Goal: Information Seeking & Learning: Compare options

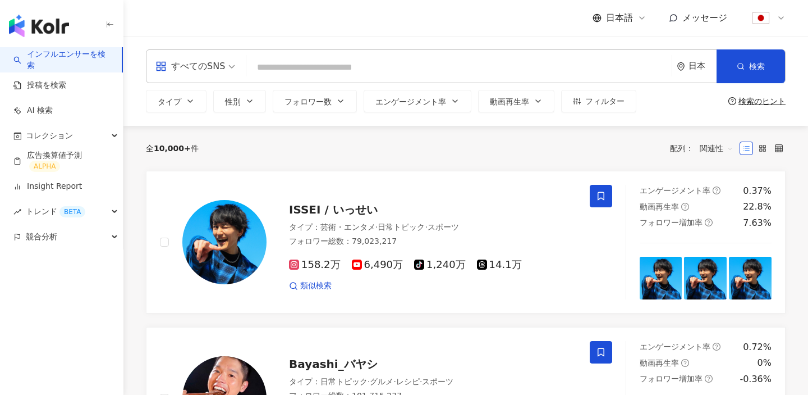
click at [778, 24] on div at bounding box center [768, 18] width 36 height 22
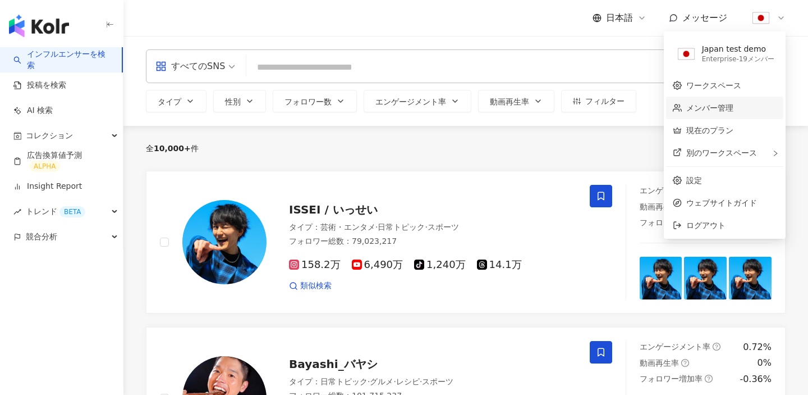
click at [734, 104] on link "メンバー管理" at bounding box center [710, 107] width 47 height 9
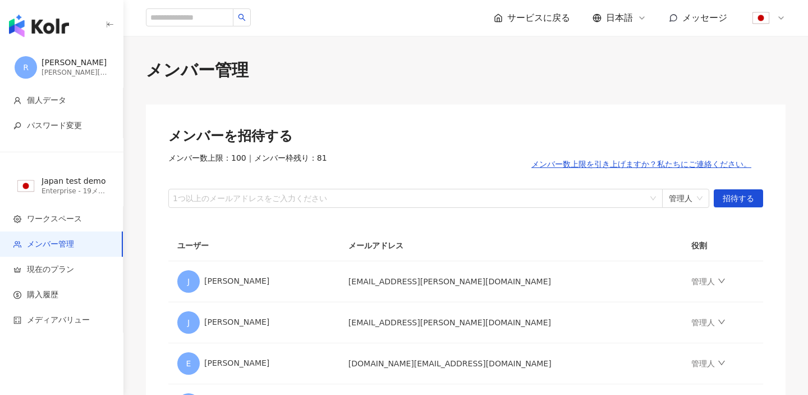
click at [760, 22] on img at bounding box center [761, 17] width 21 height 21
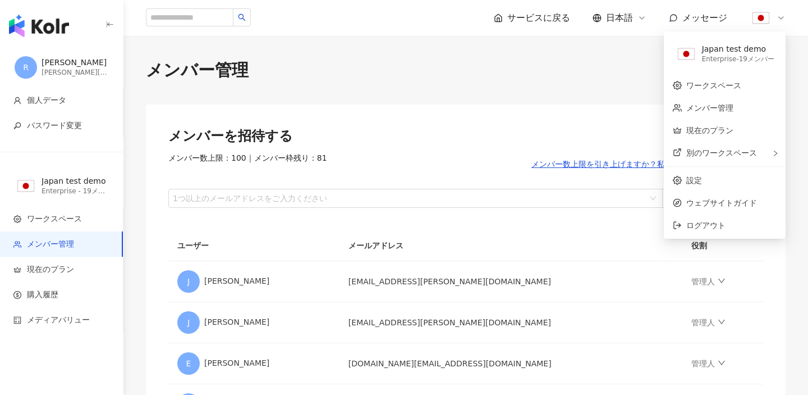
click at [766, 20] on img at bounding box center [761, 17] width 21 height 21
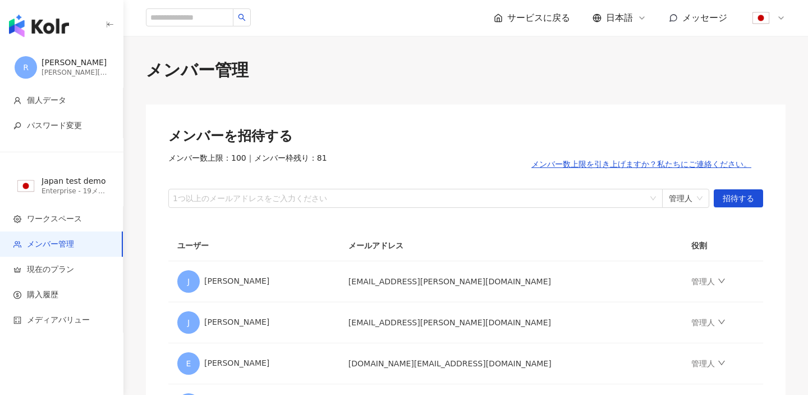
click at [766, 20] on img at bounding box center [761, 17] width 21 height 21
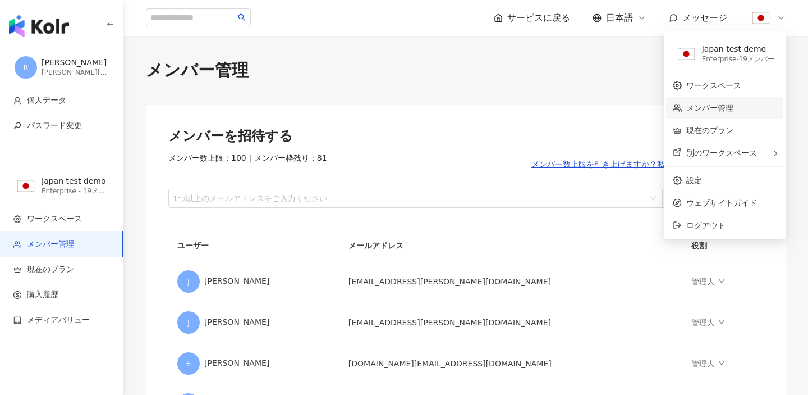
click at [699, 104] on link "メンバー管理" at bounding box center [710, 107] width 47 height 9
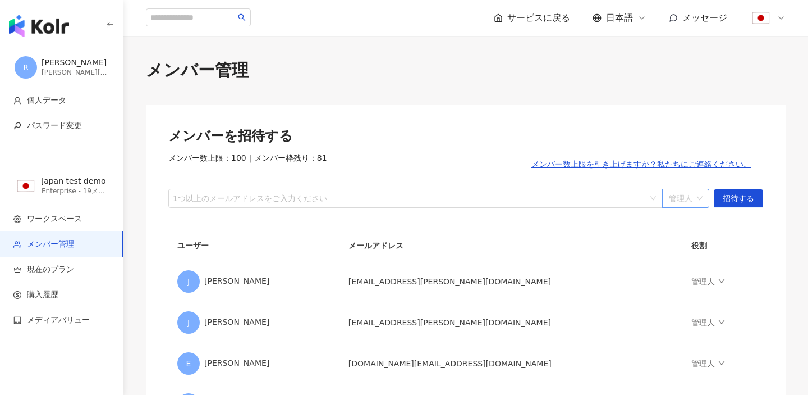
click at [698, 198] on span "管理人" at bounding box center [686, 198] width 34 height 18
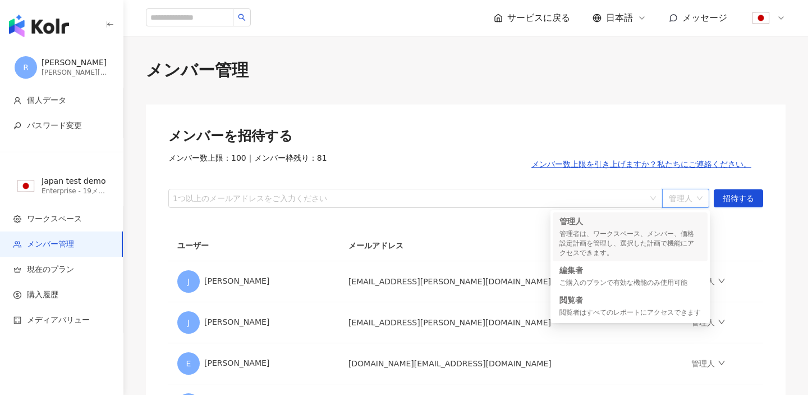
click at [743, 233] on th "役割" at bounding box center [723, 245] width 81 height 31
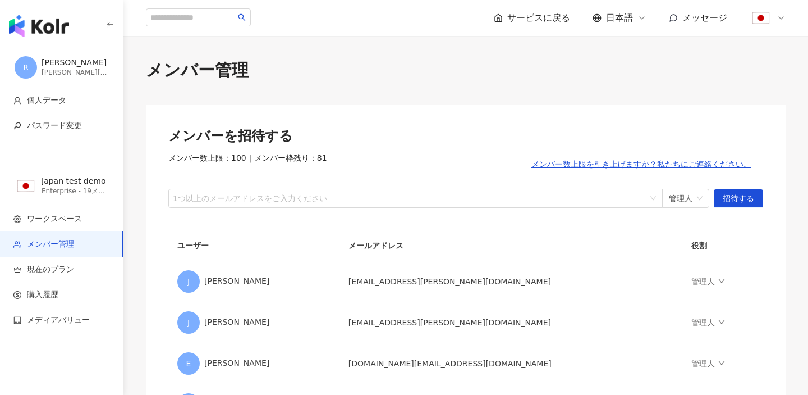
click at [46, 31] on img "button" at bounding box center [39, 26] width 60 height 22
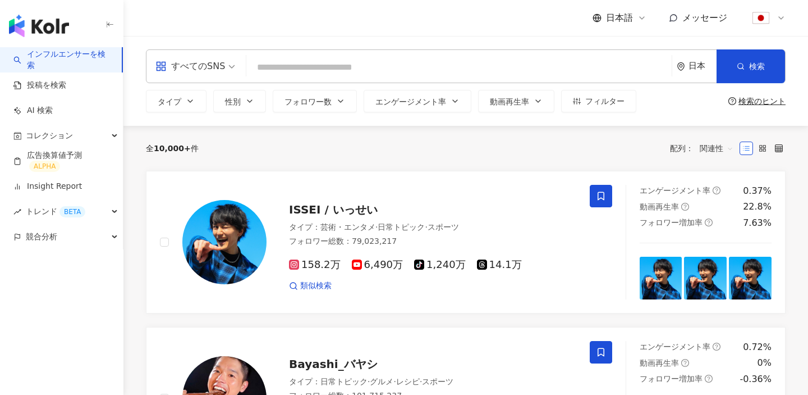
click at [769, 18] on img at bounding box center [761, 17] width 21 height 21
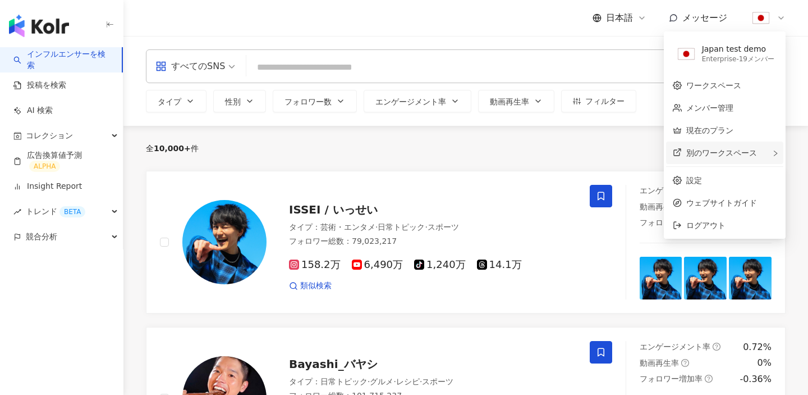
click at [719, 159] on div "別のワークスペース" at bounding box center [724, 152] width 117 height 22
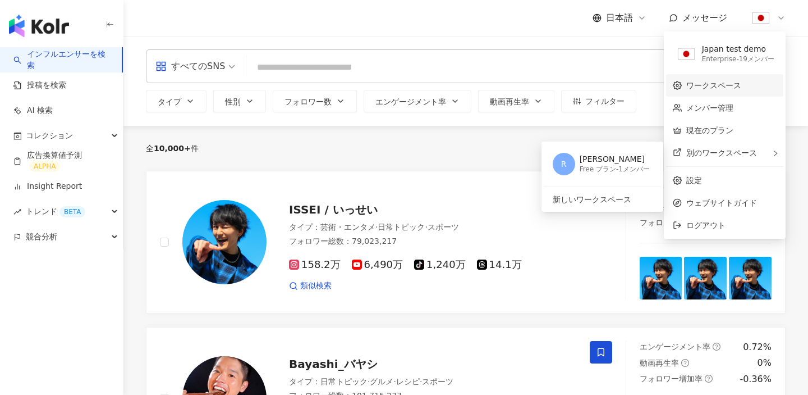
click at [703, 84] on link "ワークスペース" at bounding box center [714, 85] width 55 height 9
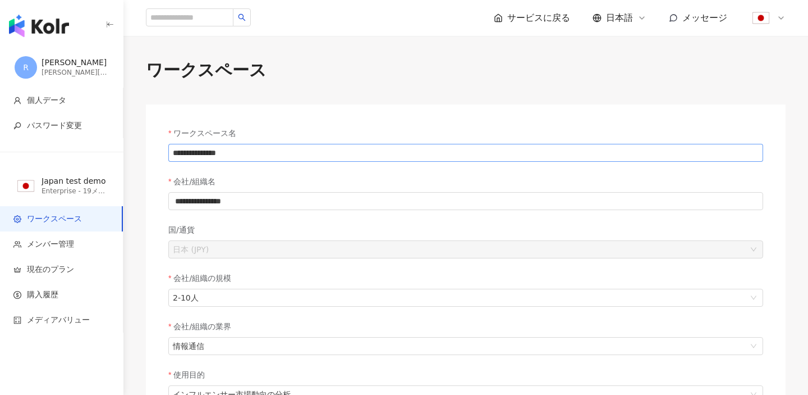
scroll to position [290, 0]
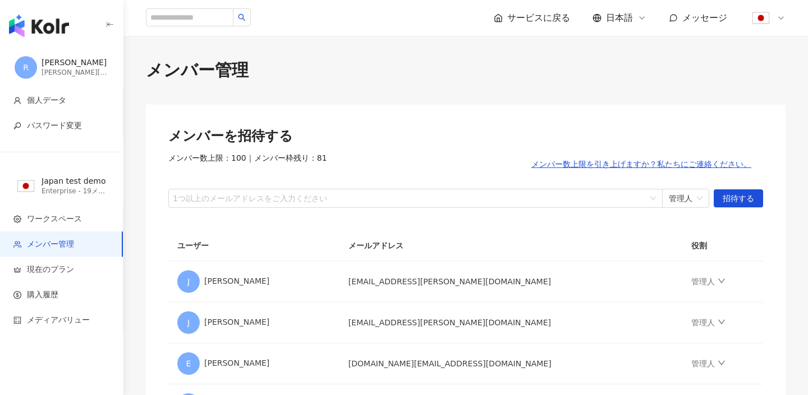
click at [761, 18] on img at bounding box center [761, 17] width 21 height 21
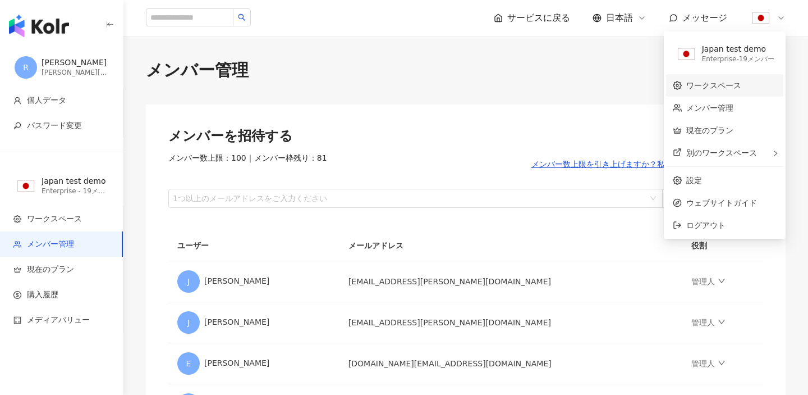
click at [728, 83] on link "ワークスペース" at bounding box center [714, 85] width 55 height 9
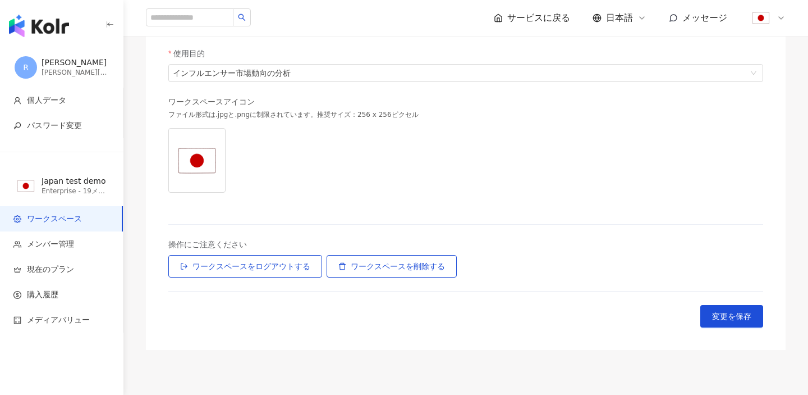
scroll to position [320, 0]
click at [776, 16] on div at bounding box center [768, 18] width 36 height 22
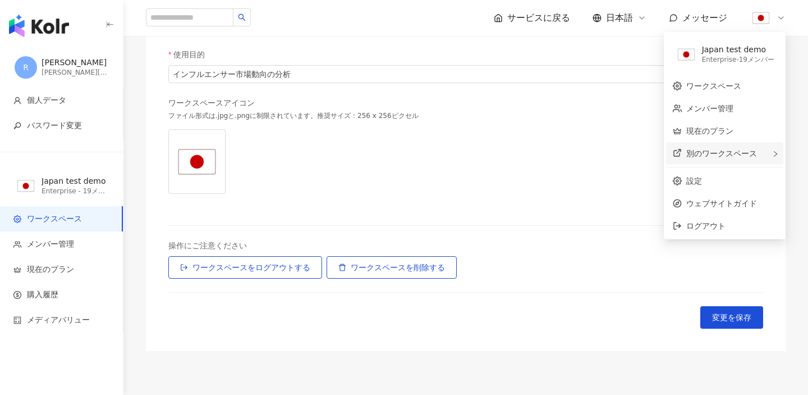
click at [722, 156] on span "別のワークスペース" at bounding box center [722, 153] width 71 height 9
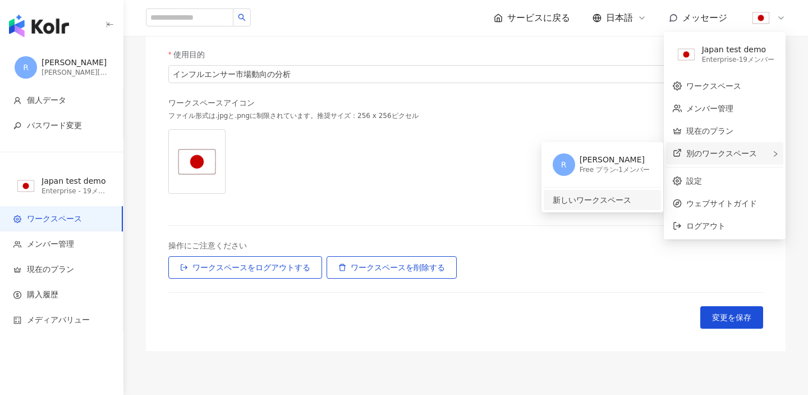
click at [616, 194] on span "新しいワークスペース" at bounding box center [601, 200] width 97 height 12
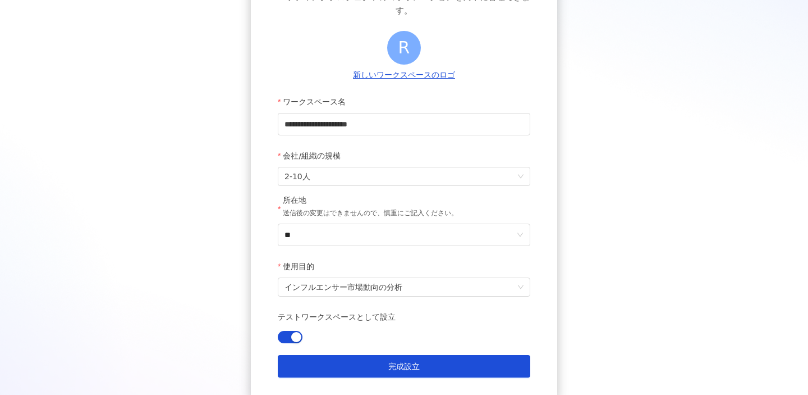
scroll to position [160, 0]
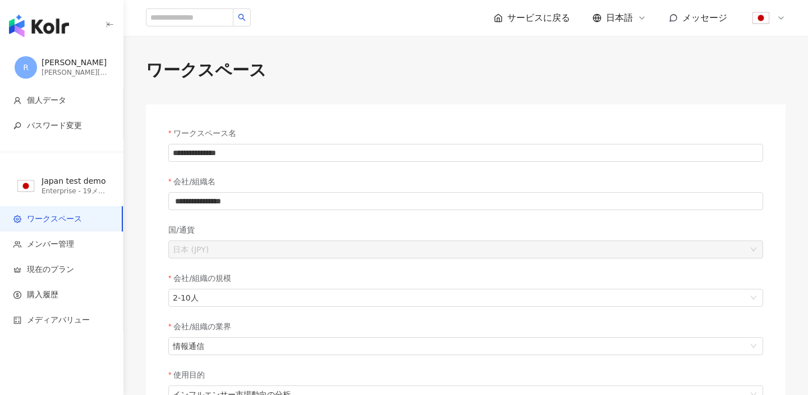
click at [44, 26] on img "button" at bounding box center [39, 26] width 60 height 22
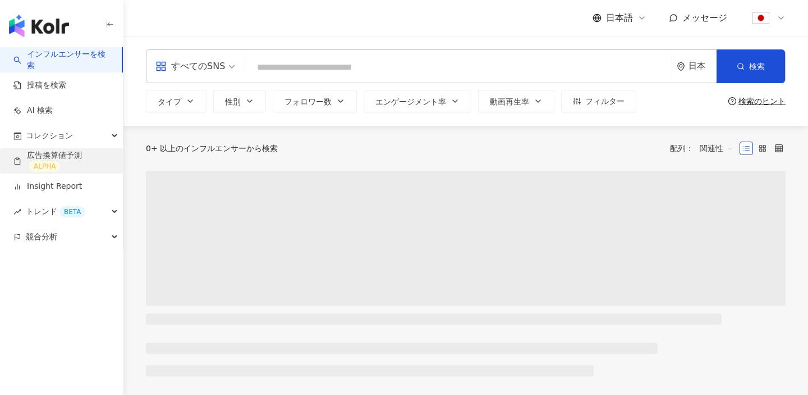
click at [66, 165] on link "広告換算値予測 ALPHA" at bounding box center [63, 161] width 100 height 22
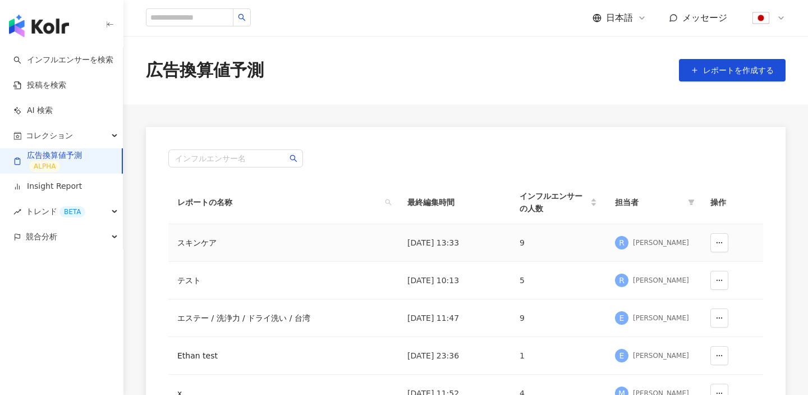
click at [400, 230] on td "2025/04/18 13:33" at bounding box center [455, 243] width 112 height 38
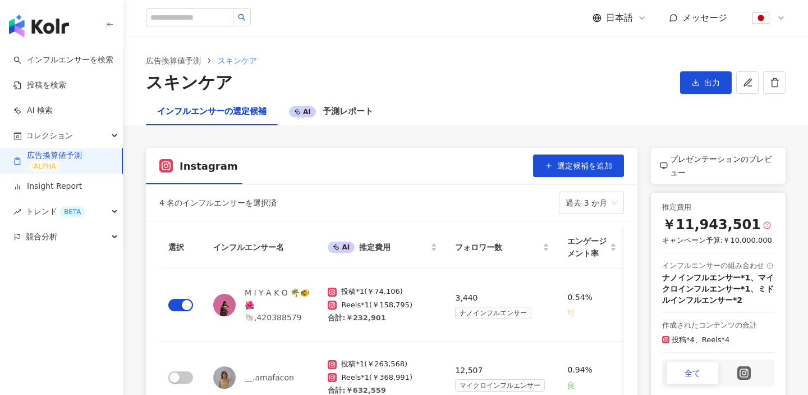
scroll to position [772, 0]
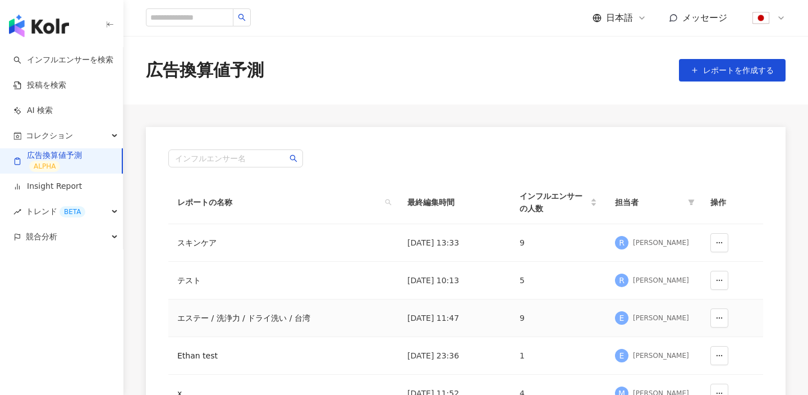
scroll to position [319, 0]
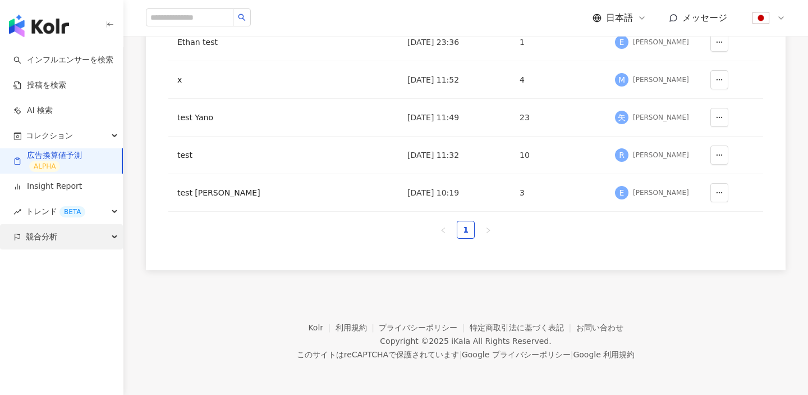
click at [63, 234] on div "競合分析" at bounding box center [61, 236] width 123 height 25
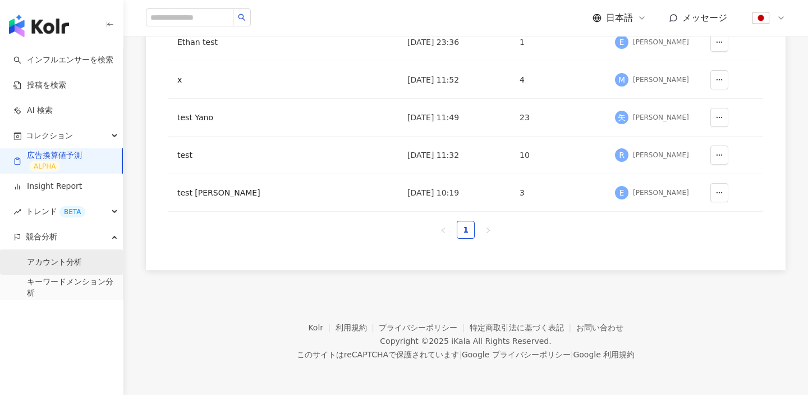
click at [56, 264] on link "アカウント分析" at bounding box center [54, 262] width 55 height 11
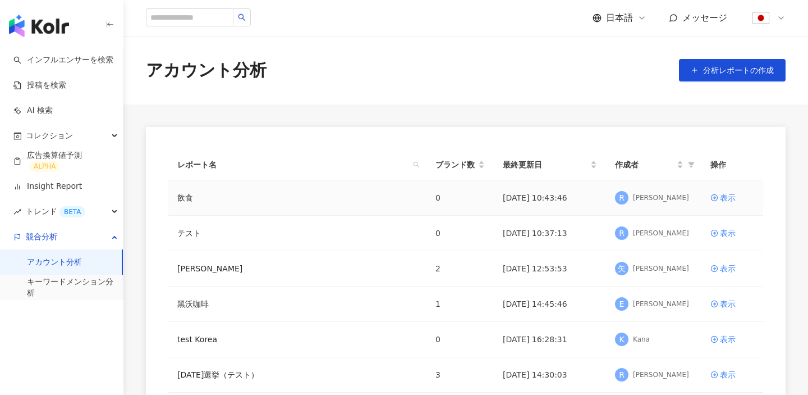
click at [290, 197] on div "飲食" at bounding box center [297, 197] width 240 height 12
click at [186, 267] on link "矢野テスト" at bounding box center [209, 268] width 65 height 12
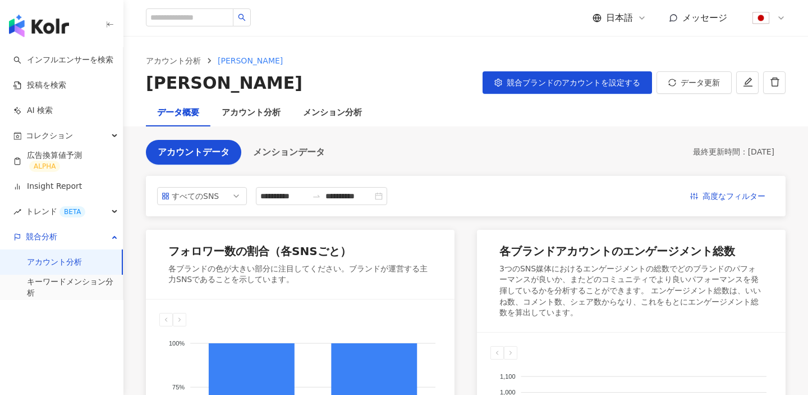
click at [252, 116] on div "アカウント分析" at bounding box center [251, 112] width 59 height 13
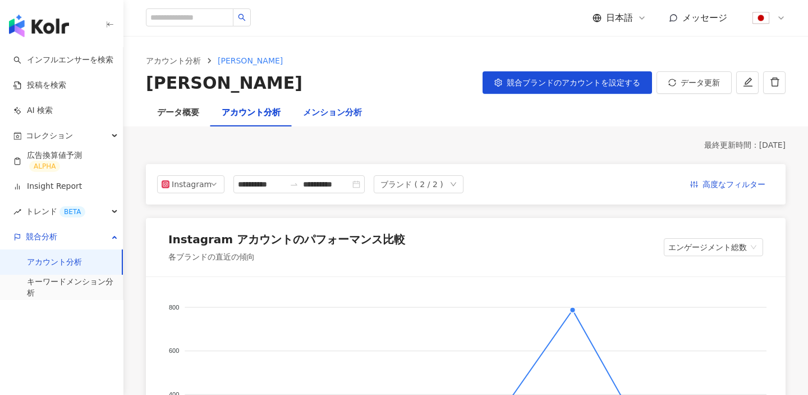
click at [343, 116] on div "メンション分析" at bounding box center [332, 112] width 59 height 13
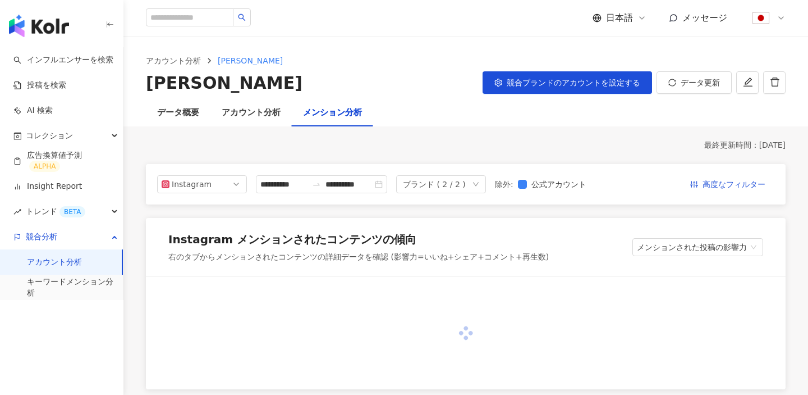
click at [181, 117] on div "データ概要" at bounding box center [178, 112] width 42 height 13
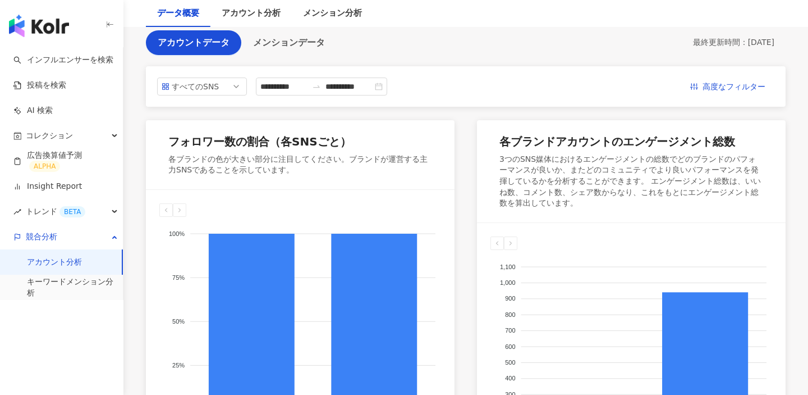
scroll to position [125, 0]
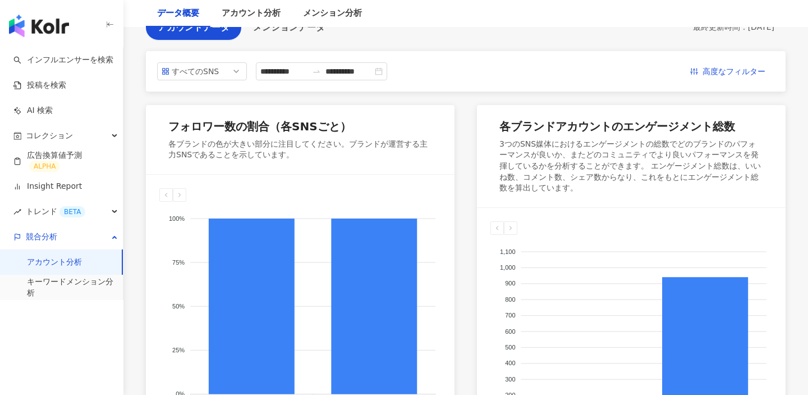
click at [78, 261] on link "アカウント分析" at bounding box center [54, 262] width 55 height 11
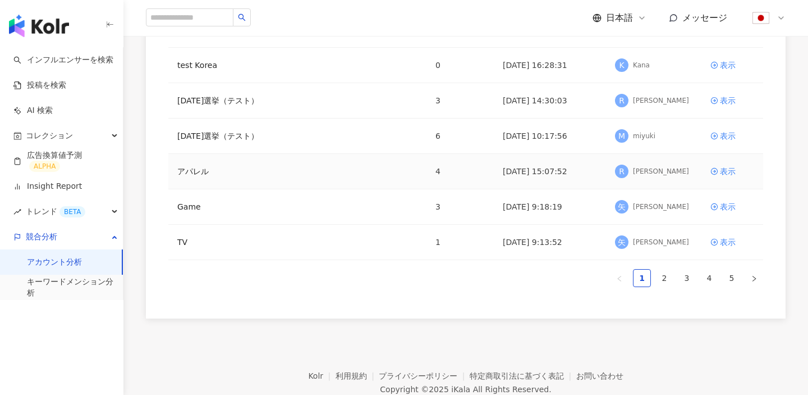
scroll to position [275, 0]
click at [670, 273] on link "2" at bounding box center [664, 276] width 17 height 17
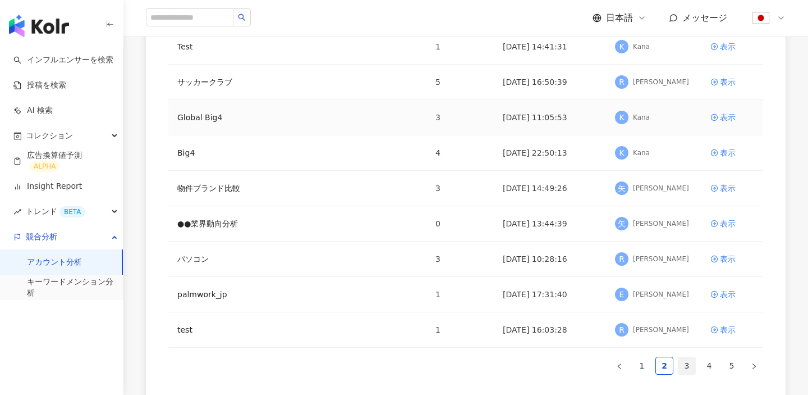
scroll to position [322, 0]
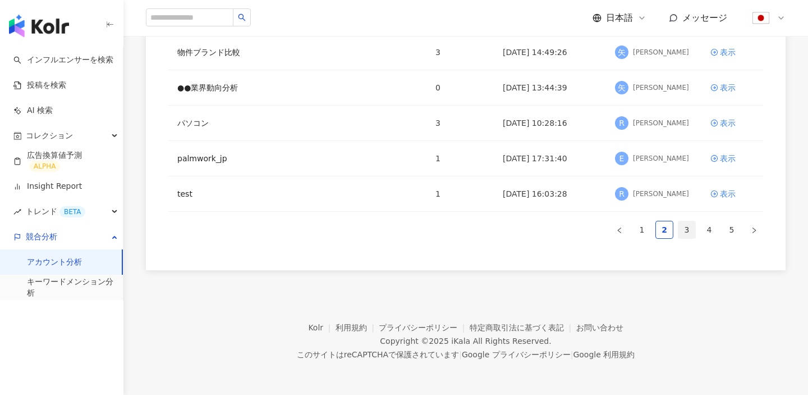
click at [684, 222] on link "3" at bounding box center [687, 229] width 17 height 17
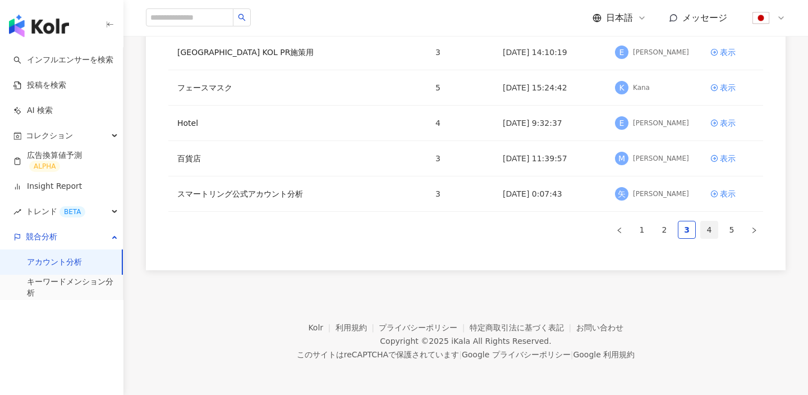
click at [707, 227] on link "4" at bounding box center [709, 229] width 17 height 17
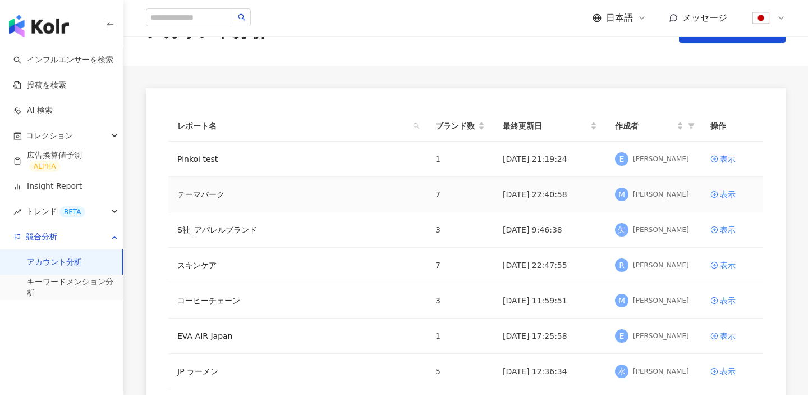
scroll to position [39, 0]
click at [715, 258] on td "表示" at bounding box center [733, 264] width 62 height 35
click at [729, 268] on div "表示" at bounding box center [728, 264] width 16 height 12
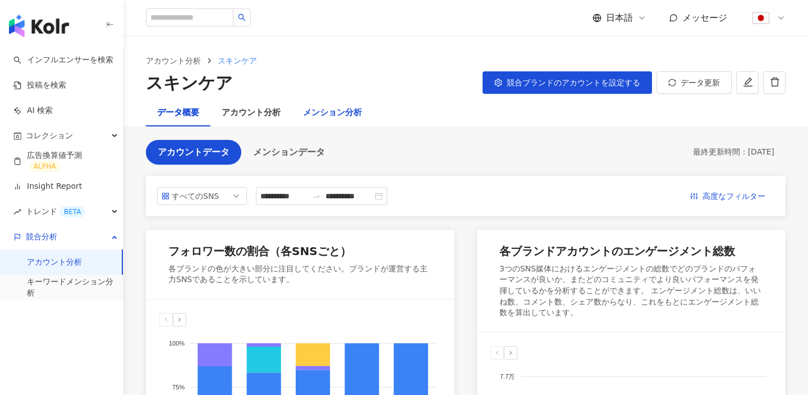
click at [305, 107] on div "メンション分析" at bounding box center [332, 112] width 59 height 13
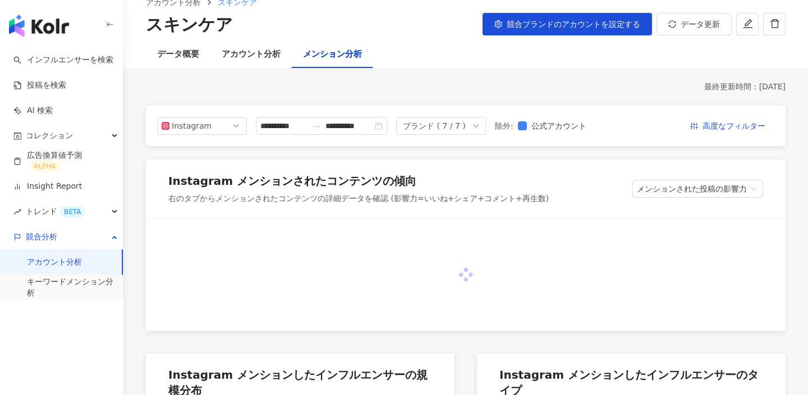
scroll to position [60, 0]
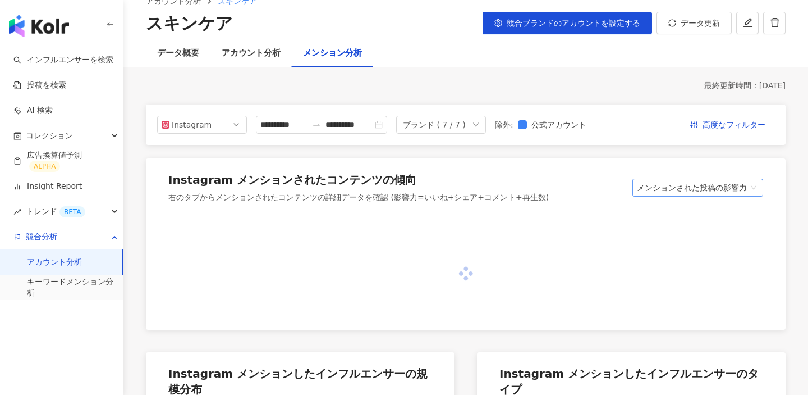
click at [705, 187] on span "メンションされた投稿の影響力" at bounding box center [698, 187] width 122 height 17
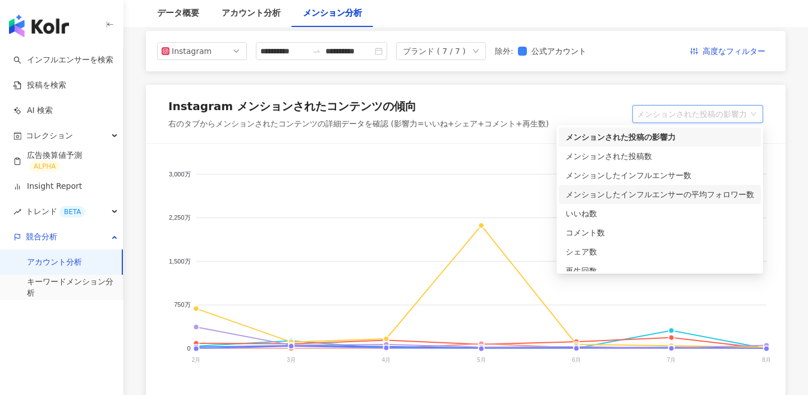
scroll to position [136, 0]
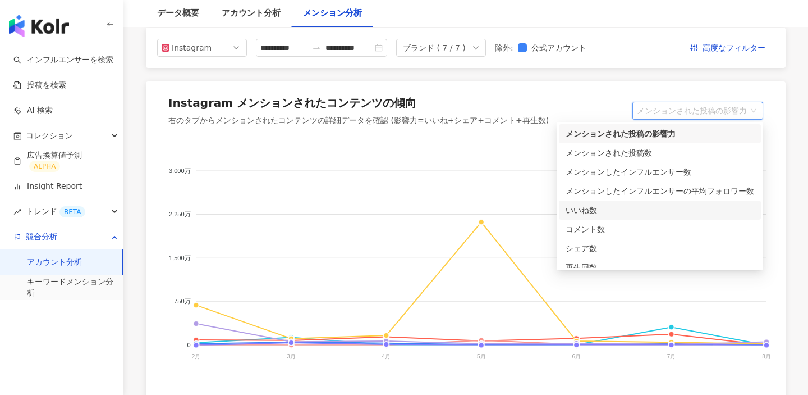
click at [657, 211] on div "いいね数" at bounding box center [660, 210] width 189 height 12
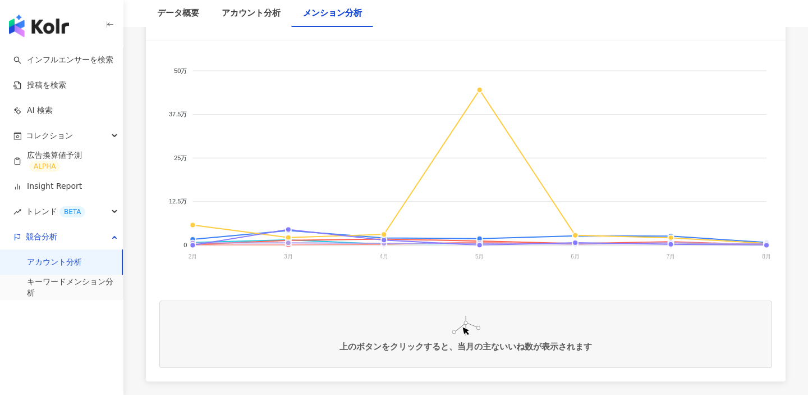
scroll to position [241, 0]
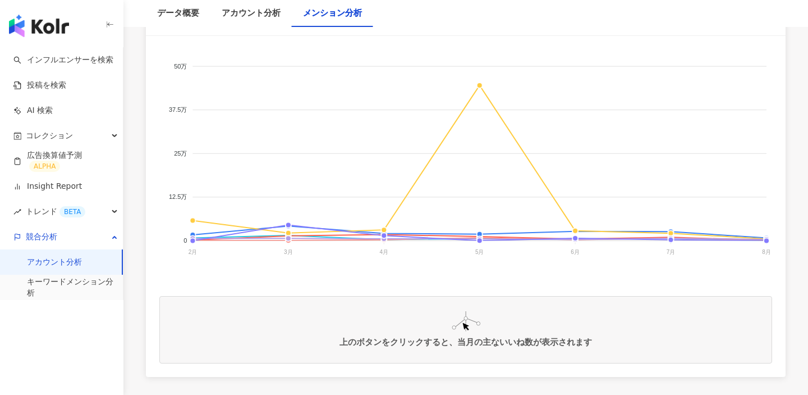
click at [487, 56] on foreignobject "POLA ポーラ N organic (エヌオーガニック) オルビス(ORBIS) ALBION　アルビオン DECORTÉ official oba…" at bounding box center [465, 161] width 613 height 225
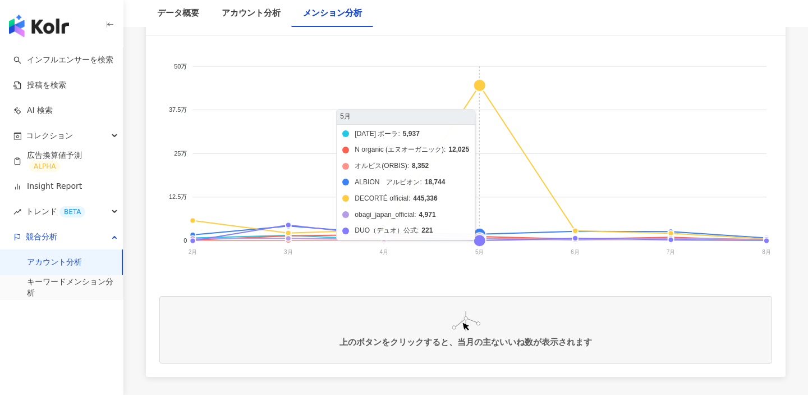
click at [475, 84] on foreignobject "POLA ポーラ N organic (エヌオーガニック) オルビス(ORBIS) ALBION　アルビオン DECORTÉ official oba…" at bounding box center [465, 161] width 613 height 225
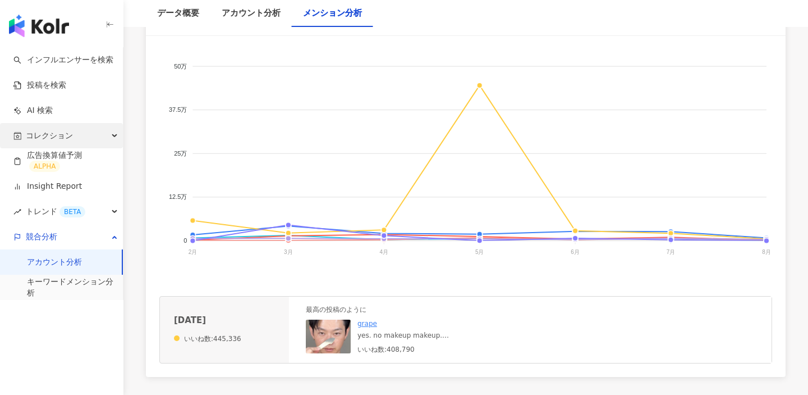
click at [49, 137] on span "コレクション" at bounding box center [49, 135] width 47 height 25
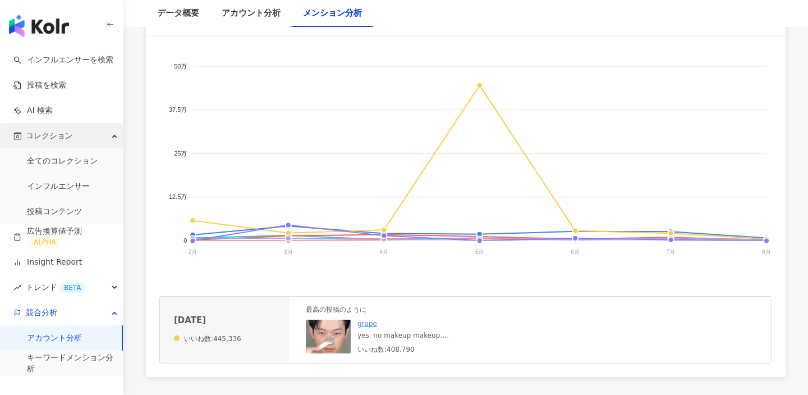
click at [49, 137] on span "コレクション" at bounding box center [49, 135] width 47 height 25
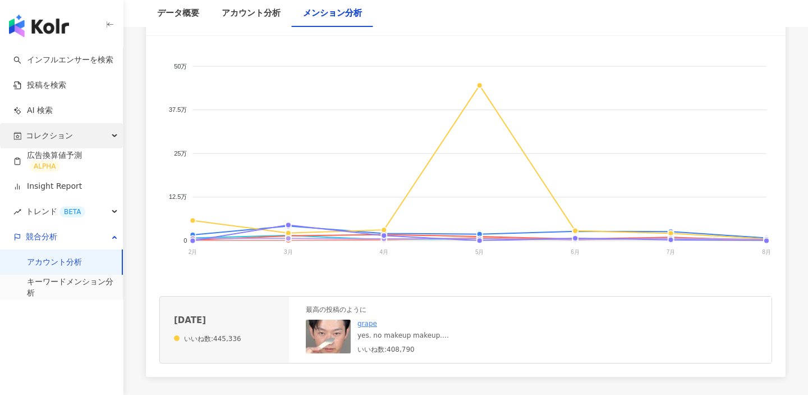
click at [64, 141] on span "コレクション" at bounding box center [49, 135] width 47 height 25
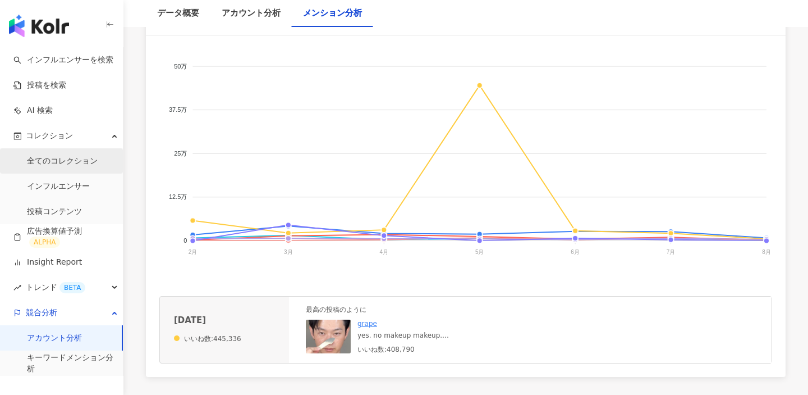
click at [55, 165] on link "全てのコレクション" at bounding box center [62, 161] width 71 height 11
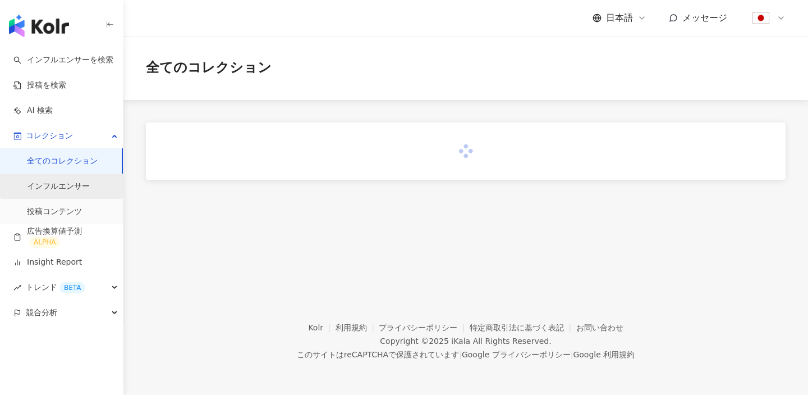
click at [61, 190] on link "インフルエンサー" at bounding box center [58, 186] width 63 height 11
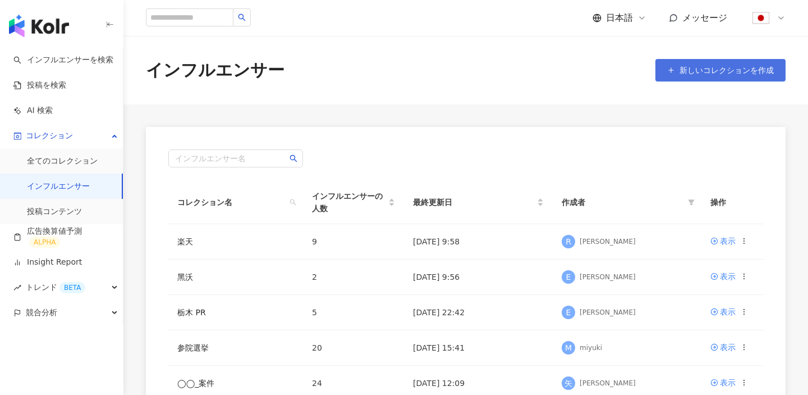
click at [719, 71] on span "新しいコレクションを作成" at bounding box center [727, 70] width 94 height 9
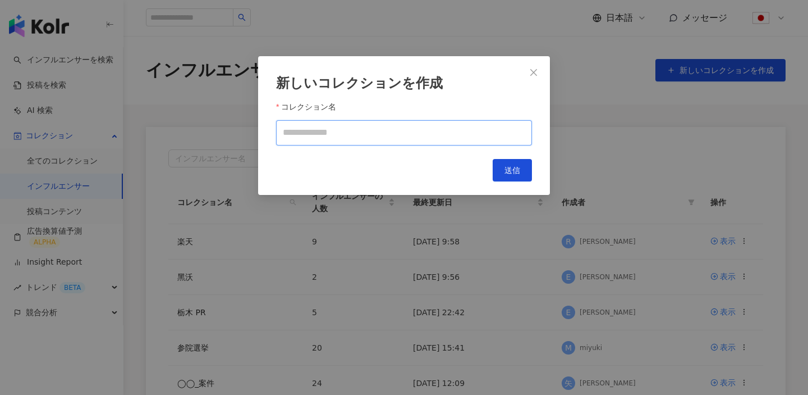
click at [377, 132] on input "コレクション名" at bounding box center [404, 132] width 256 height 25
type input "******"
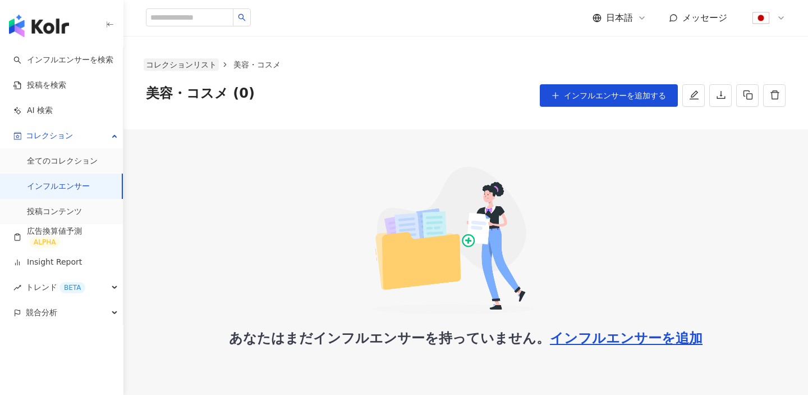
click at [194, 62] on link "コレクションリスト" at bounding box center [181, 64] width 75 height 12
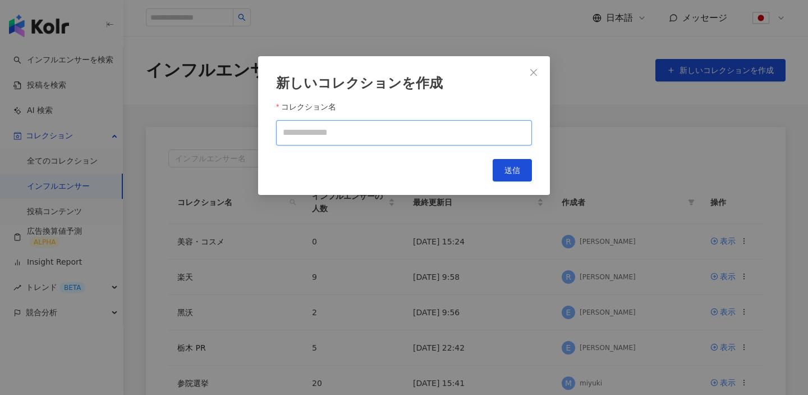
click at [473, 125] on input "コレクション名" at bounding box center [404, 132] width 256 height 25
paste input "*****"
type input "*****"
click at [510, 161] on button "送信" at bounding box center [512, 170] width 39 height 22
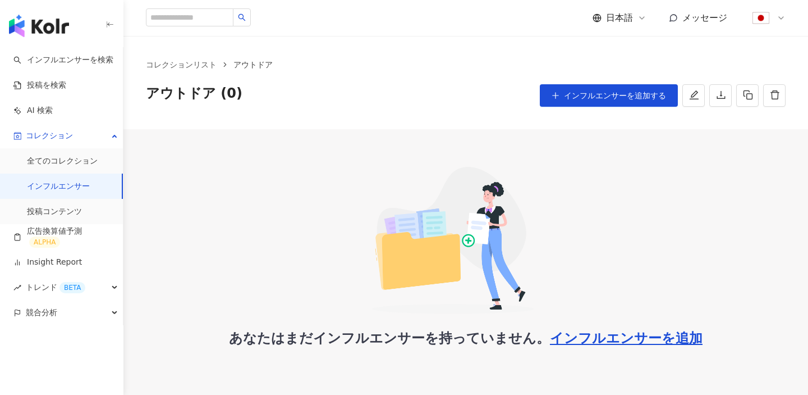
drag, startPoint x: 602, startPoint y: 104, endPoint x: 355, endPoint y: 68, distance: 250.3
click at [359, 76] on div "コレクションリスト アウトドア アウトドア (0) インフルエンサーを追加する" at bounding box center [466, 82] width 685 height 48
click at [212, 67] on link "コレクションリスト" at bounding box center [181, 64] width 75 height 12
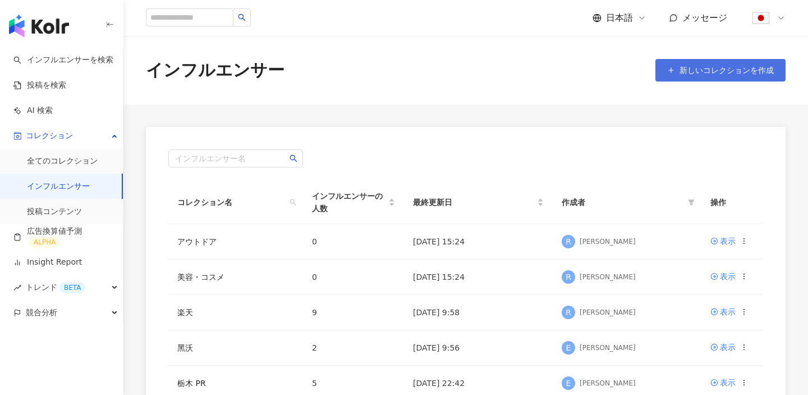
click at [703, 80] on button "新しいコレクションを作成" at bounding box center [721, 70] width 130 height 22
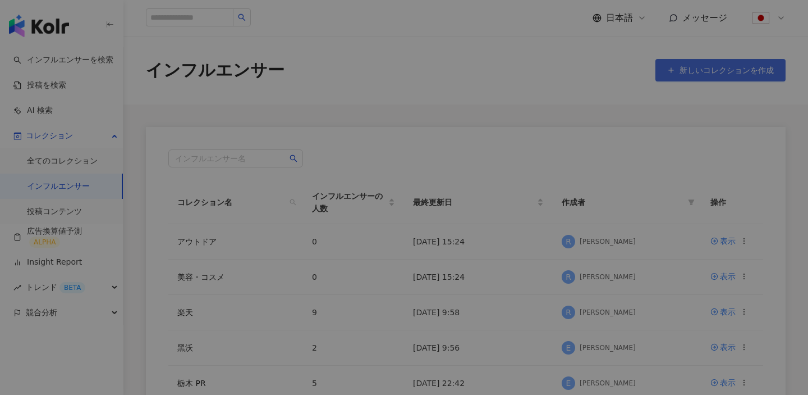
click at [703, 80] on body "インフルエンサーを検索 投稿を検索 AI 検索 コレクション 全てのコレクション インフルエンサー 投稿コンテンツ 広告換算値予測 ALPHA Insight…" at bounding box center [404, 197] width 808 height 395
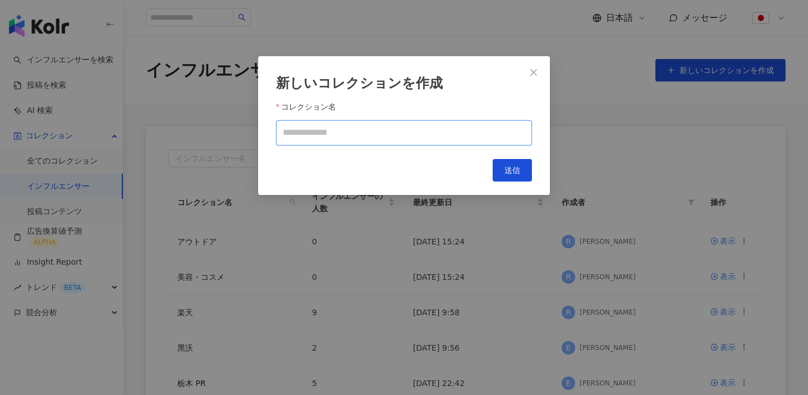
click at [429, 141] on input "コレクション名" at bounding box center [404, 132] width 256 height 25
paste input "********"
type input "********"
click at [514, 173] on span "送信" at bounding box center [513, 170] width 16 height 9
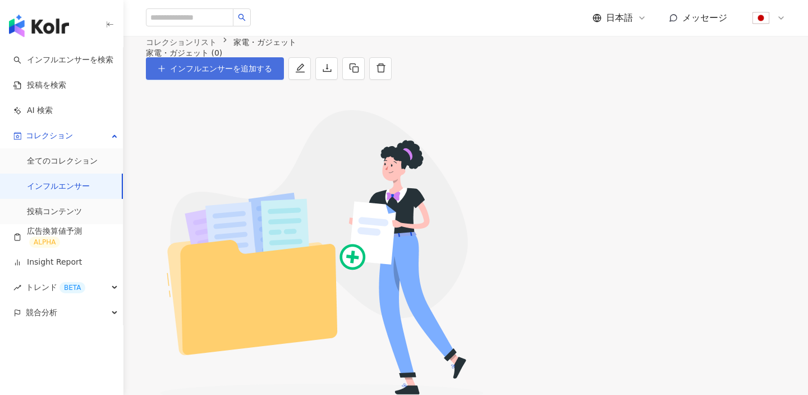
click at [272, 73] on span "インフルエンサーを追加する" at bounding box center [221, 68] width 102 height 9
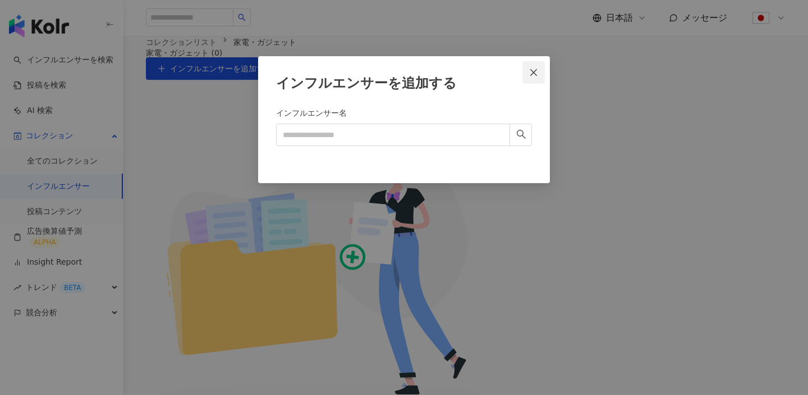
click at [531, 74] on icon "close" at bounding box center [533, 72] width 9 height 9
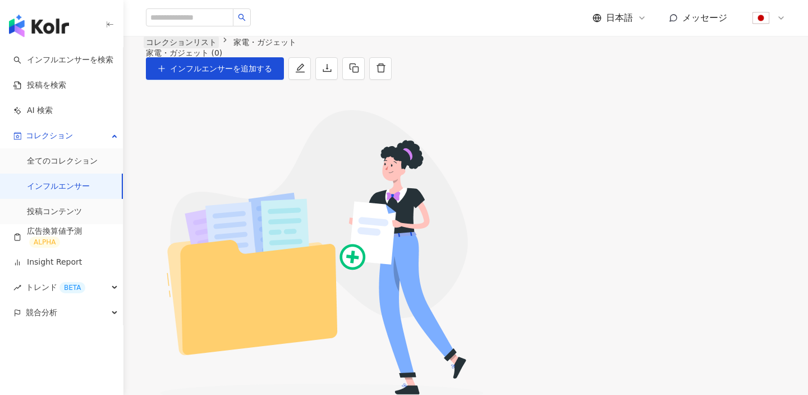
click at [178, 48] on link "コレクションリスト" at bounding box center [181, 42] width 75 height 12
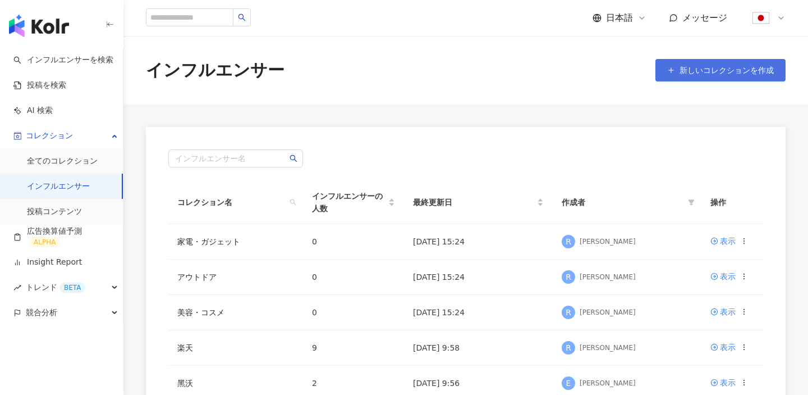
click at [700, 71] on span "新しいコレクションを作成" at bounding box center [727, 70] width 94 height 9
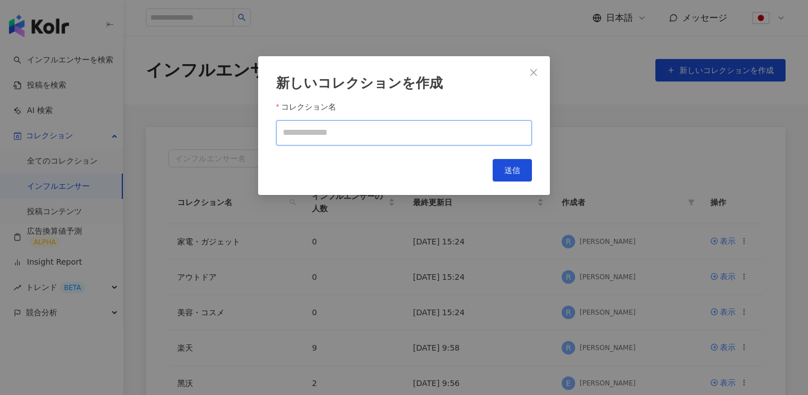
click at [449, 125] on input "コレクション名" at bounding box center [404, 132] width 256 height 25
paste input "****"
type input "****"
click at [511, 172] on span "送信" at bounding box center [513, 170] width 16 height 9
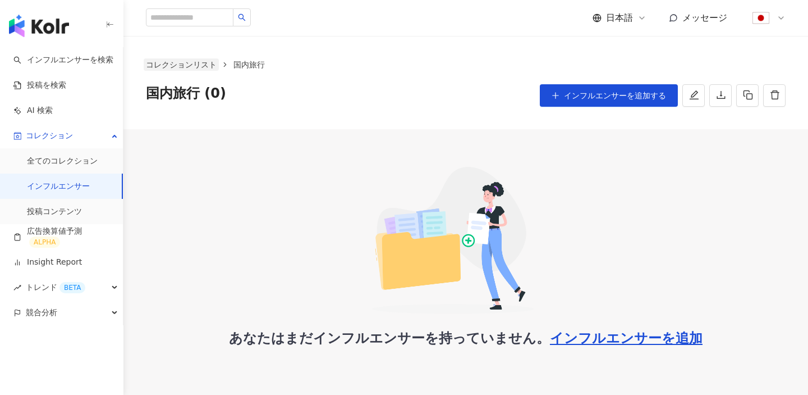
click at [187, 65] on link "コレクションリスト" at bounding box center [181, 64] width 75 height 12
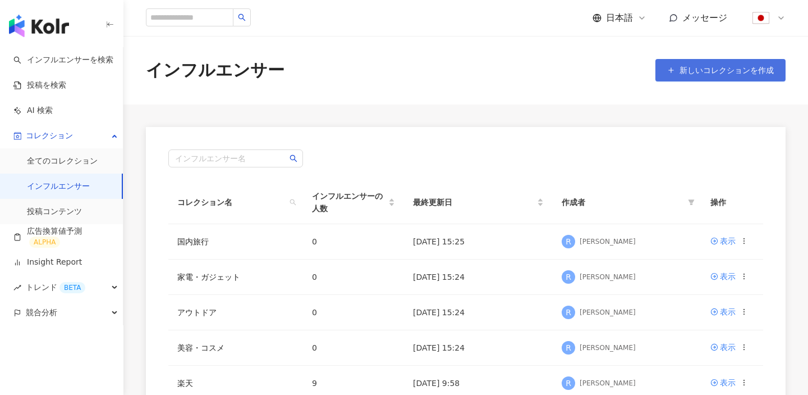
click at [715, 62] on button "新しいコレクションを作成" at bounding box center [721, 70] width 130 height 22
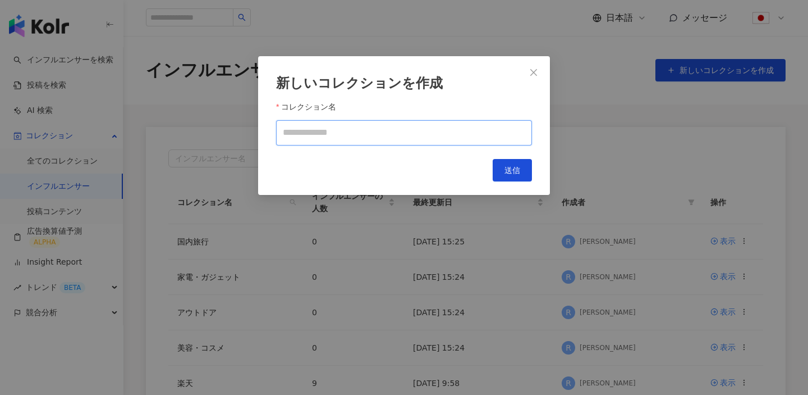
click at [478, 134] on input "コレクション名" at bounding box center [404, 132] width 256 height 25
paste input "***"
type input "***"
click at [501, 168] on button "送信" at bounding box center [512, 170] width 39 height 22
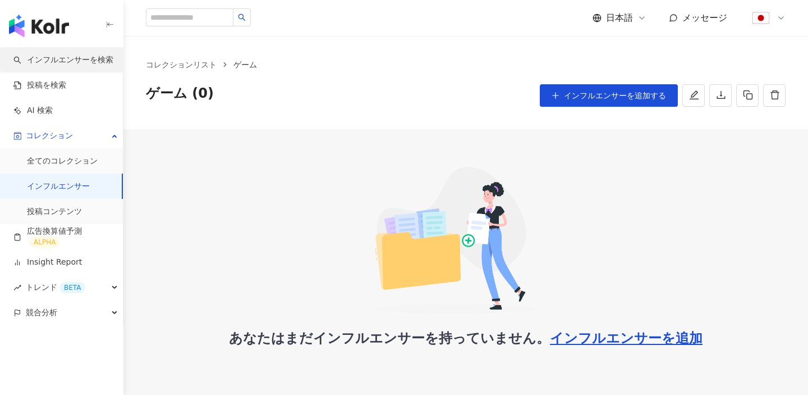
click at [69, 63] on link "インフルエンサーを検索" at bounding box center [63, 59] width 100 height 11
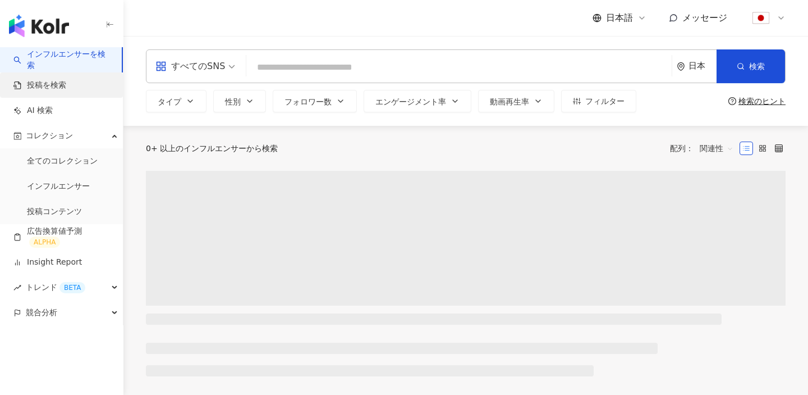
click at [58, 86] on link "投稿を検索" at bounding box center [39, 85] width 53 height 11
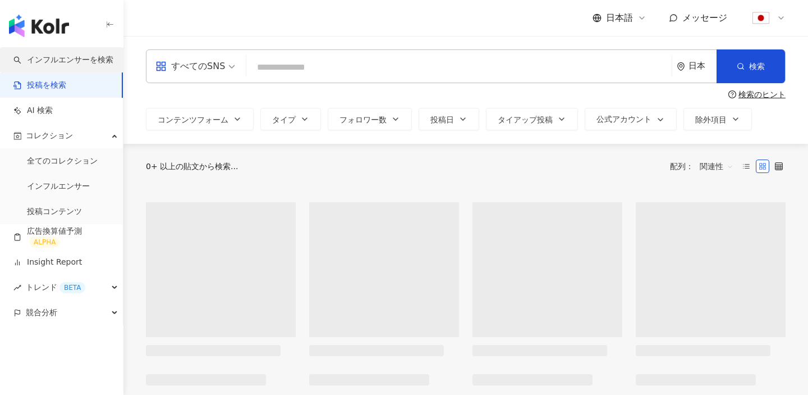
click at [66, 63] on link "インフルエンサーを検索" at bounding box center [63, 59] width 100 height 11
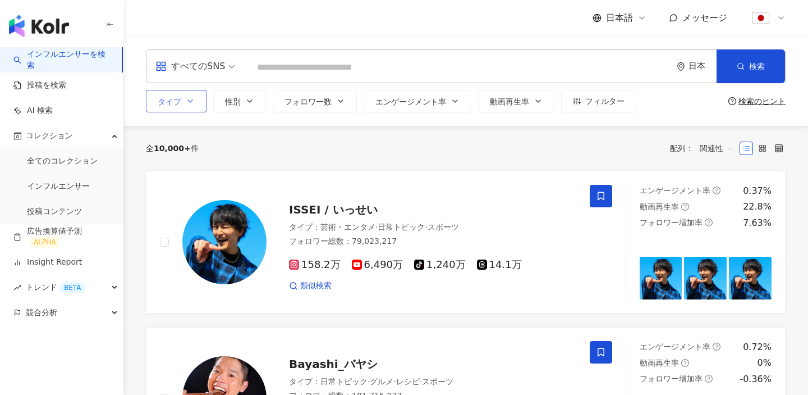
click at [173, 95] on button "タイプ" at bounding box center [176, 101] width 61 height 22
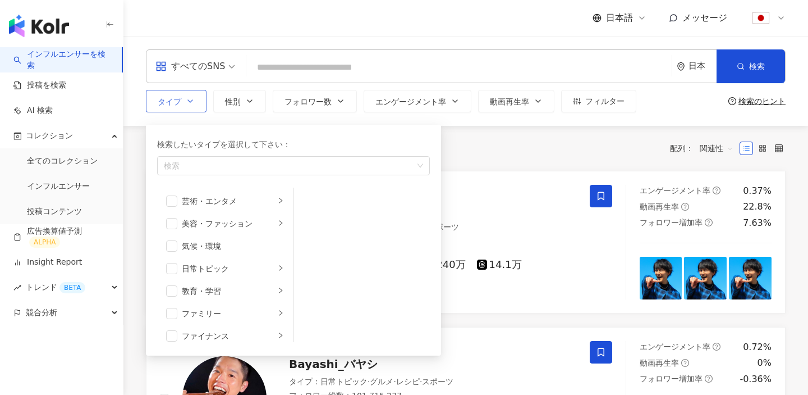
click at [237, 155] on div "検索したいタイプを選択して下さい： 検索" at bounding box center [293, 157] width 273 height 38
click at [229, 162] on div "button" at bounding box center [287, 166] width 257 height 8
type input "*"
type input "****"
click at [248, 162] on div "国内旅行" at bounding box center [287, 166] width 257 height 8
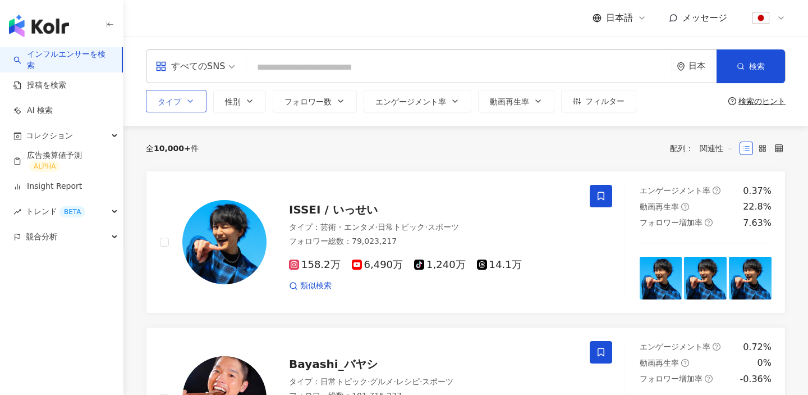
click at [184, 112] on button "タイプ" at bounding box center [176, 101] width 61 height 22
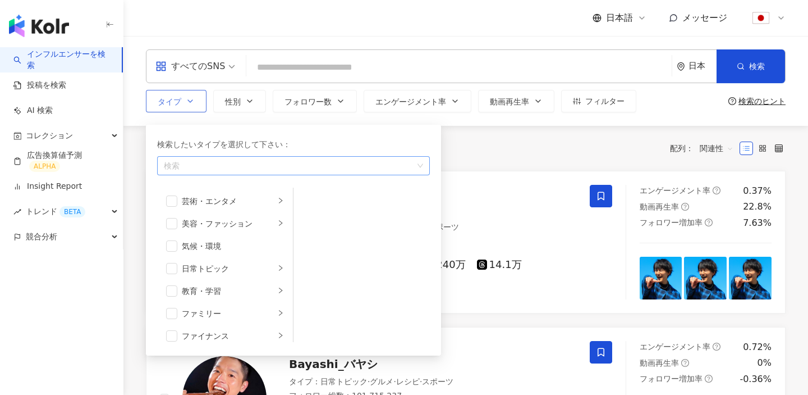
click at [208, 165] on div "button" at bounding box center [287, 166] width 257 height 8
type input "****"
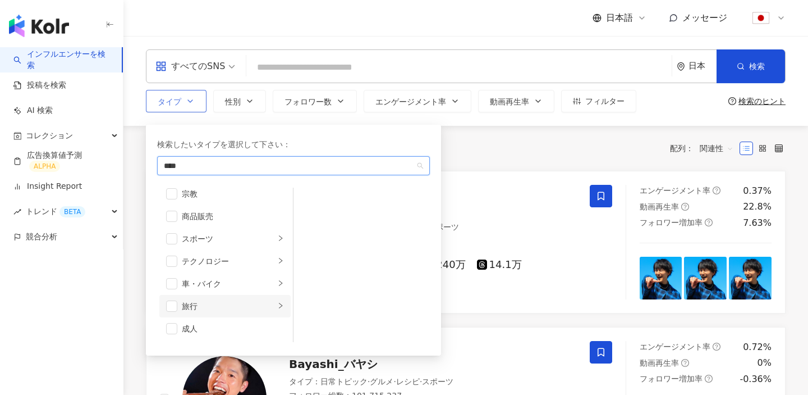
click at [197, 302] on div "旅行" at bounding box center [228, 306] width 93 height 12
click at [302, 248] on li "日本旅行" at bounding box center [362, 246] width 132 height 22
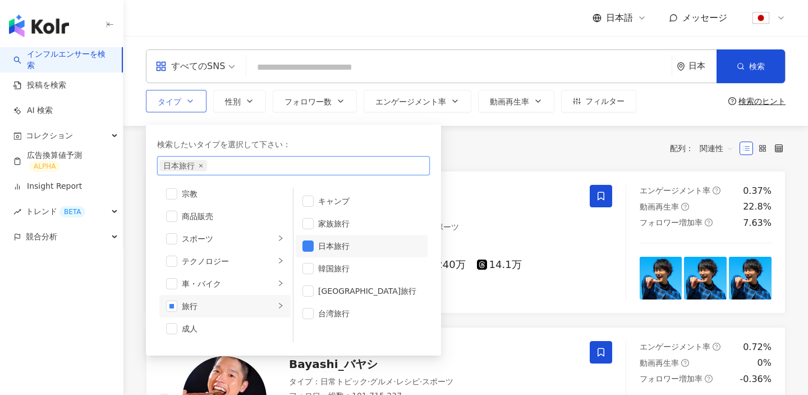
click at [202, 167] on icon "close" at bounding box center [200, 165] width 3 height 3
click at [306, 243] on span "button" at bounding box center [308, 245] width 11 height 11
click at [486, 153] on div "全 10,000+ 件 配列： 関連性" at bounding box center [466, 148] width 640 height 18
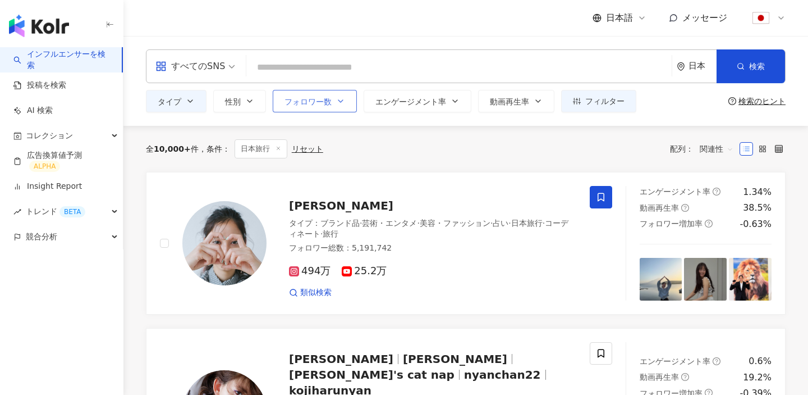
click at [316, 98] on span "フォロワー数" at bounding box center [308, 101] width 47 height 9
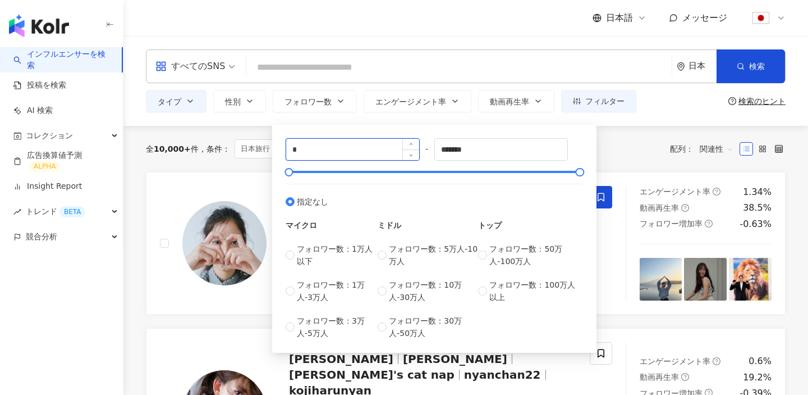
click at [367, 139] on input "*" at bounding box center [352, 149] width 133 height 21
click at [367, 151] on input "*" at bounding box center [352, 149] width 133 height 21
type input "*****"
drag, startPoint x: 490, startPoint y: 149, endPoint x: 350, endPoint y: 140, distance: 140.1
click at [350, 140] on div "***** - ******* 指定なし マイクロ フォロワー数：1万人以下 フォロワー数：1万人-3万人 フォロワー数：3万人-5万人 ミドル フォロワー数…" at bounding box center [435, 238] width 298 height 201
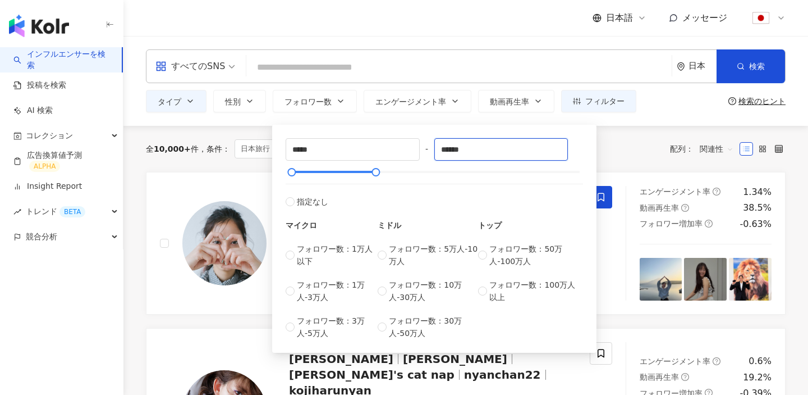
type input "******"
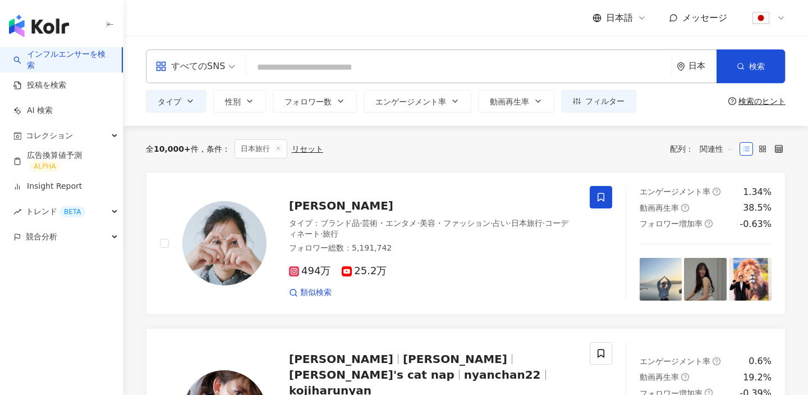
click at [618, 166] on div "全 10,000+ 件 条件 ： 日本旅行 リセット 配列： 関連性" at bounding box center [466, 149] width 640 height 46
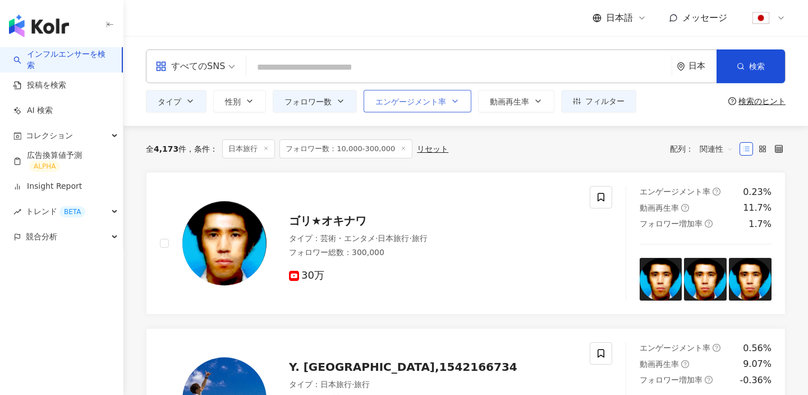
click at [449, 105] on button "エンゲージメント率" at bounding box center [418, 101] width 108 height 22
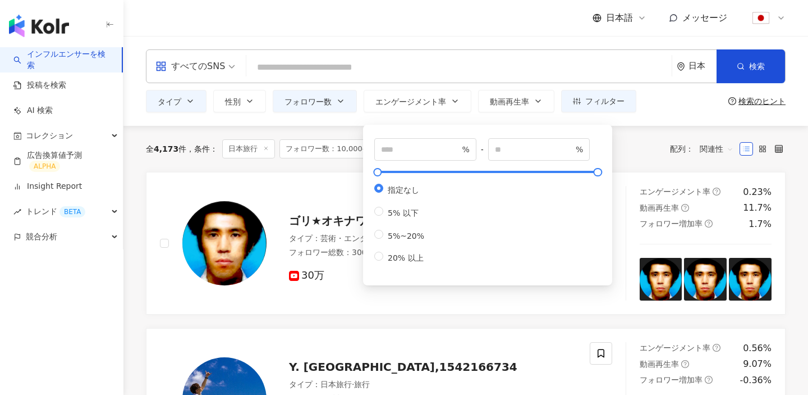
click at [627, 141] on div "全 4,173 件 条件 ： 日本旅行 フォロワー数：10,000-300,000 リセット 配列： 関連性" at bounding box center [466, 148] width 640 height 19
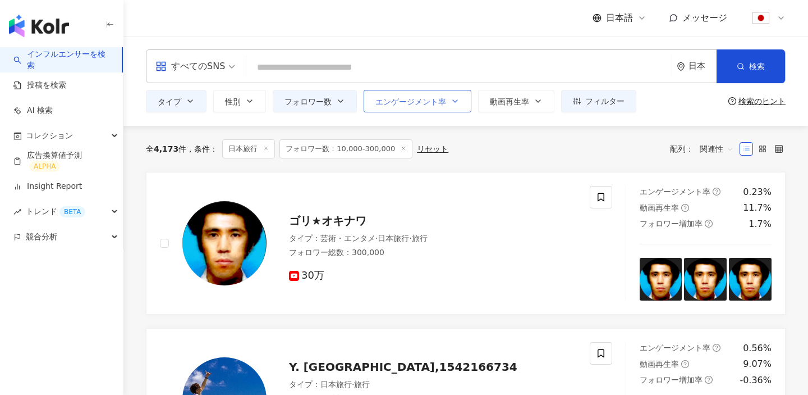
click at [437, 103] on span "エンゲージメント率" at bounding box center [411, 101] width 71 height 9
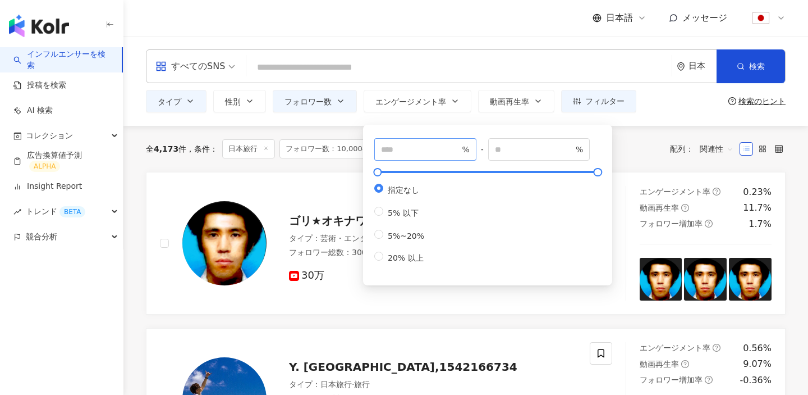
click at [427, 138] on span "%" at bounding box center [425, 149] width 102 height 22
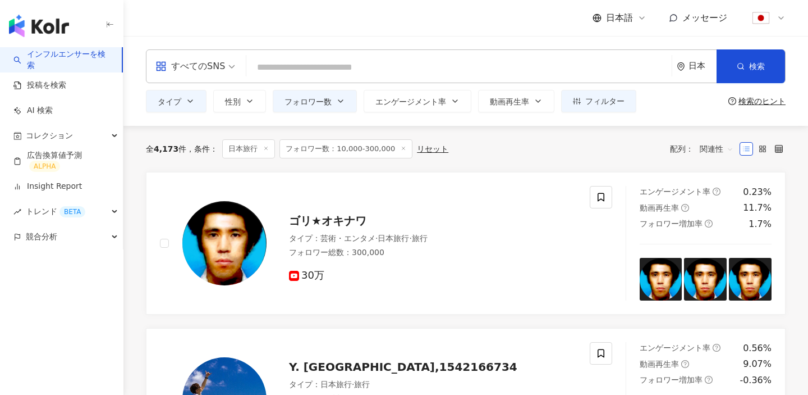
click at [623, 157] on div "全 4,173 件 条件 ： 日本旅行 フォロワー数：10,000-300,000 リセット 配列： 関連性" at bounding box center [466, 148] width 640 height 19
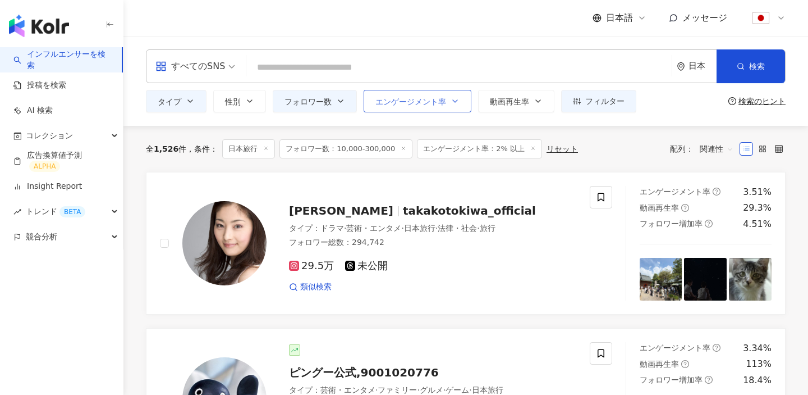
click at [432, 105] on span "エンゲージメント率" at bounding box center [411, 101] width 71 height 9
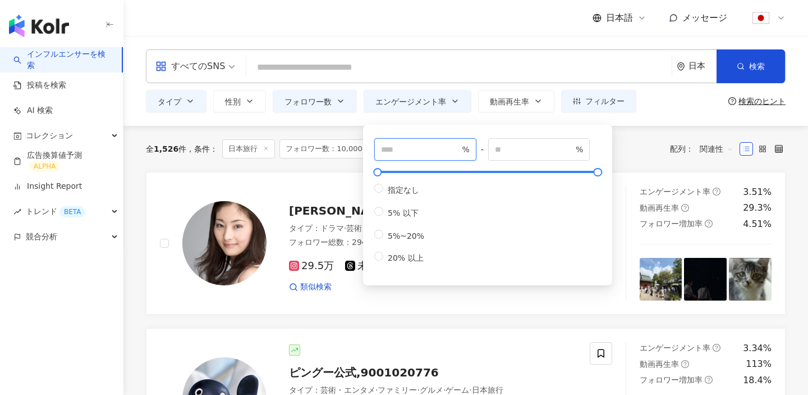
click at [416, 147] on input "***" at bounding box center [420, 149] width 79 height 12
type input "*"
type input "**"
type input "*"
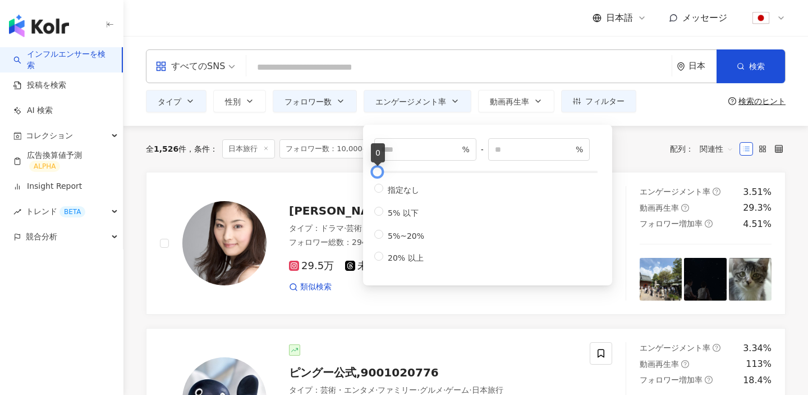
type input "*"
type input "**"
type input "*"
drag, startPoint x: 595, startPoint y: 175, endPoint x: 365, endPoint y: 175, distance: 230.2
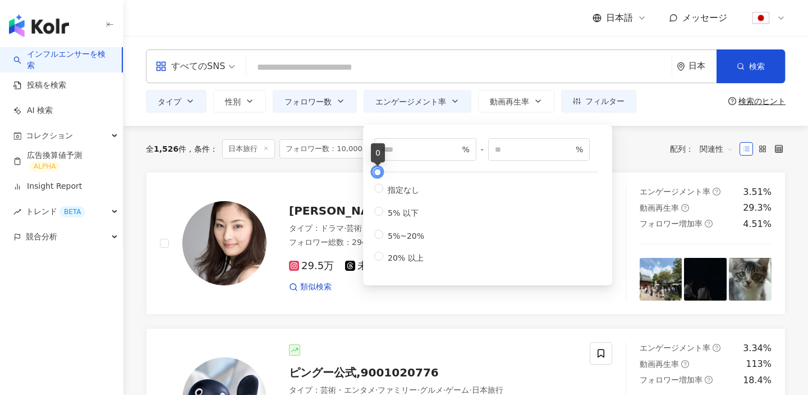
click at [365, 175] on div "* % - * % 指定なし 5% 以下 5%~20% 20% 以上" at bounding box center [487, 205] width 249 height 161
click at [654, 168] on div "全 1,526 件 条件 ： 日本旅行 フォロワー数：10,000-300,000 エンゲージメント率：2% 以上 リセット 配列： 関連性" at bounding box center [466, 149] width 640 height 46
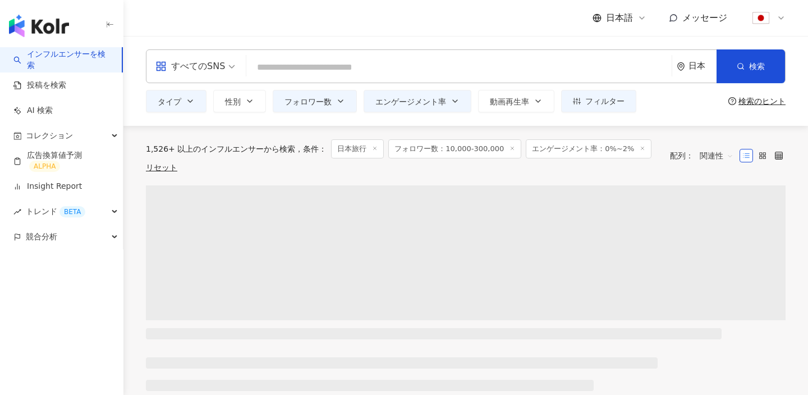
click at [604, 149] on span "エンゲージメント率：0%~2%" at bounding box center [589, 148] width 126 height 19
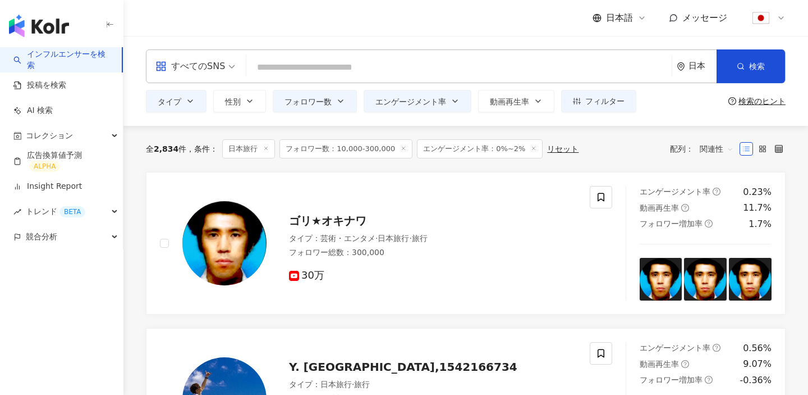
click at [531, 147] on icon at bounding box center [534, 148] width 6 height 6
click at [430, 99] on span "エンゲージメント率" at bounding box center [411, 101] width 71 height 9
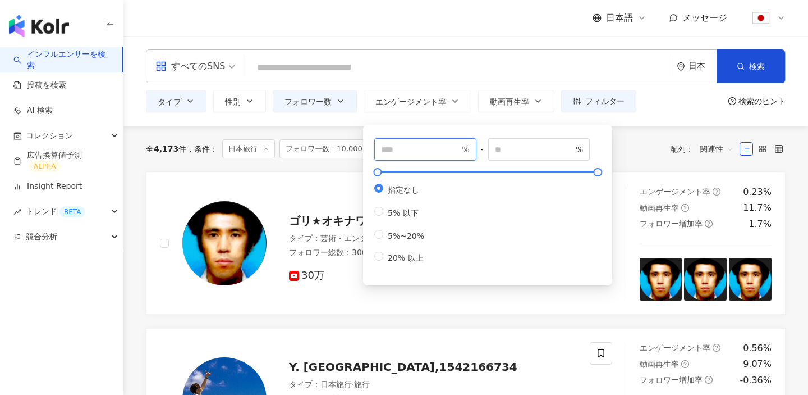
click at [411, 147] on input "number" at bounding box center [420, 149] width 79 height 12
click at [457, 149] on input "*" at bounding box center [420, 149] width 79 height 12
click at [457, 148] on input "*" at bounding box center [420, 149] width 79 height 12
click at [438, 152] on input "*" at bounding box center [420, 149] width 79 height 12
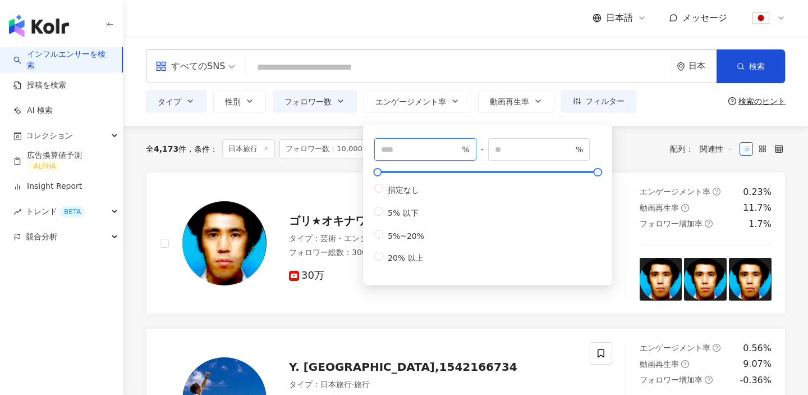
type input "***"
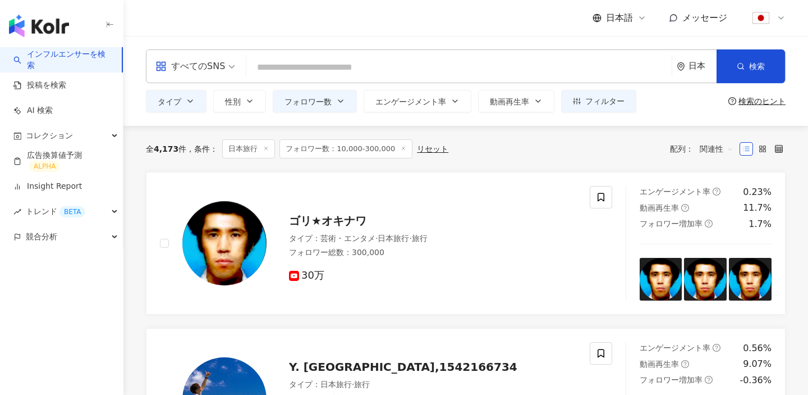
click at [641, 154] on div "全 4,173 件 条件 ： 日本旅行 フォロワー数：10,000-300,000 リセット 配列： 関連性" at bounding box center [466, 148] width 640 height 19
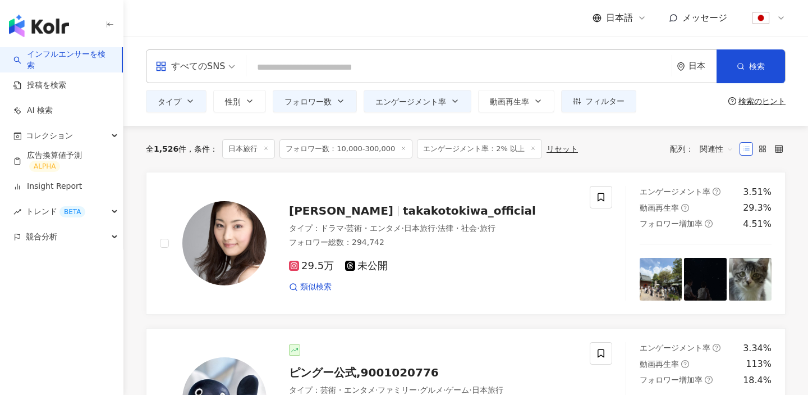
click at [593, 148] on div "全 1,526 件 条件 ： 日本旅行 フォロワー数：10,000-300,000 エンゲージメント率：2% 以上 リセット 配列： 関連性" at bounding box center [466, 148] width 640 height 19
click at [711, 144] on span "関連性" at bounding box center [717, 149] width 34 height 18
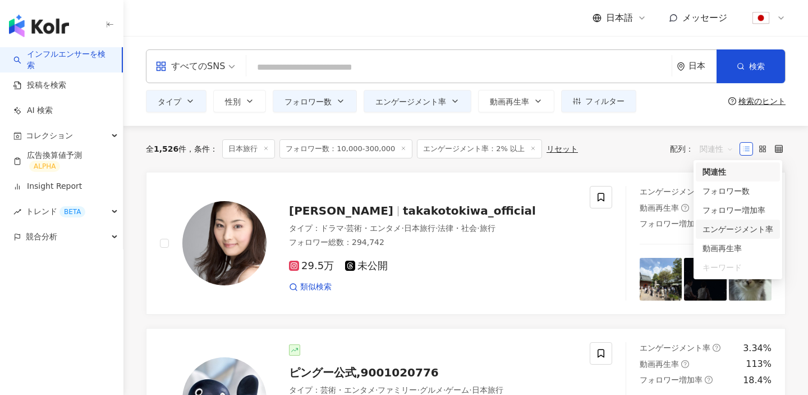
click at [710, 234] on div "エンゲージメント率" at bounding box center [738, 229] width 71 height 12
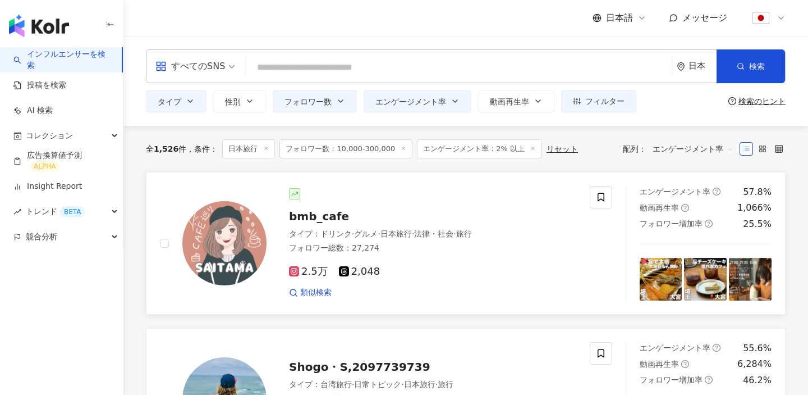
click at [244, 252] on img at bounding box center [224, 243] width 84 height 84
click at [166, 235] on div at bounding box center [213, 243] width 107 height 115
click at [761, 148] on icon at bounding box center [763, 149] width 8 height 8
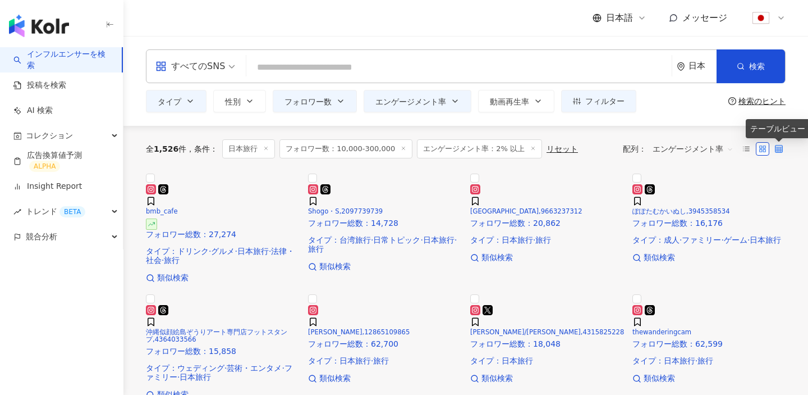
click at [778, 148] on icon at bounding box center [779, 149] width 8 height 8
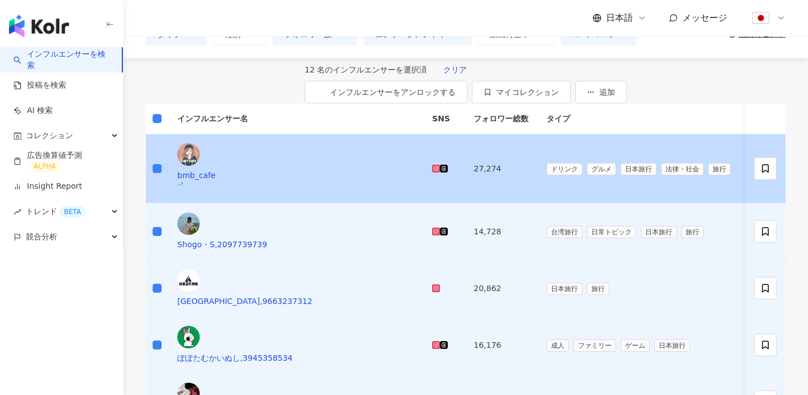
scroll to position [81, 0]
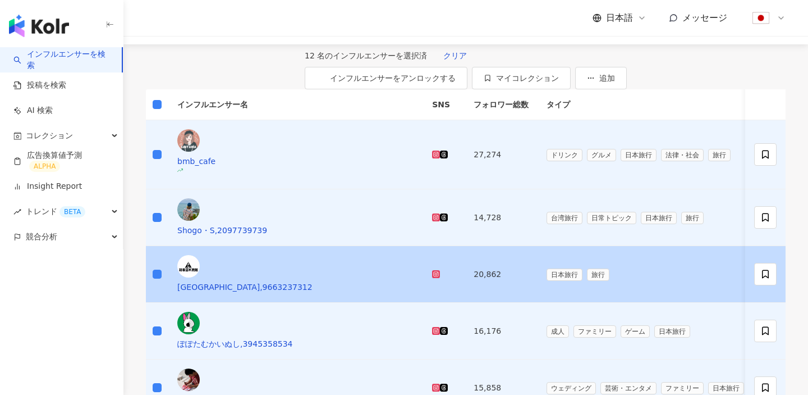
click at [155, 246] on td at bounding box center [157, 274] width 22 height 57
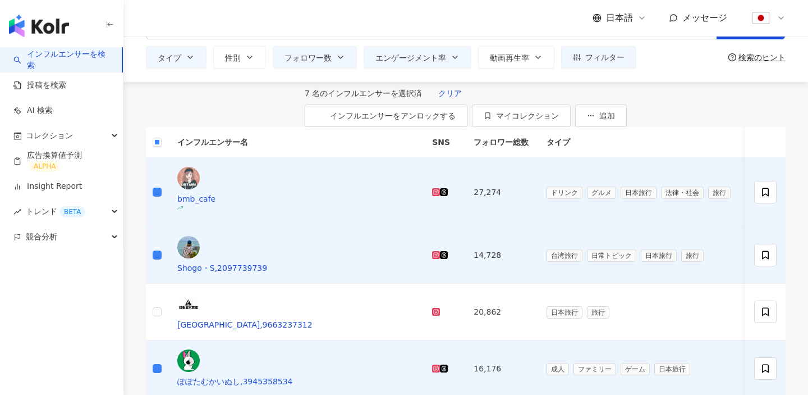
scroll to position [0, 0]
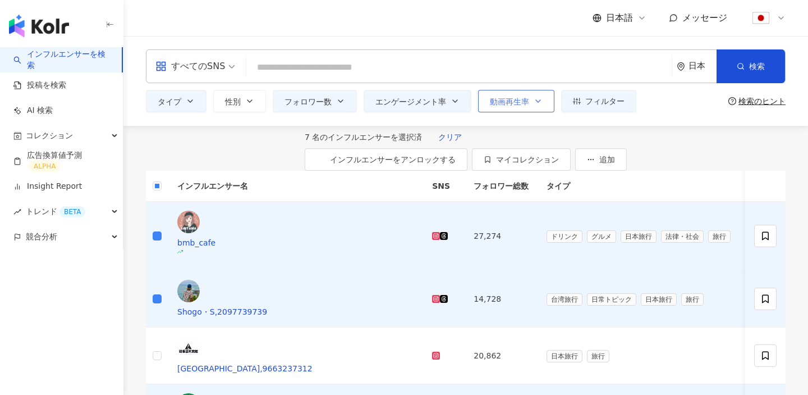
click at [529, 102] on button "動画再生率" at bounding box center [516, 101] width 76 height 22
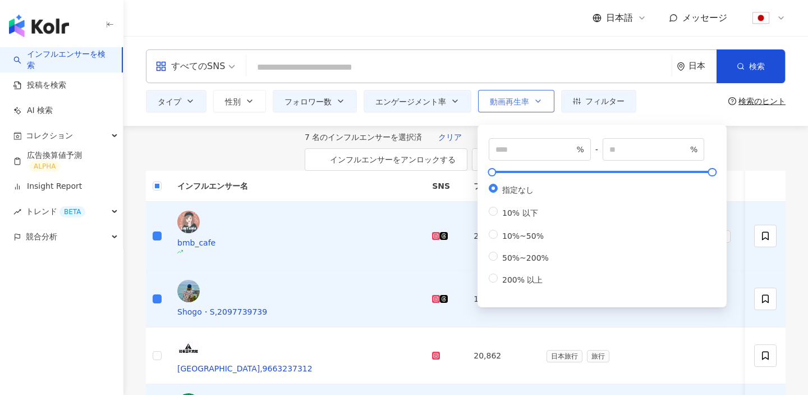
click at [529, 102] on button "動画再生率" at bounding box center [516, 101] width 76 height 22
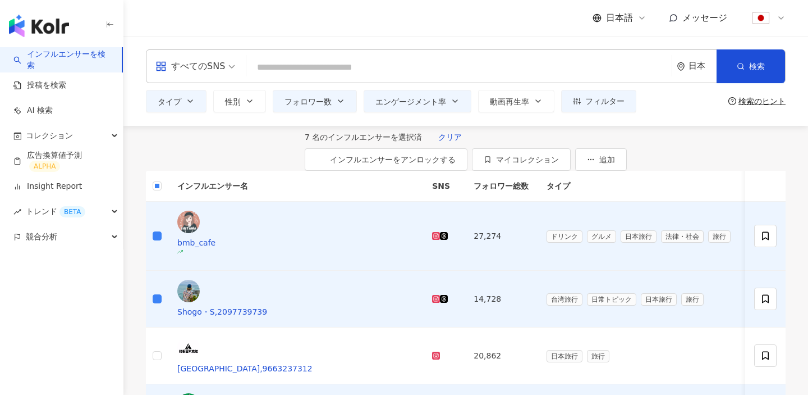
click at [329, 67] on input "search" at bounding box center [459, 67] width 417 height 21
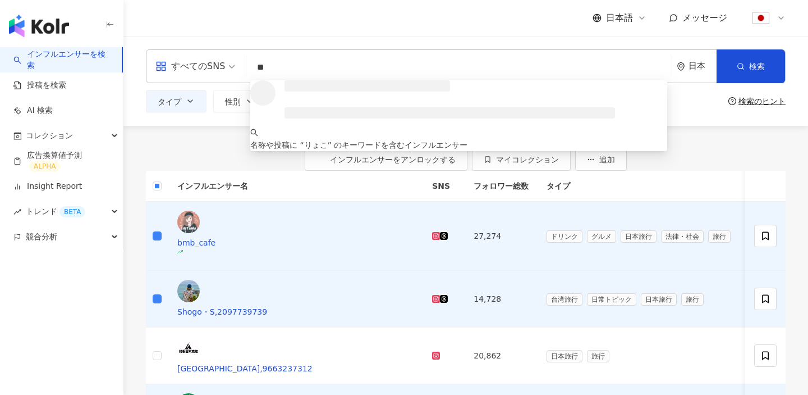
type input "*"
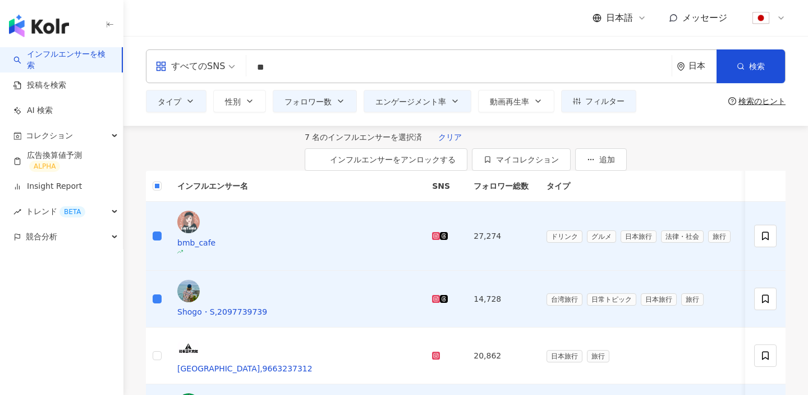
type input "**"
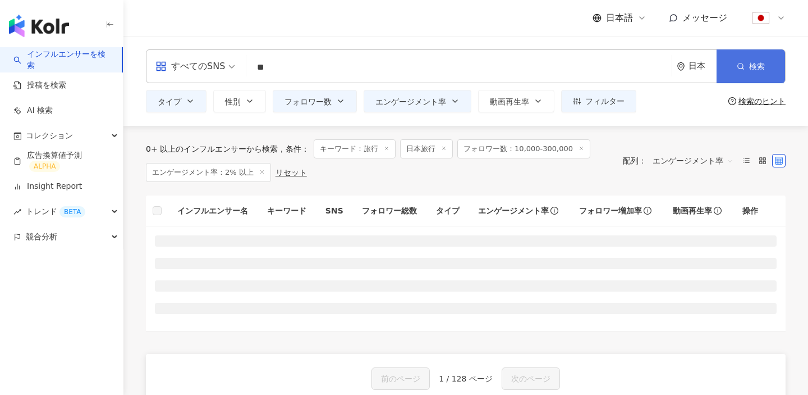
click at [756, 62] on span "検索" at bounding box center [758, 66] width 16 height 9
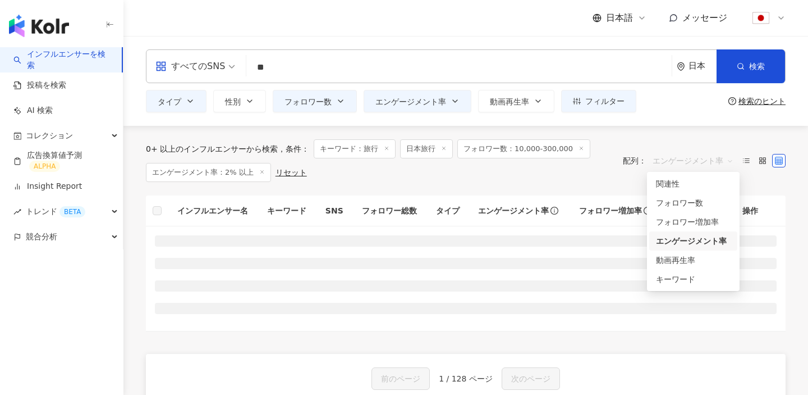
click at [702, 156] on span "エンゲージメント率" at bounding box center [693, 161] width 81 height 18
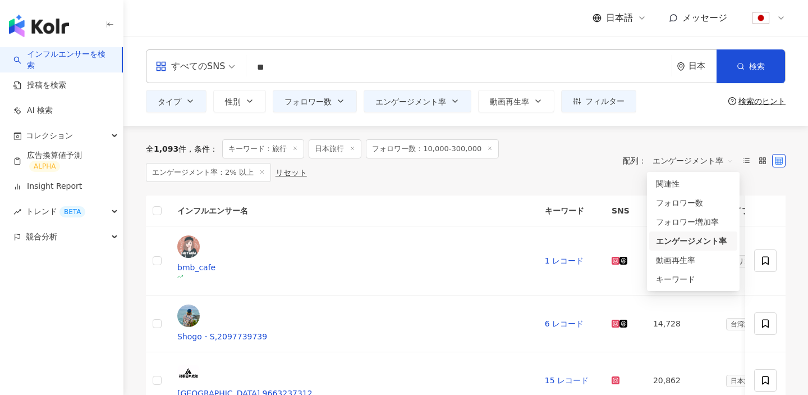
click at [677, 142] on div "全 1,093 件 条件 ： キーワード：旅行 日本旅行 フォロワー数：10,000-300,000 エンゲージメント率：2% 以上 リセット 配列： エンゲ…" at bounding box center [466, 160] width 640 height 43
click at [712, 162] on span "エンゲージメント率" at bounding box center [693, 161] width 81 height 18
click at [669, 276] on div "キーワード" at bounding box center [693, 279] width 75 height 12
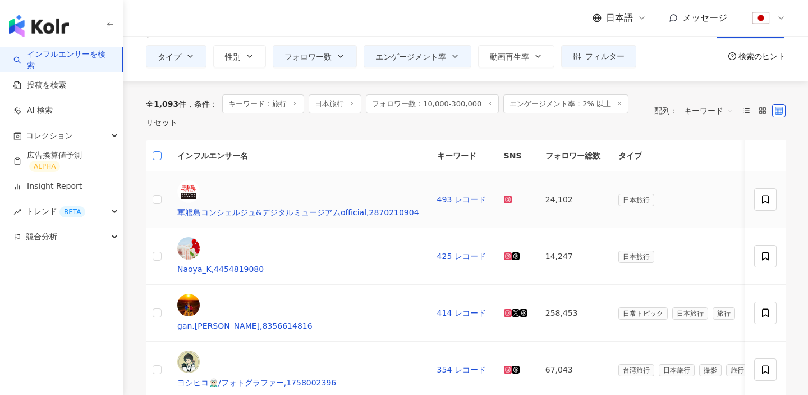
scroll to position [120, 0]
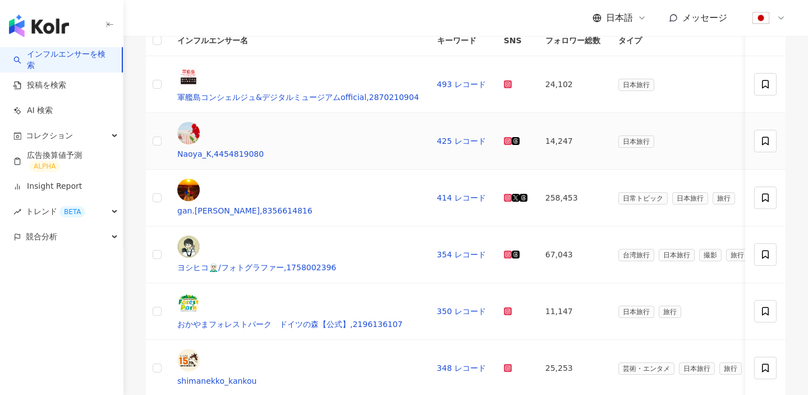
click at [166, 150] on td at bounding box center [157, 141] width 22 height 57
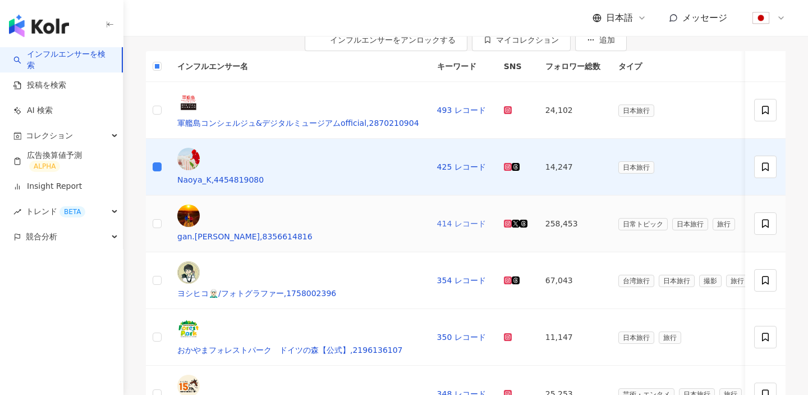
click at [437, 219] on link "414 レコード" at bounding box center [461, 223] width 49 height 9
click at [155, 205] on td at bounding box center [157, 223] width 22 height 57
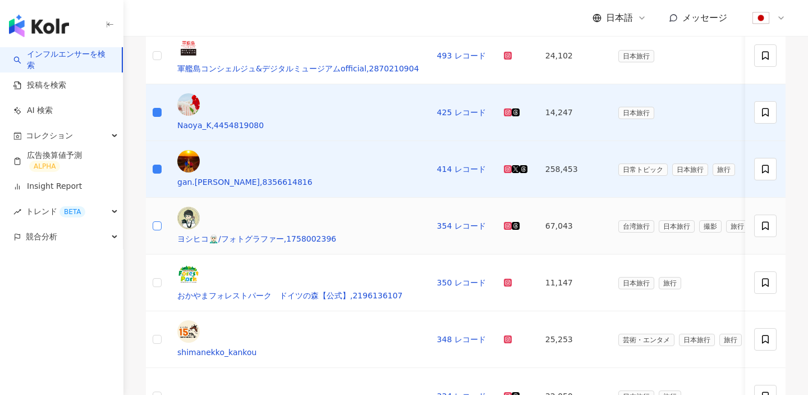
scroll to position [49, 0]
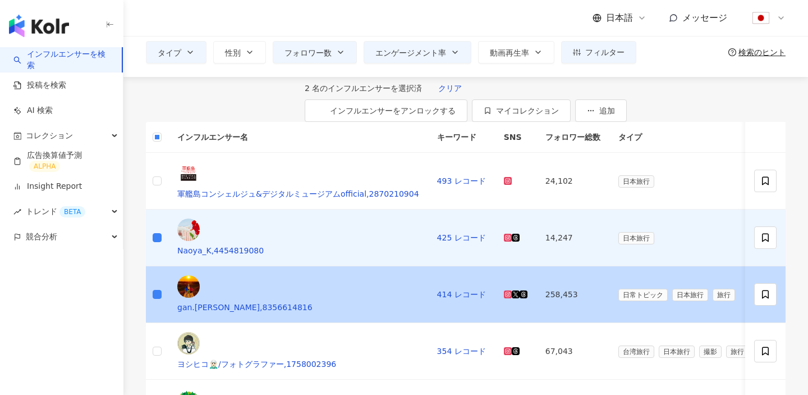
click at [157, 285] on td at bounding box center [157, 294] width 22 height 57
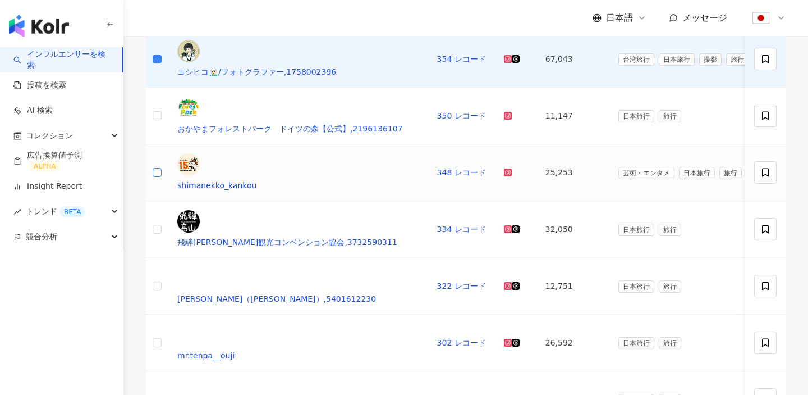
scroll to position [364, 0]
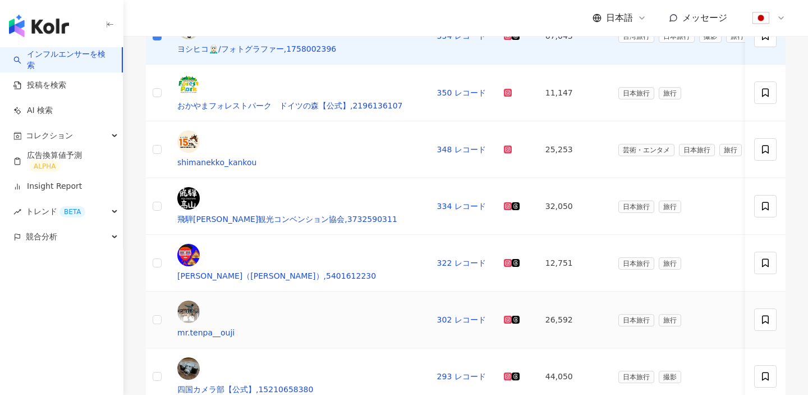
click at [168, 291] on td at bounding box center [157, 319] width 22 height 57
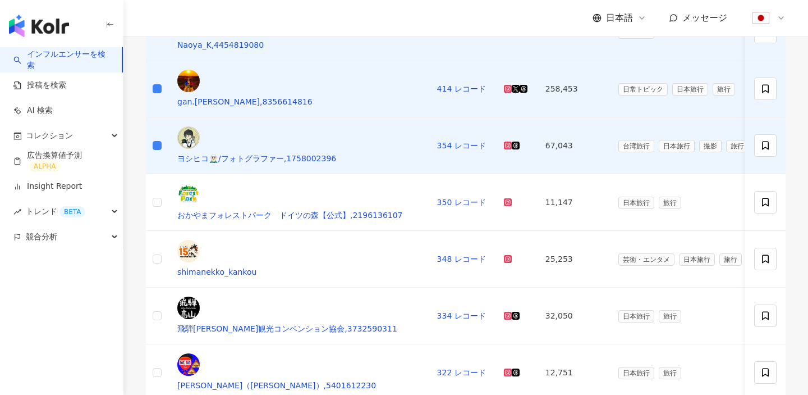
scroll to position [0, 0]
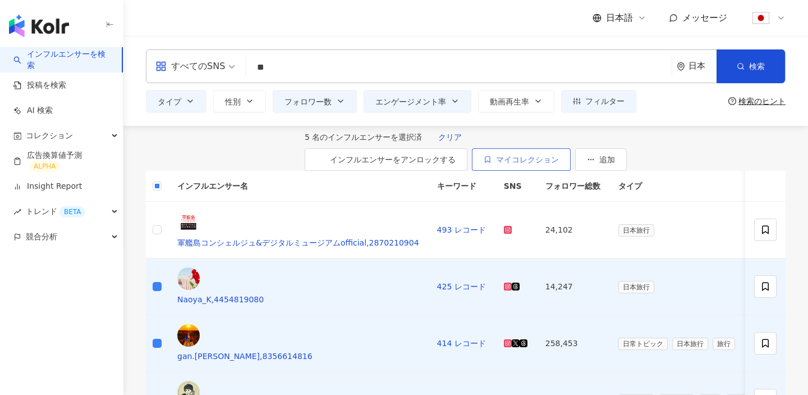
click at [571, 153] on button "マイコレクション" at bounding box center [521, 159] width 99 height 22
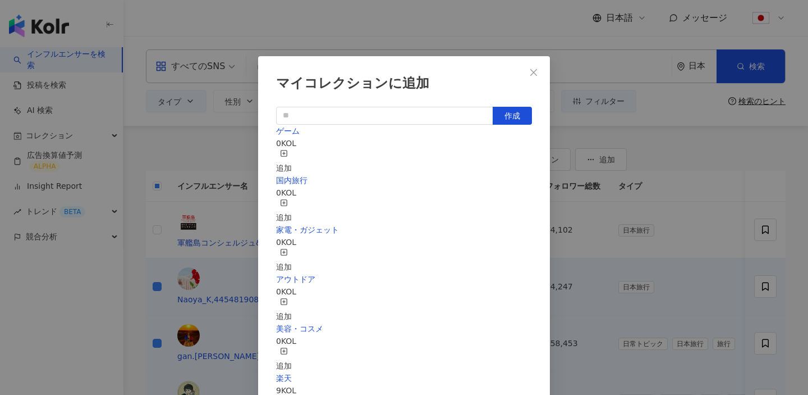
click at [292, 199] on div "追加" at bounding box center [284, 211] width 16 height 25
click at [531, 79] on button "Close" at bounding box center [534, 72] width 22 height 22
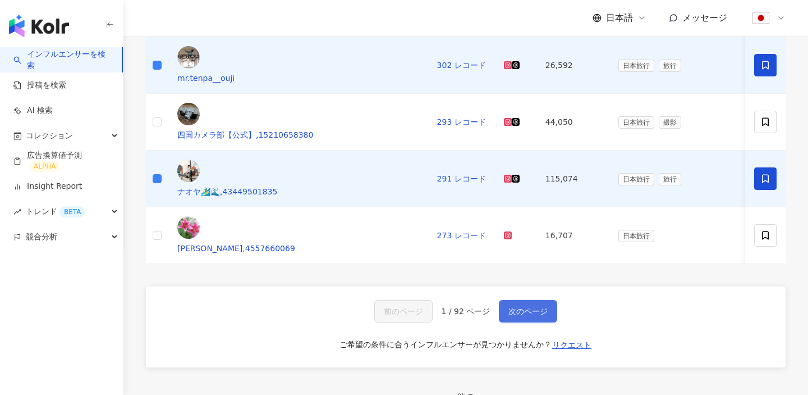
click at [533, 300] on button "次のページ" at bounding box center [528, 311] width 58 height 22
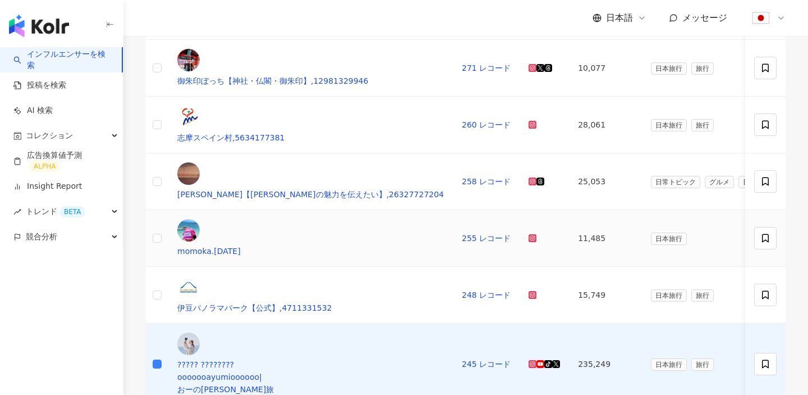
scroll to position [269, 0]
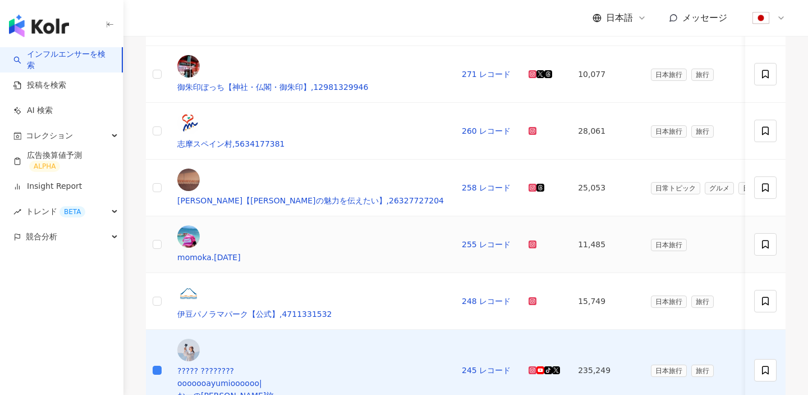
click at [165, 216] on td at bounding box center [157, 244] width 22 height 57
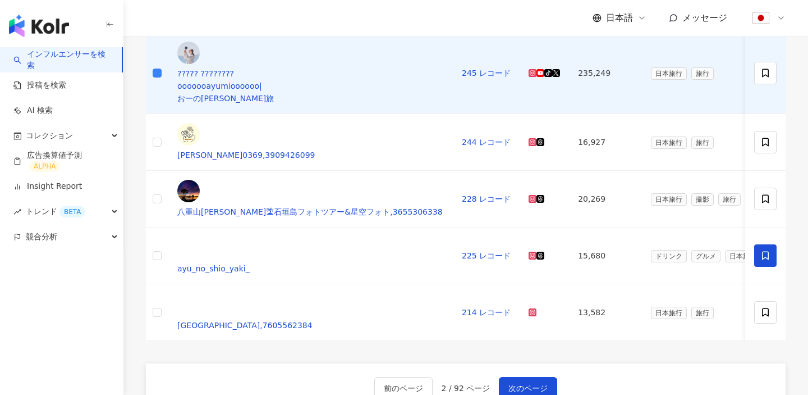
scroll to position [0, 0]
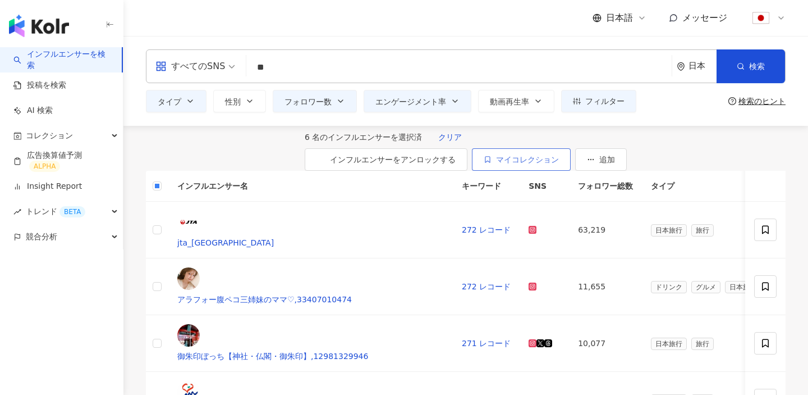
click at [559, 157] on span "マイコレクション" at bounding box center [527, 159] width 63 height 9
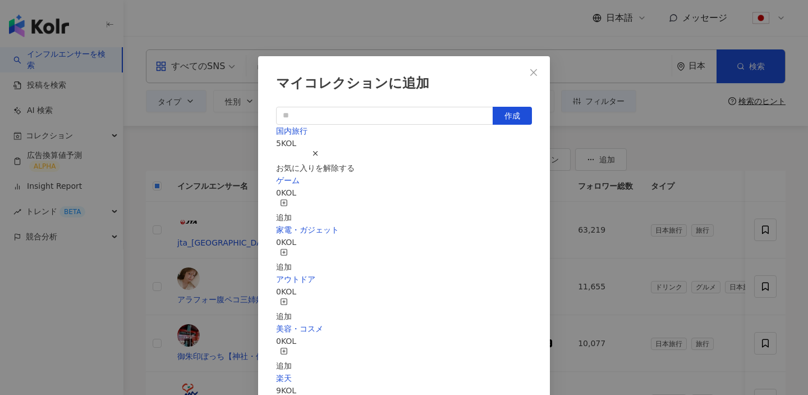
click at [355, 155] on div "お気に入りを解除する" at bounding box center [315, 161] width 79 height 25
click at [292, 149] on div "追加" at bounding box center [284, 161] width 16 height 25
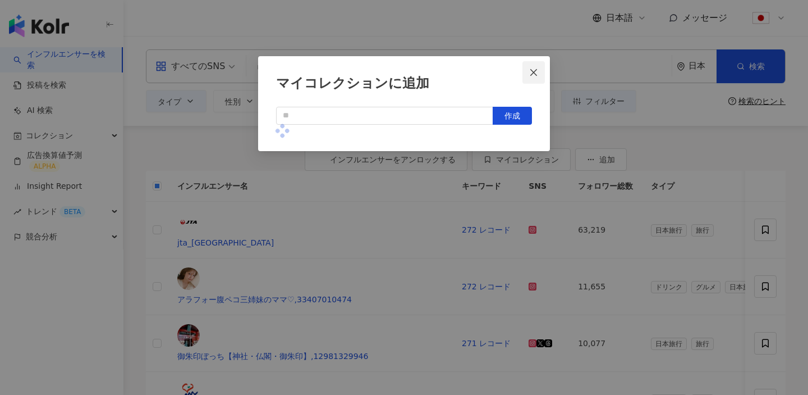
click at [533, 78] on button "Close" at bounding box center [534, 72] width 22 height 22
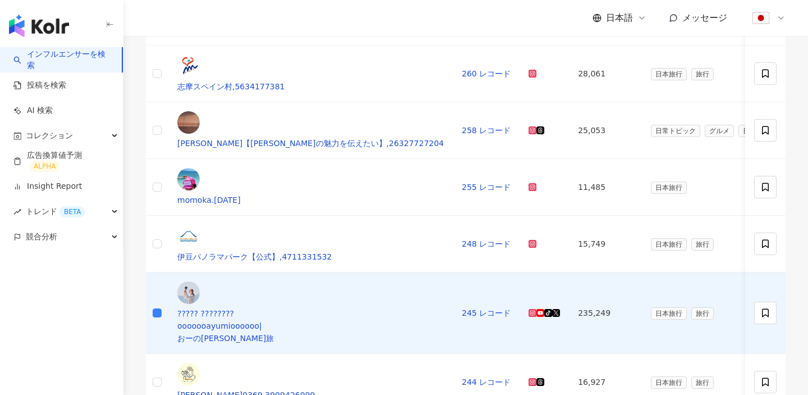
scroll to position [32, 0]
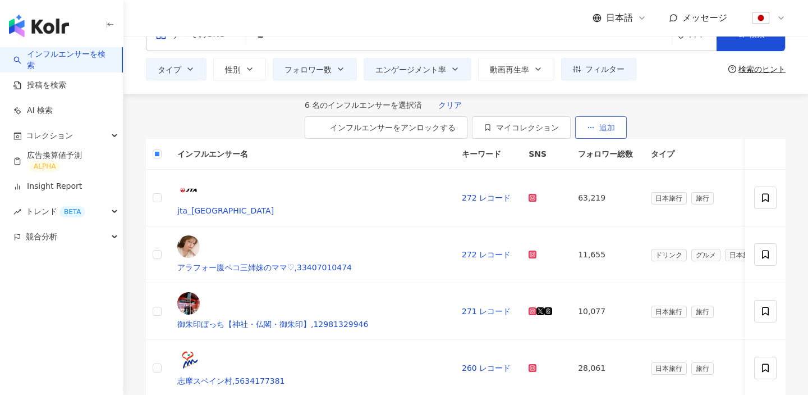
click at [615, 123] on span "追加" at bounding box center [608, 127] width 16 height 9
click at [590, 139] on div "6 名のインフルエンサーを選択済 クリア インフルエンサーをアンロックする マイコレクション 追加" at bounding box center [466, 116] width 322 height 45
click at [571, 121] on button "マイコレクション" at bounding box center [521, 127] width 99 height 22
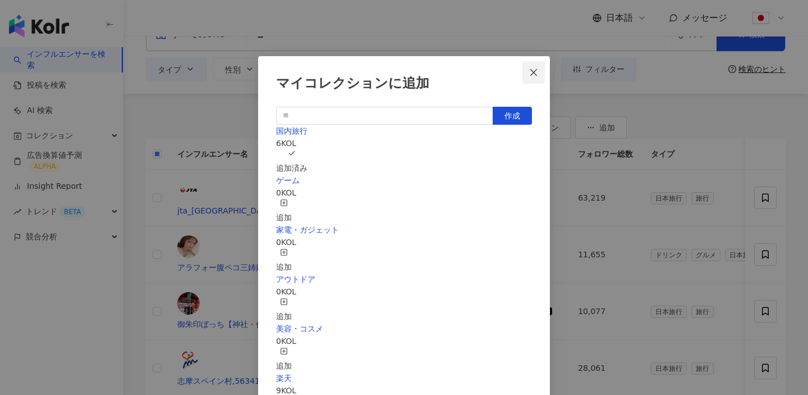
click at [540, 69] on span "Close" at bounding box center [534, 72] width 22 height 9
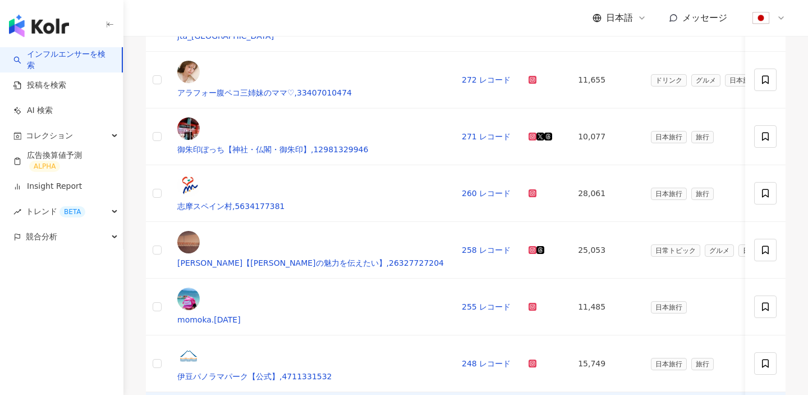
scroll to position [0, 0]
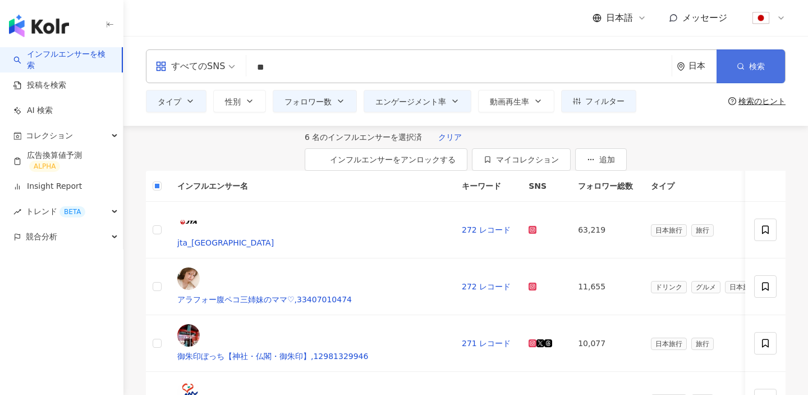
click at [744, 65] on icon "button" at bounding box center [741, 66] width 8 height 8
click at [438, 141] on span "クリア" at bounding box center [450, 137] width 24 height 9
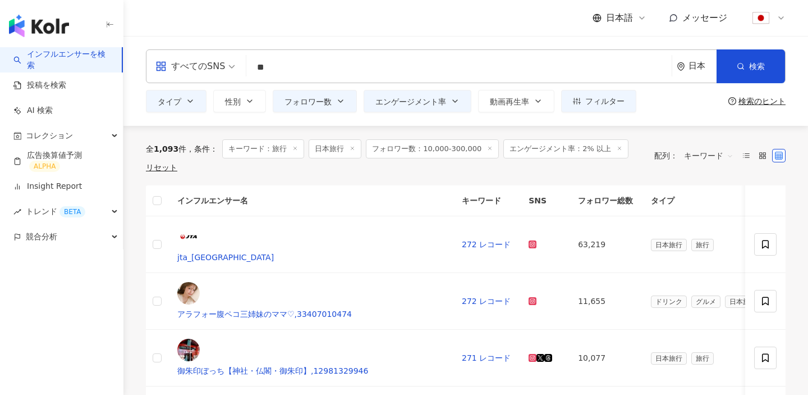
click at [750, 162] on div at bounding box center [763, 156] width 46 height 18
click at [747, 158] on icon at bounding box center [747, 156] width 8 height 8
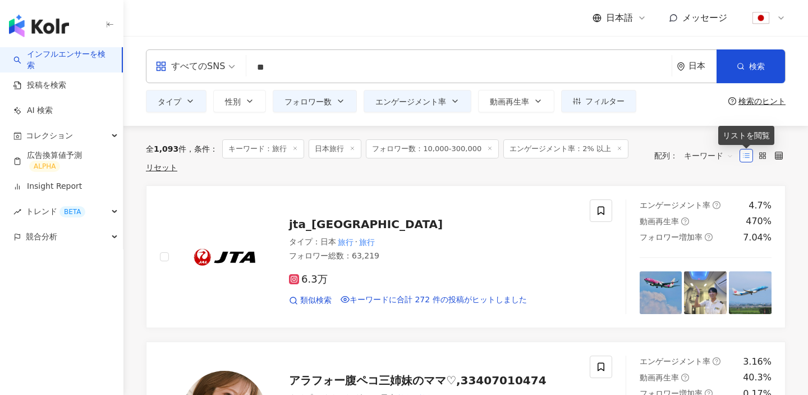
click at [702, 147] on span "キーワード" at bounding box center [708, 156] width 49 height 18
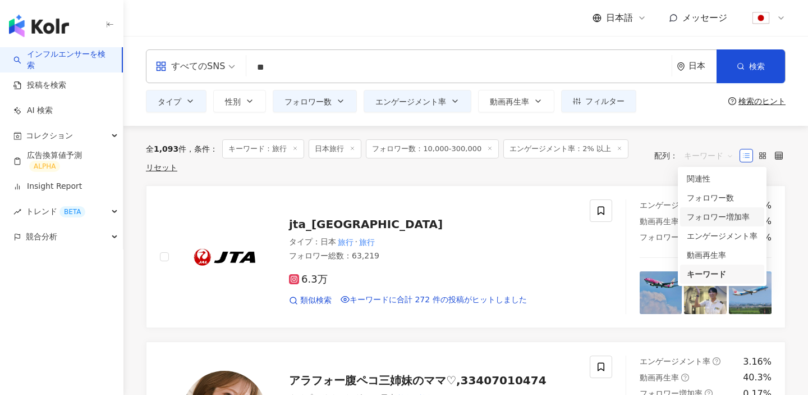
click at [710, 214] on div "フォロワー増加率" at bounding box center [722, 217] width 71 height 12
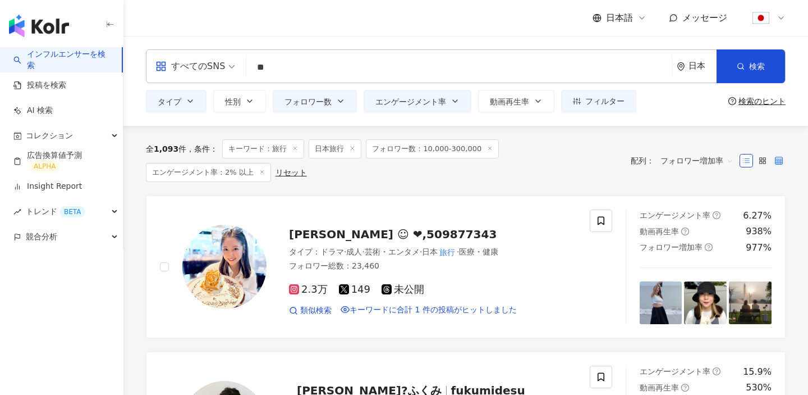
click at [779, 157] on icon at bounding box center [779, 161] width 8 height 8
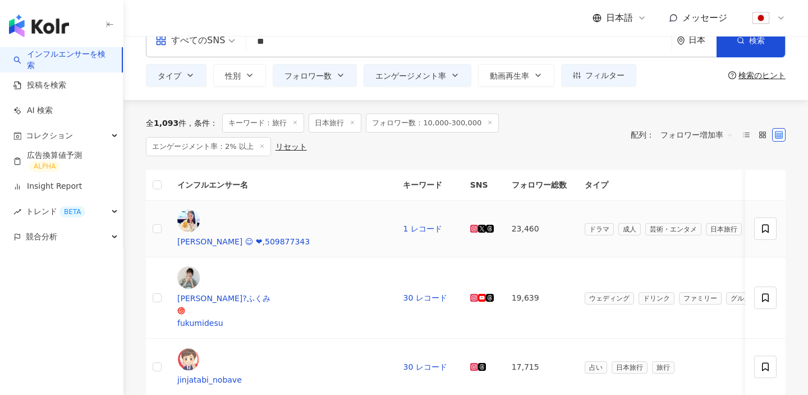
scroll to position [54, 0]
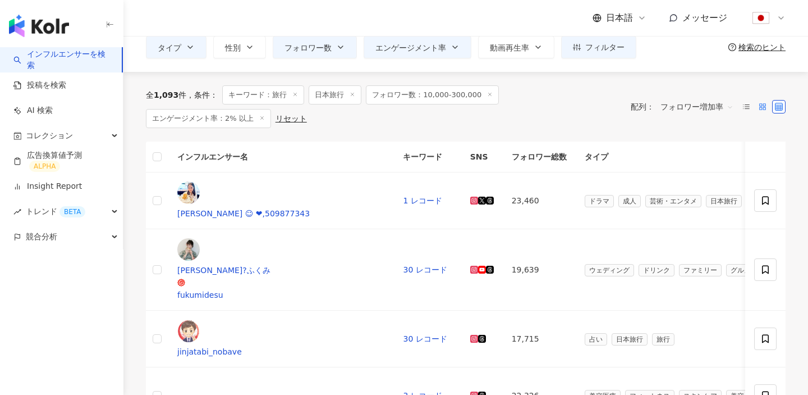
click at [769, 102] on label at bounding box center [762, 106] width 13 height 13
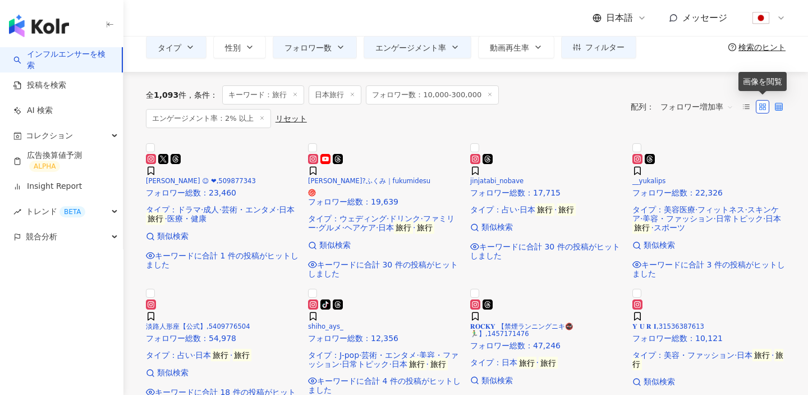
click at [783, 101] on label at bounding box center [779, 106] width 13 height 13
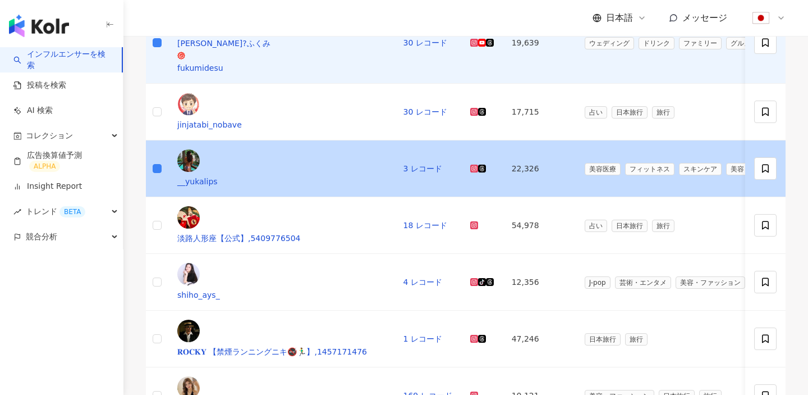
scroll to position [270, 0]
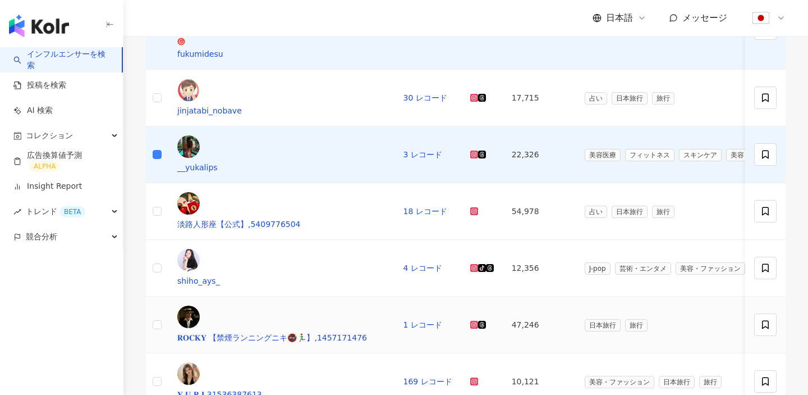
click at [181, 296] on td "𝐑𝐎𝐂𝐊𝐘 【禁煙ランニングニキ🚭🏃‍♂️】,1457171476" at bounding box center [281, 324] width 226 height 57
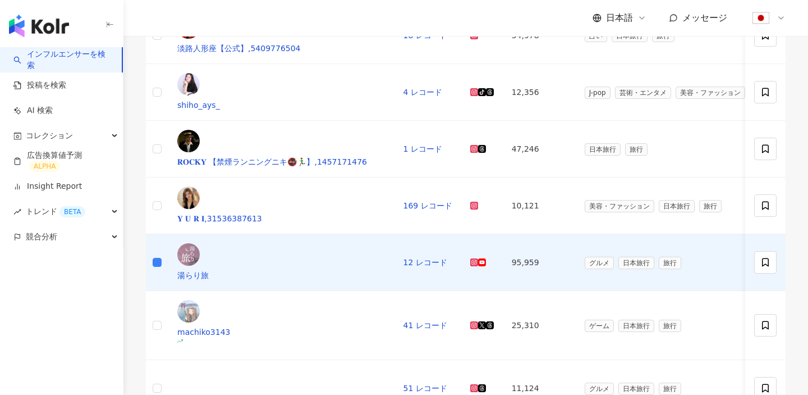
scroll to position [460, 0]
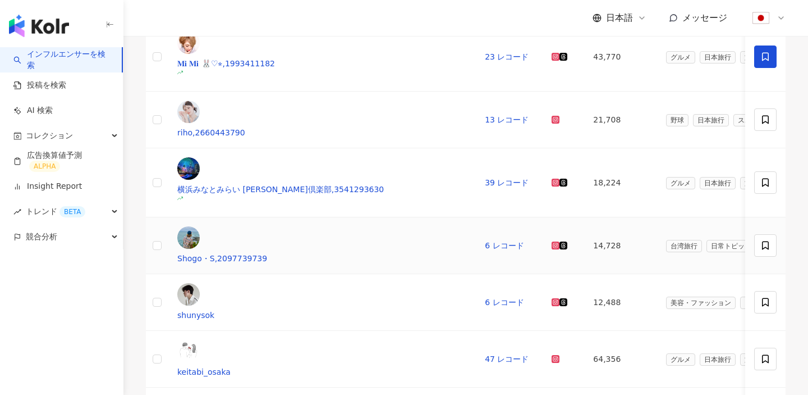
scroll to position [444, 0]
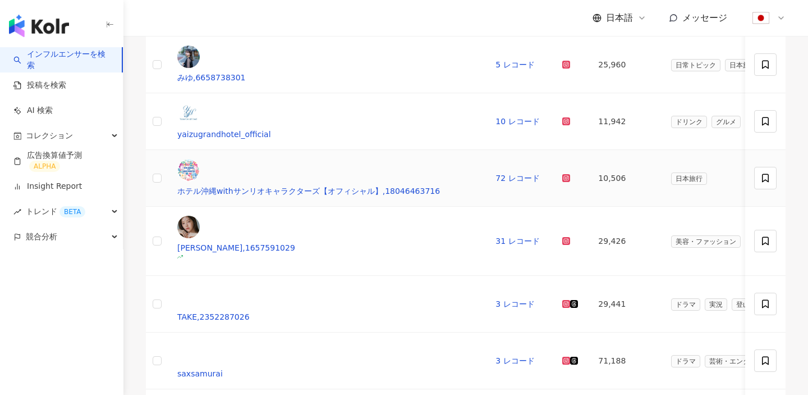
scroll to position [250, 0]
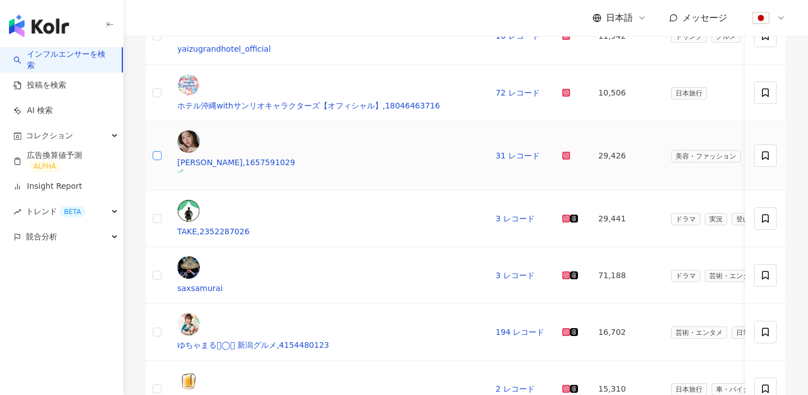
click at [162, 149] on label at bounding box center [157, 155] width 9 height 12
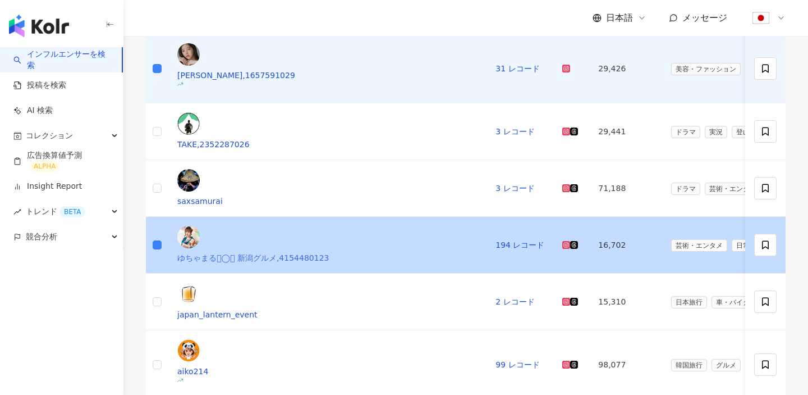
scroll to position [429, 0]
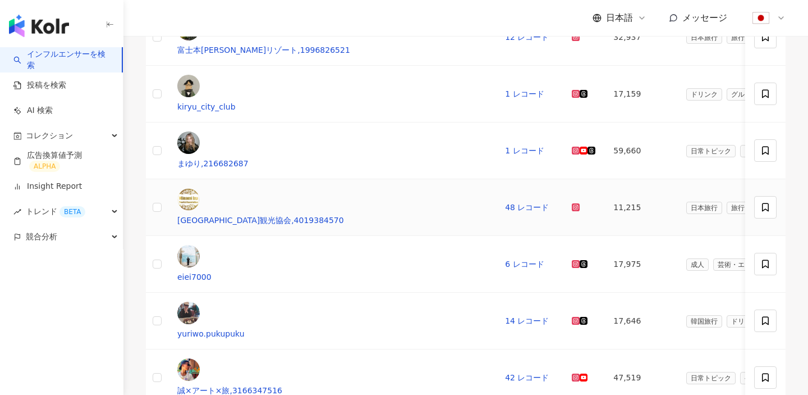
scroll to position [424, 0]
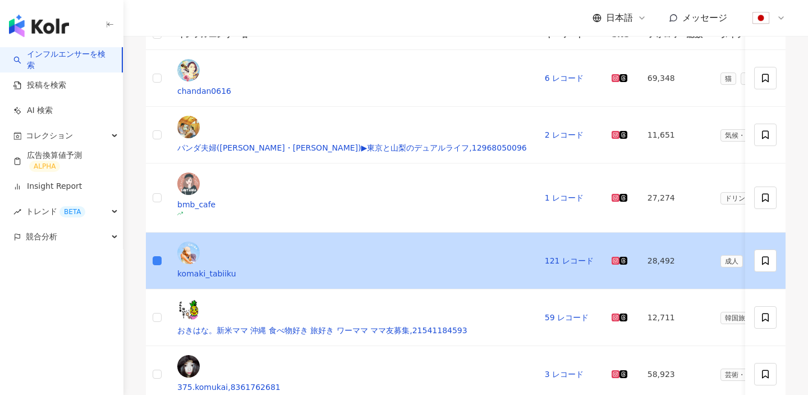
scroll to position [588, 0]
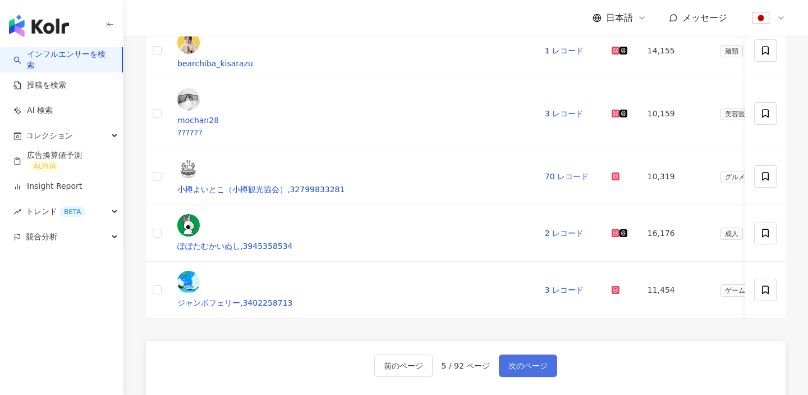
click at [514, 354] on button "次のページ" at bounding box center [528, 365] width 58 height 22
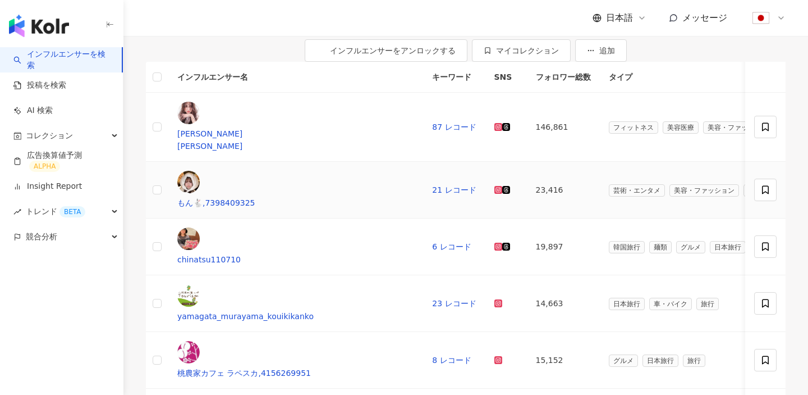
scroll to position [109, 0]
click at [162, 126] on label at bounding box center [157, 126] width 9 height 12
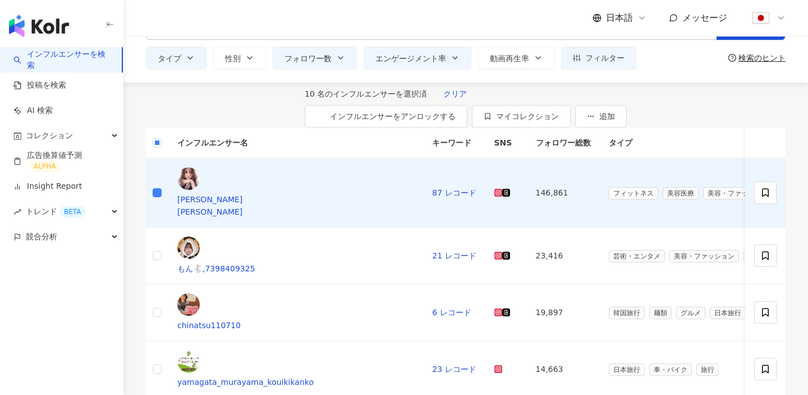
scroll to position [0, 0]
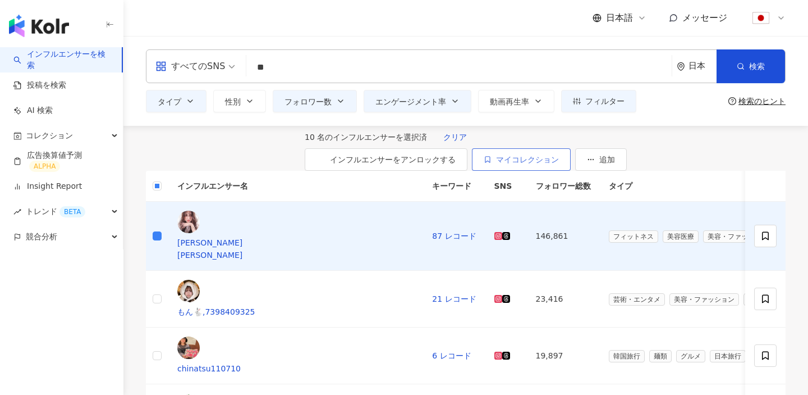
click at [559, 158] on span "マイコレクション" at bounding box center [527, 159] width 63 height 9
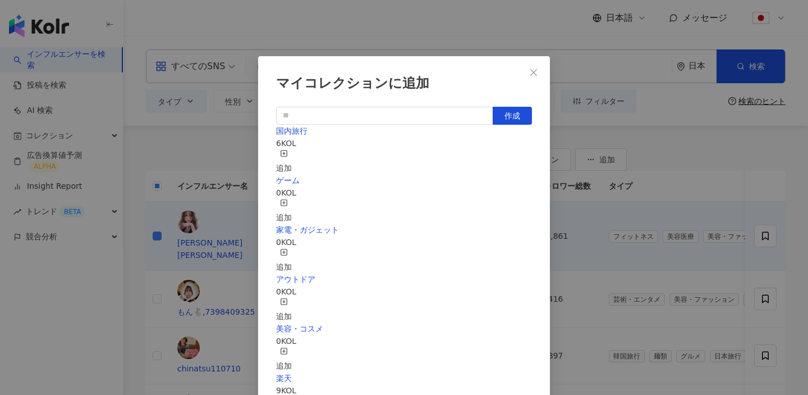
click at [292, 152] on div "追加" at bounding box center [284, 161] width 16 height 25
click at [526, 76] on button "Close" at bounding box center [534, 72] width 22 height 22
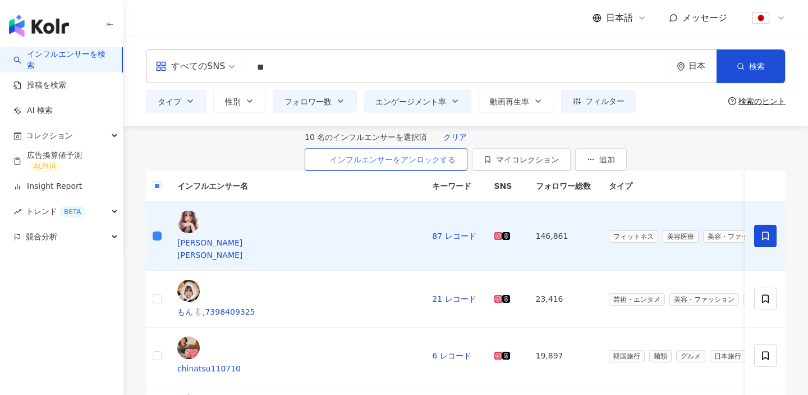
click at [456, 159] on span "インフルエンサーをアンロックする" at bounding box center [393, 159] width 126 height 9
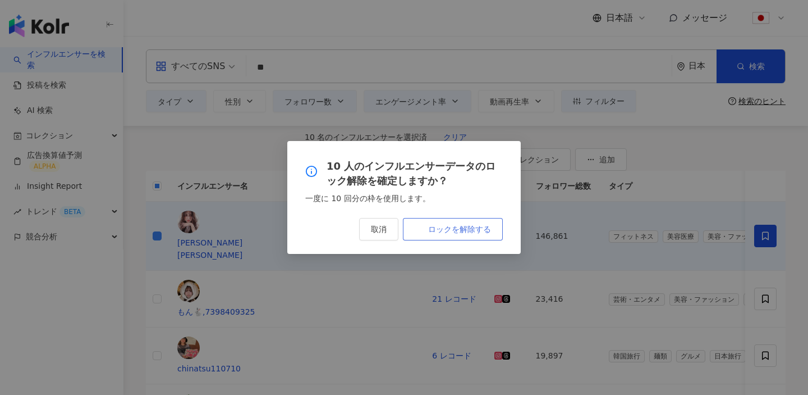
click at [437, 228] on span "ロックを解除する" at bounding box center [459, 229] width 63 height 9
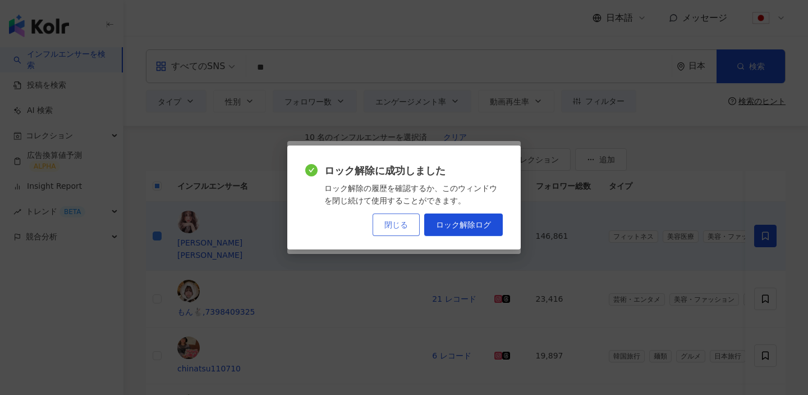
click at [390, 221] on span "閉じる" at bounding box center [397, 224] width 24 height 9
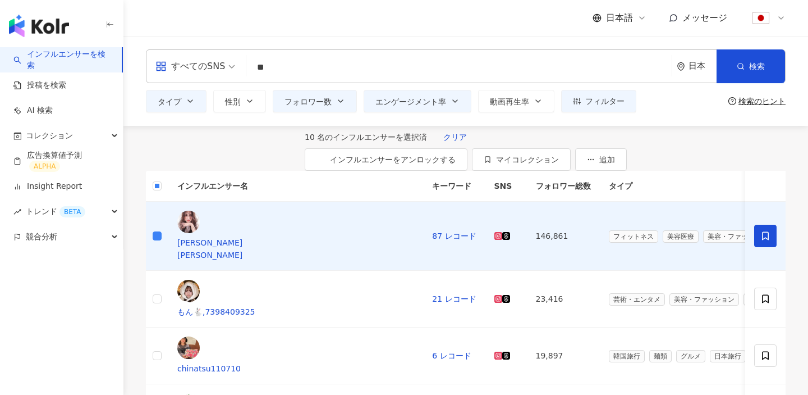
click at [48, 67] on link "インフルエンサーを検索" at bounding box center [62, 60] width 99 height 22
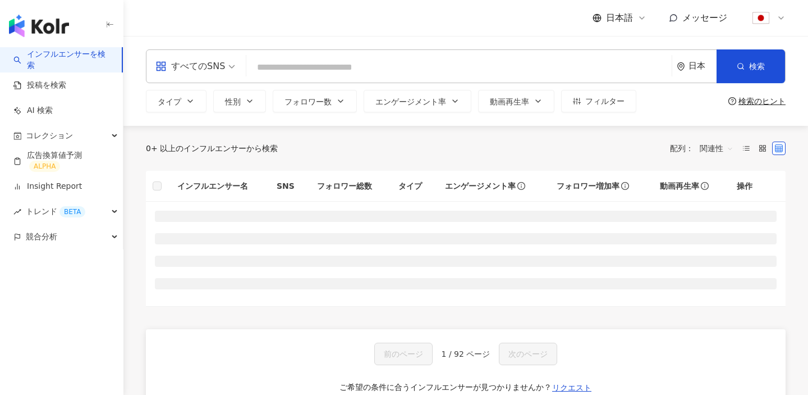
click at [283, 68] on input "search" at bounding box center [459, 67] width 417 height 21
paste input "*****"
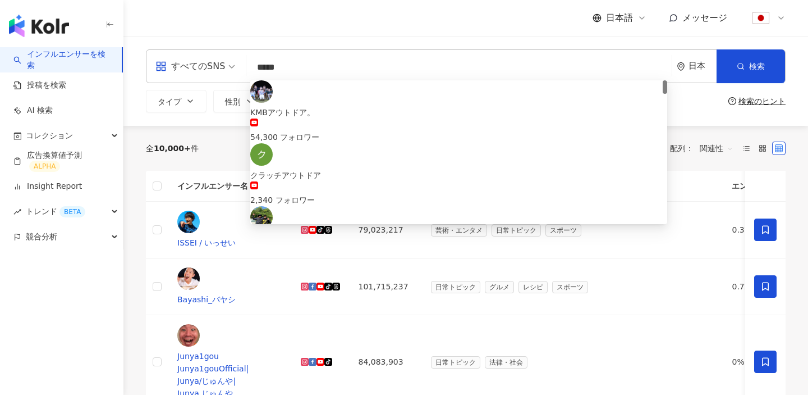
type input "*****"
click at [212, 138] on div "全 10,000+ 件 配列： 関連性" at bounding box center [466, 148] width 640 height 45
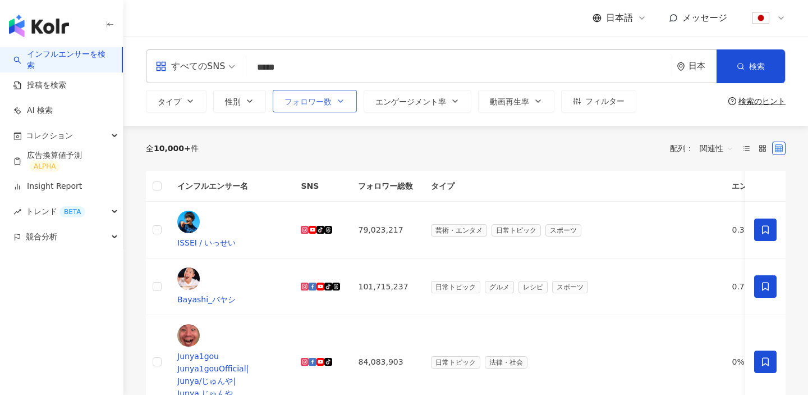
click at [323, 102] on span "フォロワー数" at bounding box center [308, 101] width 47 height 9
type input "*"
type input "*******"
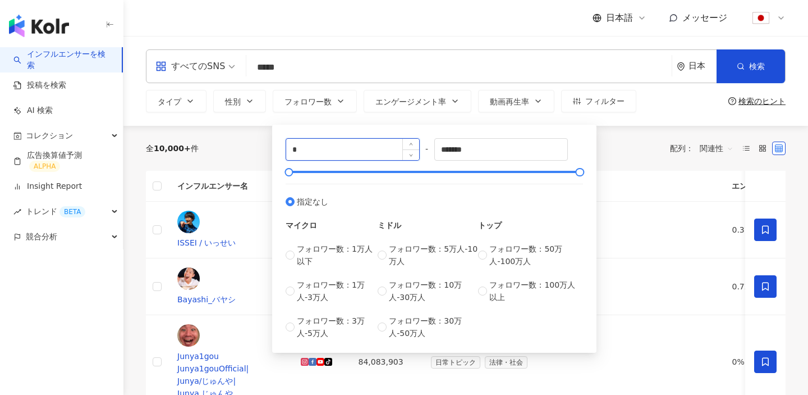
click at [337, 149] on input "*" at bounding box center [352, 149] width 133 height 21
type input "*****"
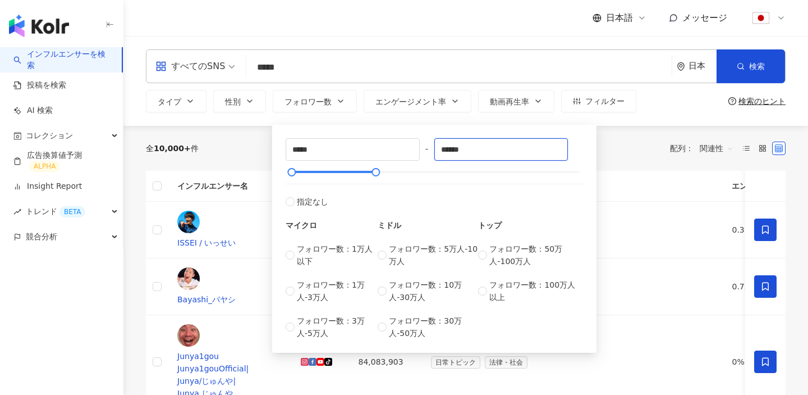
type input "******"
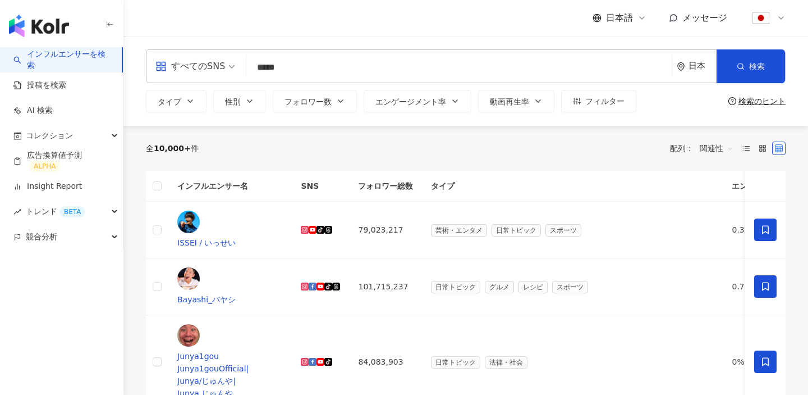
click at [231, 143] on div "全 10,000+ 件 配列： 関連性" at bounding box center [466, 148] width 640 height 18
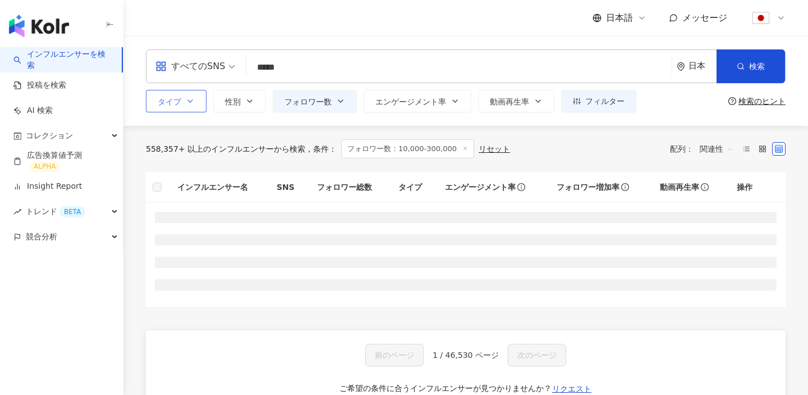
click at [186, 102] on icon "button" at bounding box center [190, 101] width 9 height 9
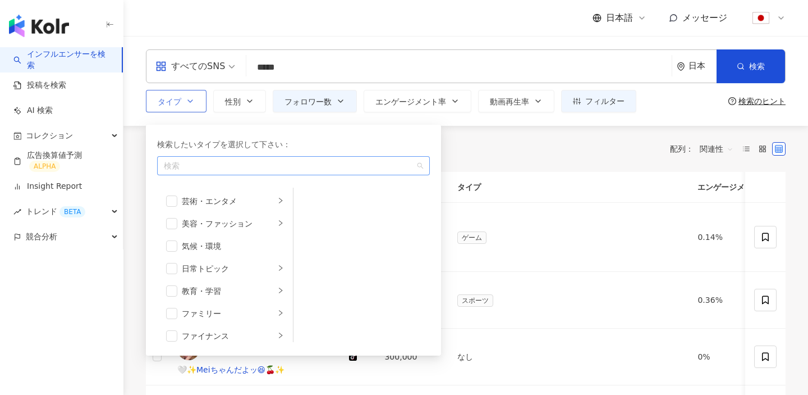
click at [236, 165] on div "button" at bounding box center [287, 166] width 257 height 8
paste input "*****"
type input "*****"
drag, startPoint x: 236, startPoint y: 165, endPoint x: 179, endPoint y: 165, distance: 56.7
click at [179, 165] on div "button" at bounding box center [287, 166] width 257 height 8
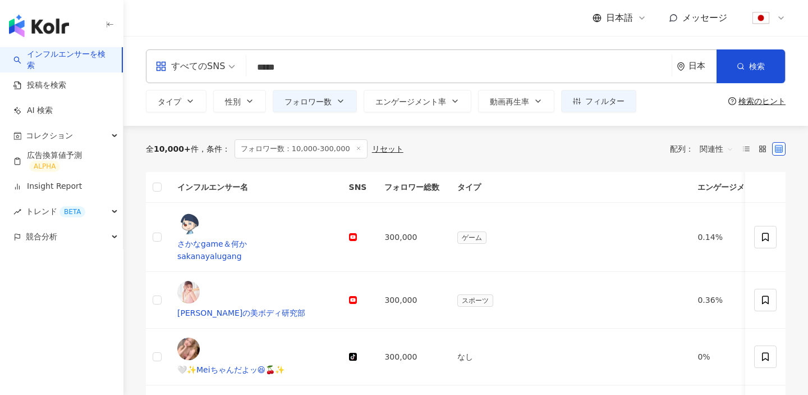
click at [552, 156] on div "全 10,000+ 件 条件 ： フォロワー数：10,000-300,000 リセット 配列： 関連性" at bounding box center [466, 148] width 640 height 19
click at [383, 66] on input "*****" at bounding box center [459, 67] width 417 height 21
click at [771, 64] on button "検索" at bounding box center [751, 66] width 68 height 34
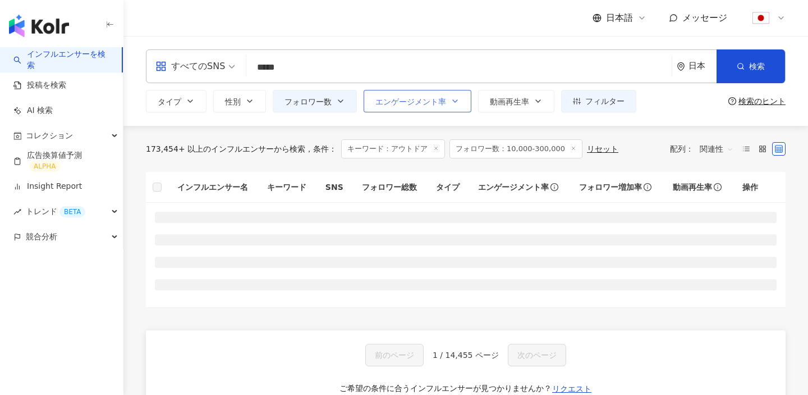
click at [423, 102] on span "エンゲージメント率" at bounding box center [411, 101] width 71 height 9
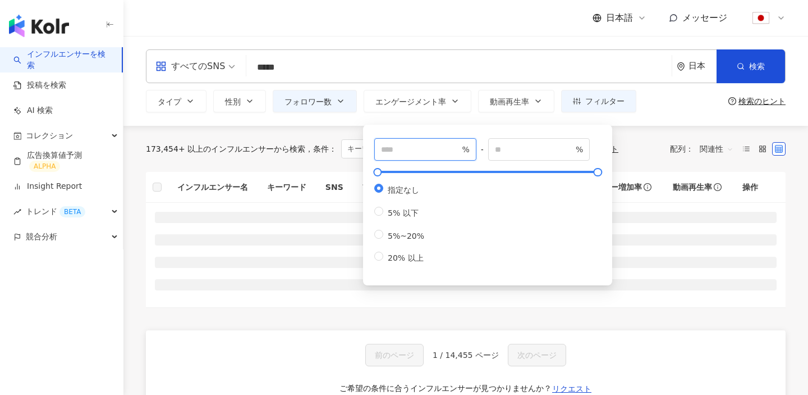
click at [426, 148] on input "number" at bounding box center [420, 149] width 79 height 12
type input "*"
click at [568, 154] on input "number" at bounding box center [534, 149] width 79 height 12
click at [638, 149] on div "173,454+ 以上のインフルエンサーから検索 条件 ： キーワード：アウトドア フォロワー数：10,000-300,000 リセット 配列： 関連性" at bounding box center [466, 148] width 640 height 19
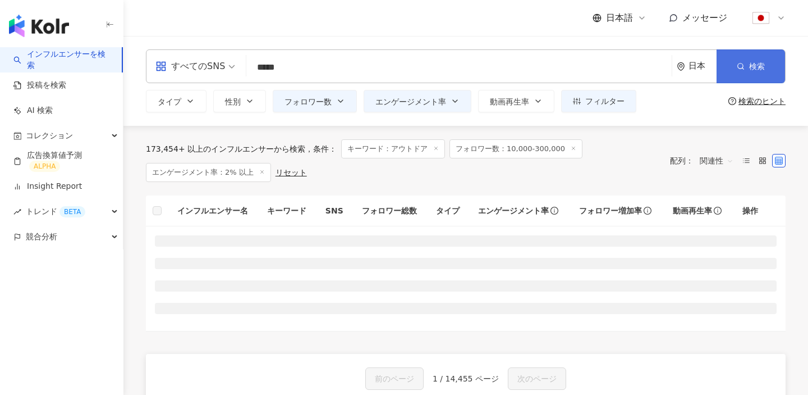
click at [748, 63] on button "検索" at bounding box center [751, 66] width 68 height 34
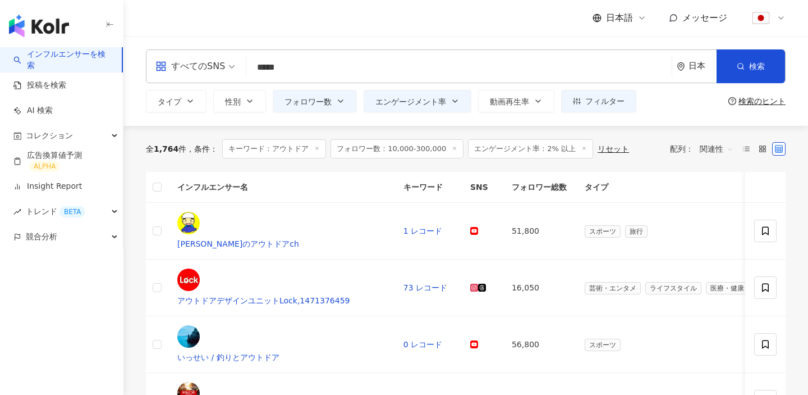
click at [711, 149] on span "関連性" at bounding box center [717, 149] width 34 height 18
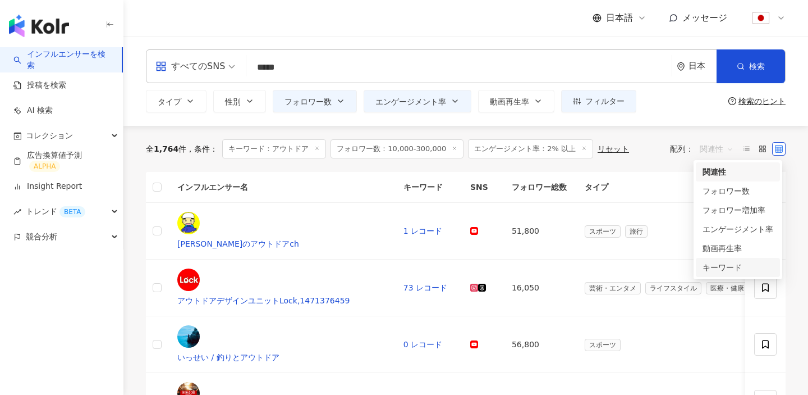
click at [709, 261] on div "キーワード" at bounding box center [738, 267] width 71 height 12
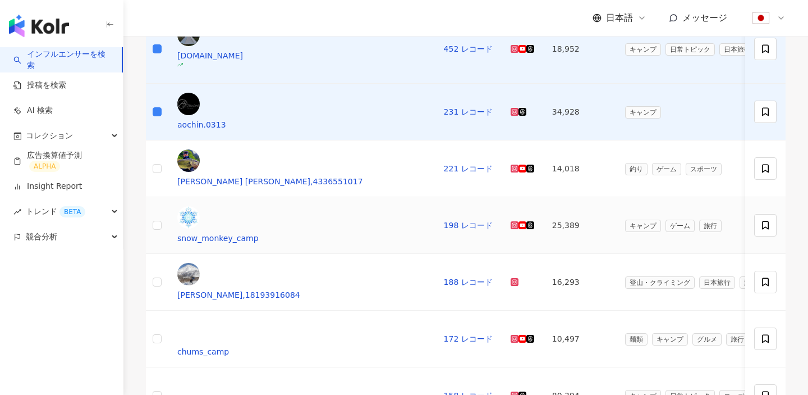
scroll to position [265, 0]
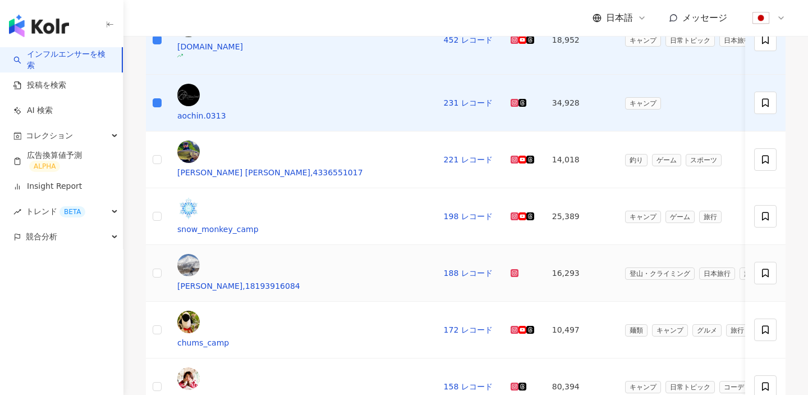
click at [167, 245] on td at bounding box center [157, 273] width 22 height 57
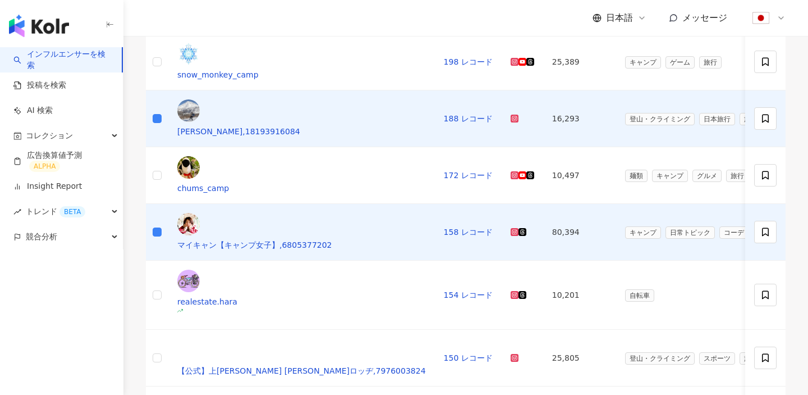
scroll to position [445, 0]
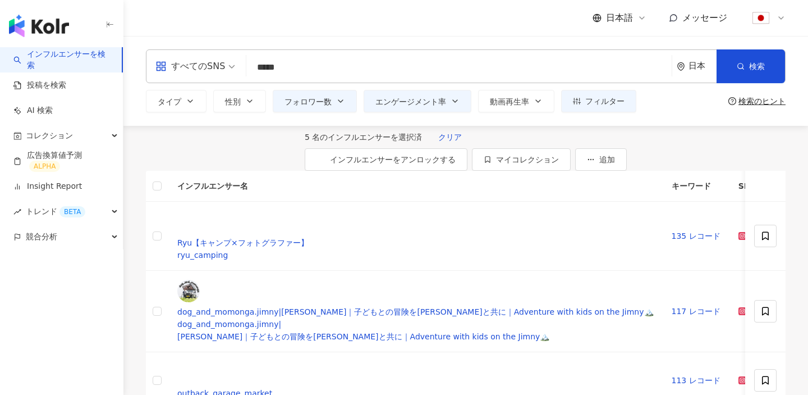
scroll to position [10, 0]
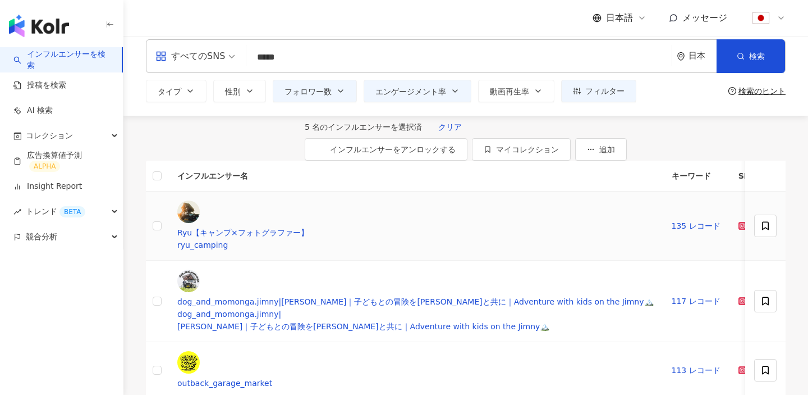
click at [168, 225] on td at bounding box center [157, 225] width 22 height 69
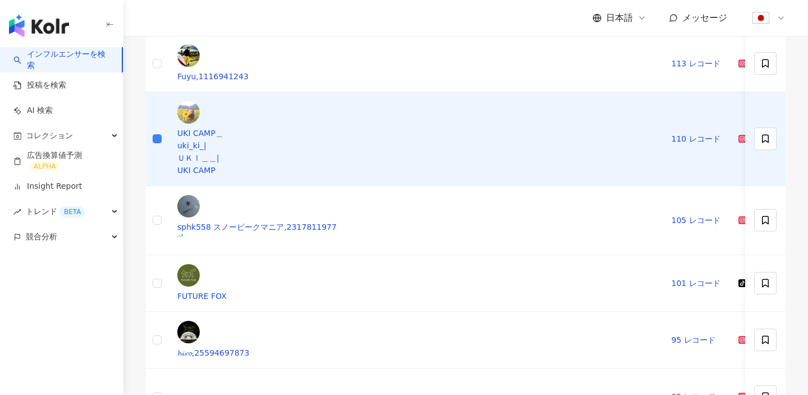
scroll to position [418, 0]
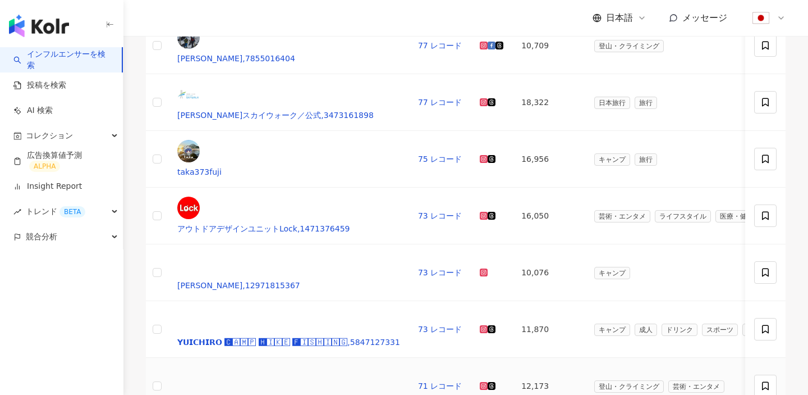
scroll to position [444, 0]
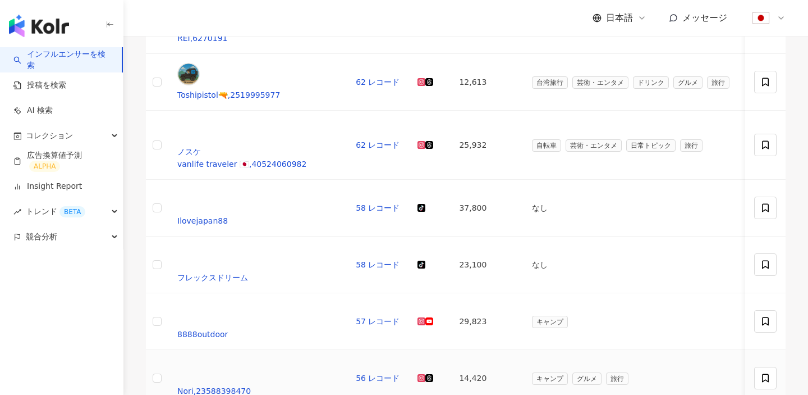
scroll to position [397, 0]
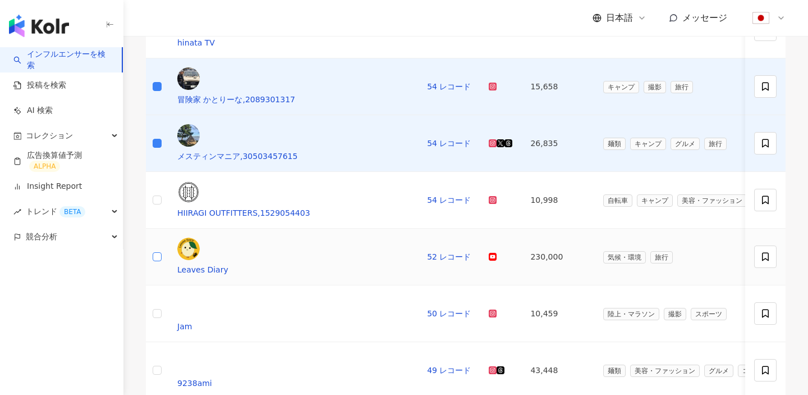
scroll to position [368, 0]
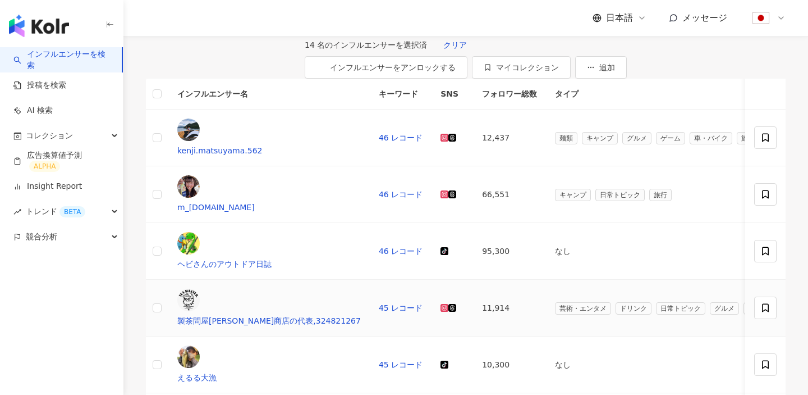
scroll to position [93, 0]
click at [168, 188] on td at bounding box center [157, 194] width 22 height 57
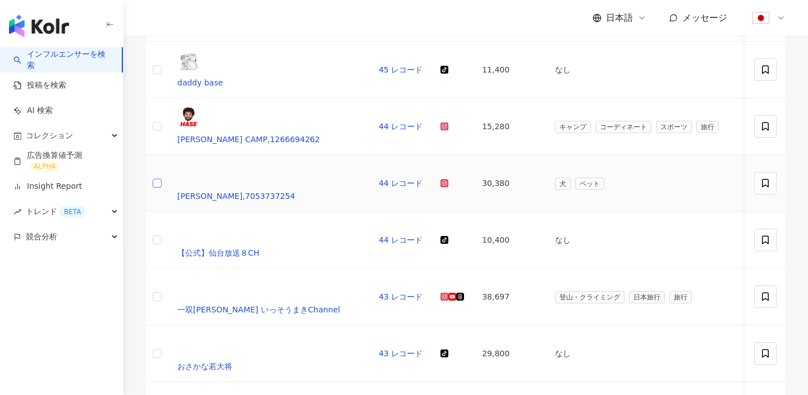
scroll to position [445, 0]
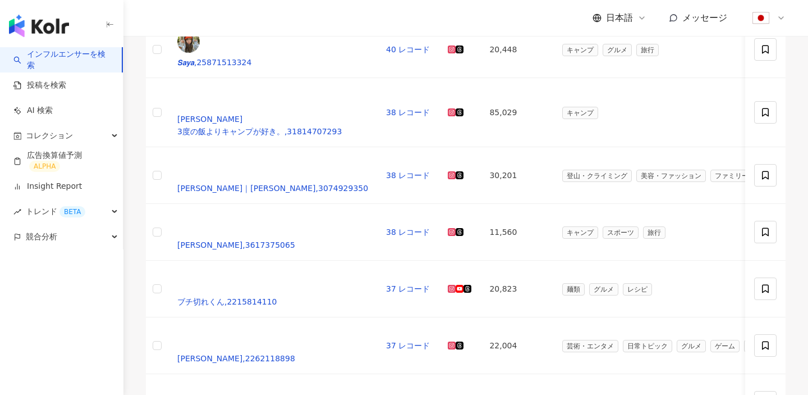
scroll to position [299, 0]
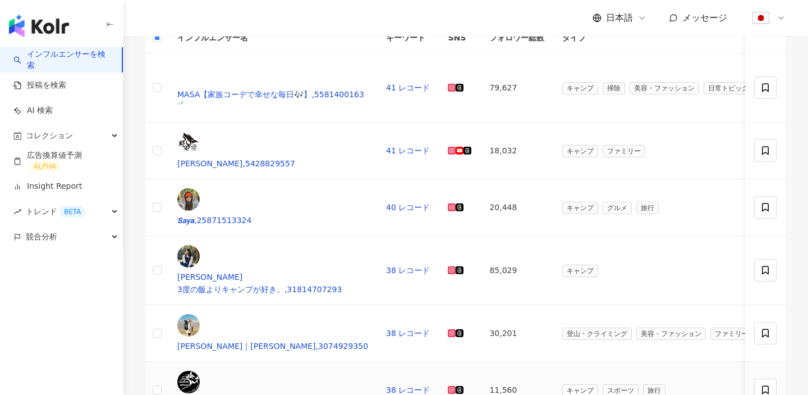
scroll to position [144, 0]
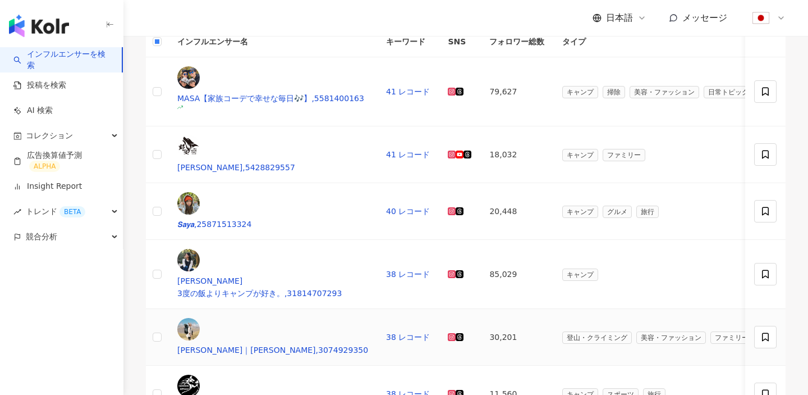
click at [168, 309] on td at bounding box center [157, 337] width 22 height 57
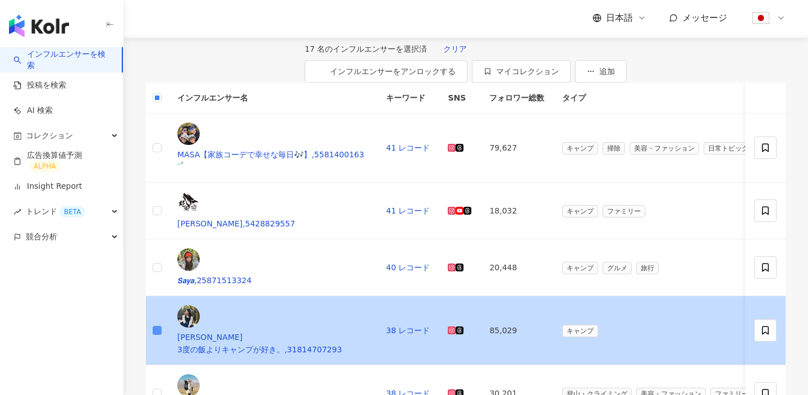
scroll to position [85, 0]
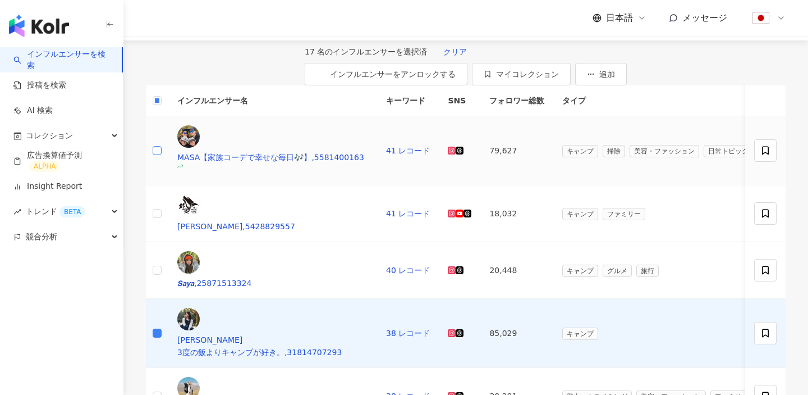
click at [162, 150] on label at bounding box center [157, 150] width 9 height 12
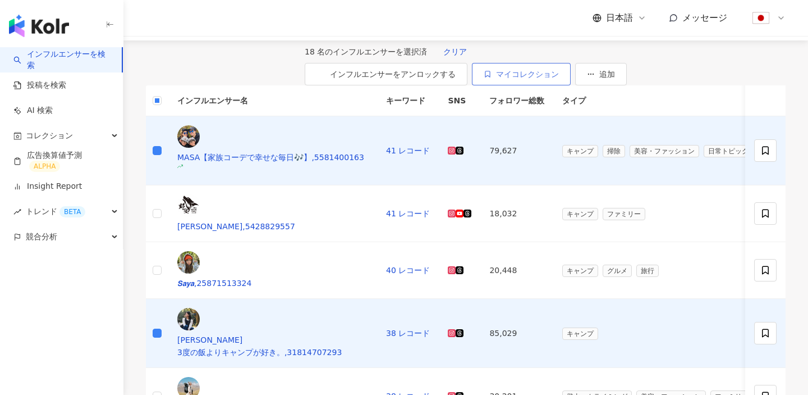
click at [559, 72] on span "マイコレクション" at bounding box center [527, 74] width 63 height 9
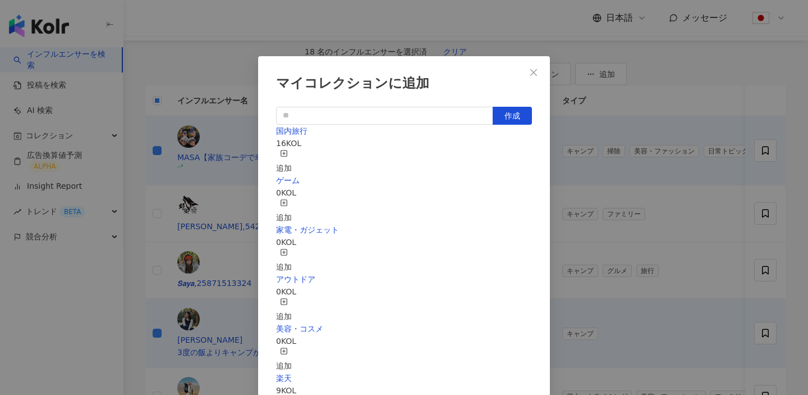
scroll to position [36, 0]
click at [292, 298] on div "追加" at bounding box center [284, 310] width 16 height 25
click at [533, 68] on icon "close" at bounding box center [533, 72] width 9 height 9
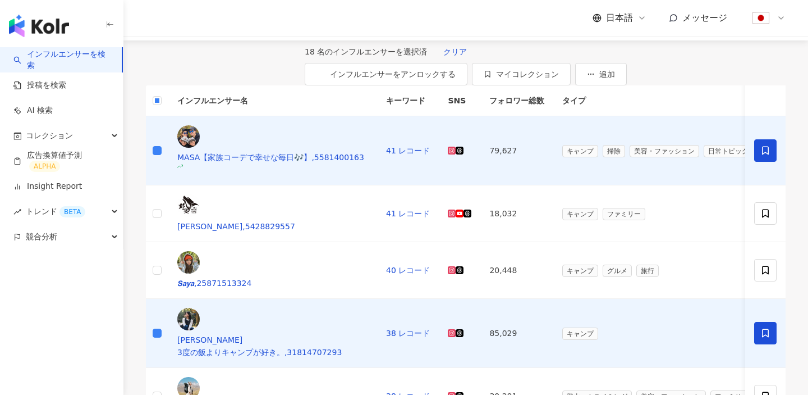
click at [61, 52] on link "インフルエンサーを検索" at bounding box center [62, 60] width 99 height 22
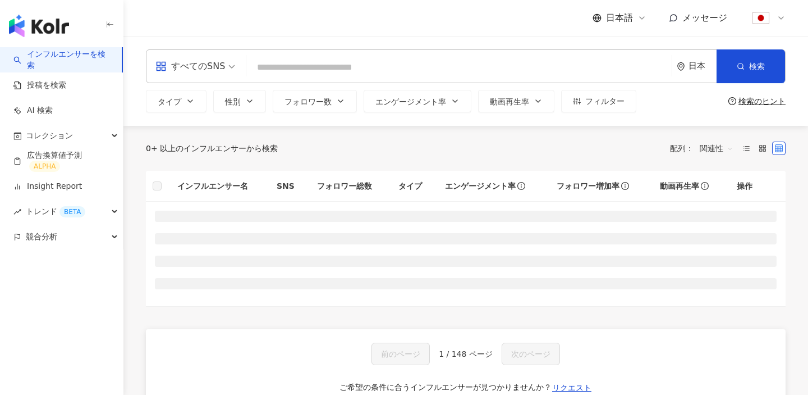
click at [268, 72] on input "search" at bounding box center [459, 67] width 417 height 21
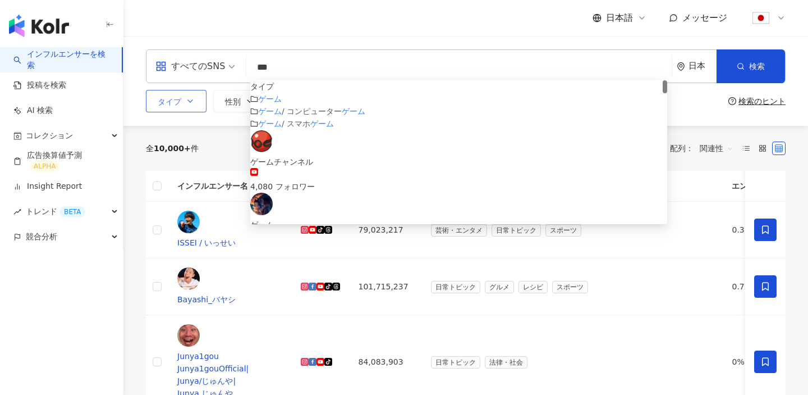
type input "***"
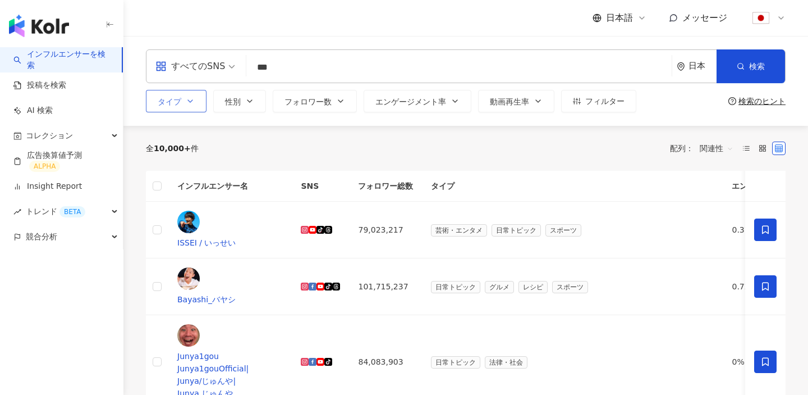
click at [180, 108] on button "タイプ" at bounding box center [176, 101] width 61 height 22
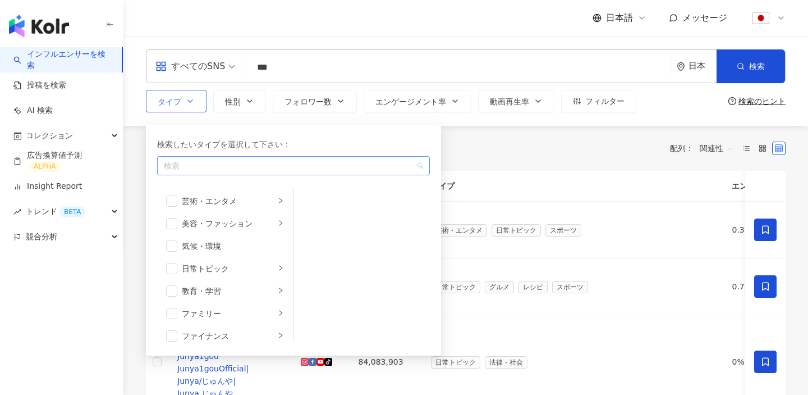
click at [195, 162] on div "button" at bounding box center [287, 166] width 257 height 8
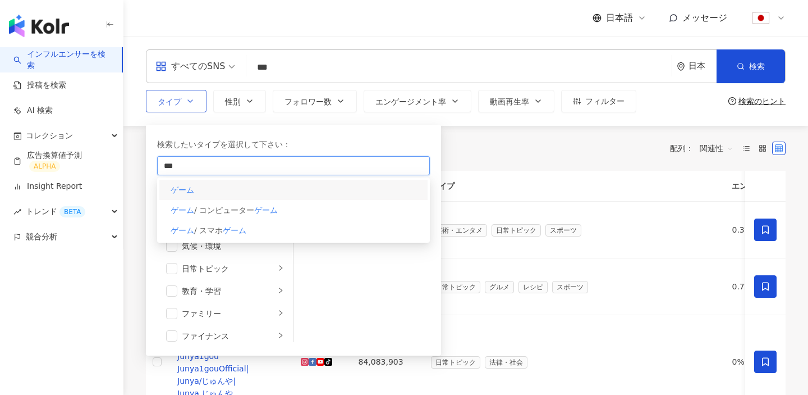
type input "***"
click at [204, 194] on div "ゲーム" at bounding box center [293, 190] width 268 height 20
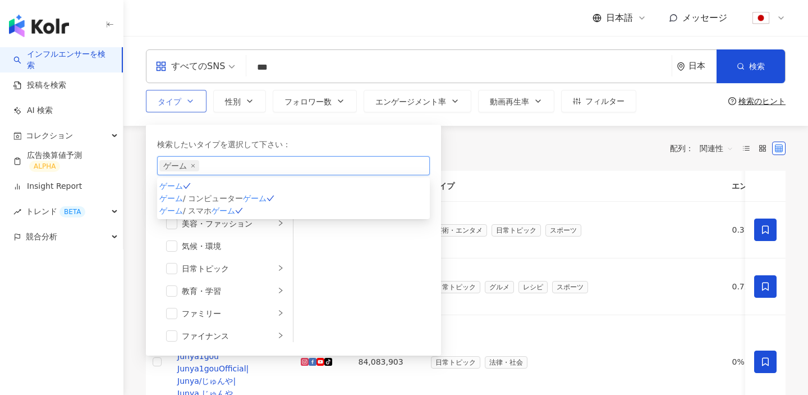
click at [231, 203] on span "/ コンピューター" at bounding box center [213, 198] width 60 height 9
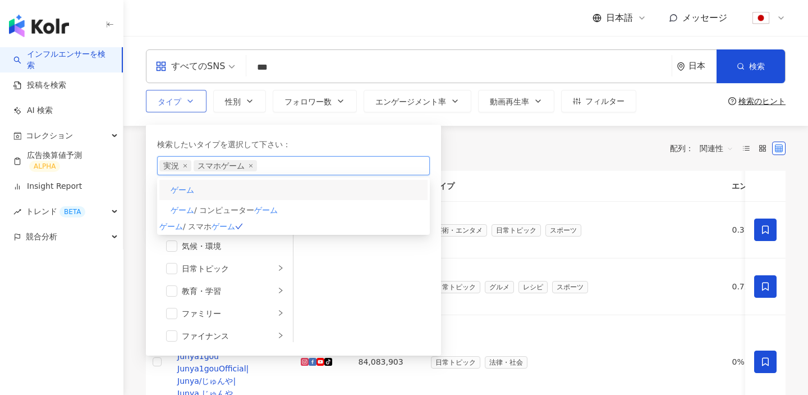
click at [234, 194] on div "ゲーム" at bounding box center [293, 190] width 268 height 20
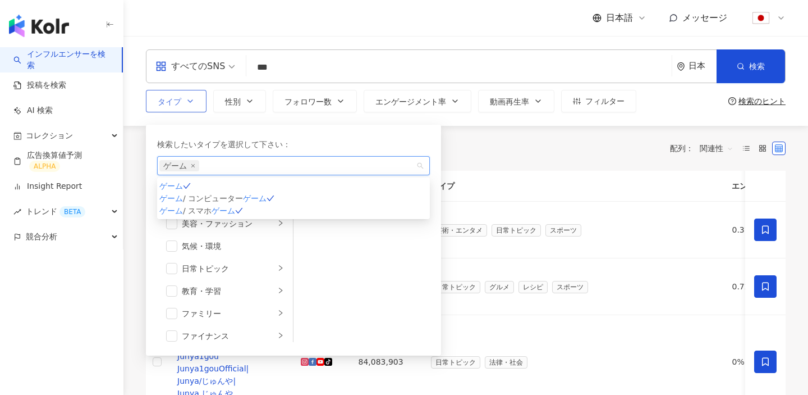
click at [344, 143] on div "検索したいタイプを選択して下さい：" at bounding box center [293, 144] width 273 height 12
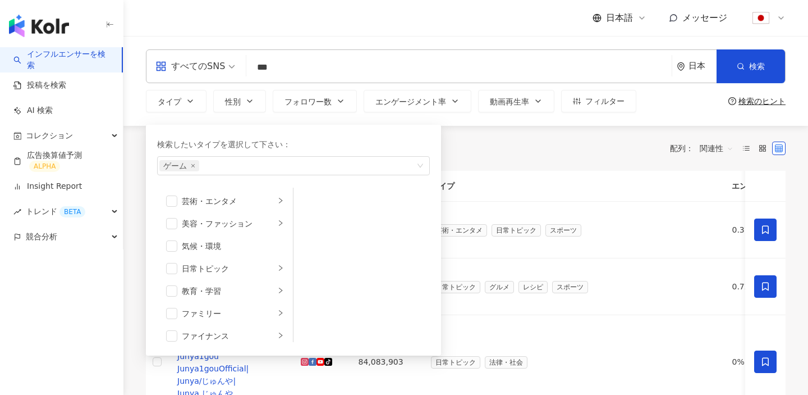
click at [468, 159] on div "全 10,000+ 件 配列： 関連性" at bounding box center [466, 148] width 640 height 45
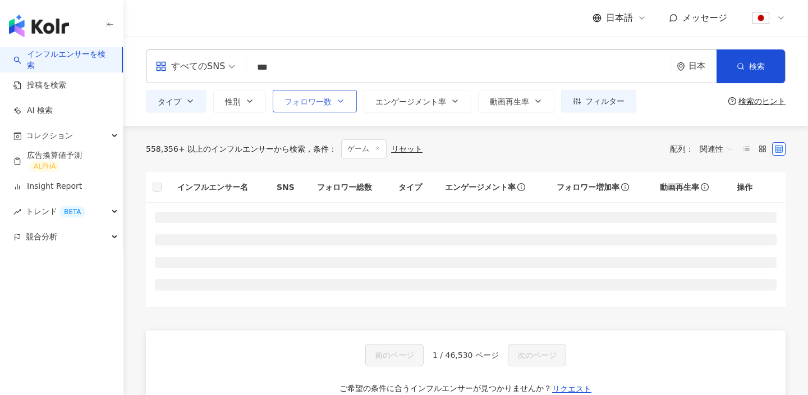
click at [307, 90] on button "フォロワー数" at bounding box center [315, 101] width 84 height 22
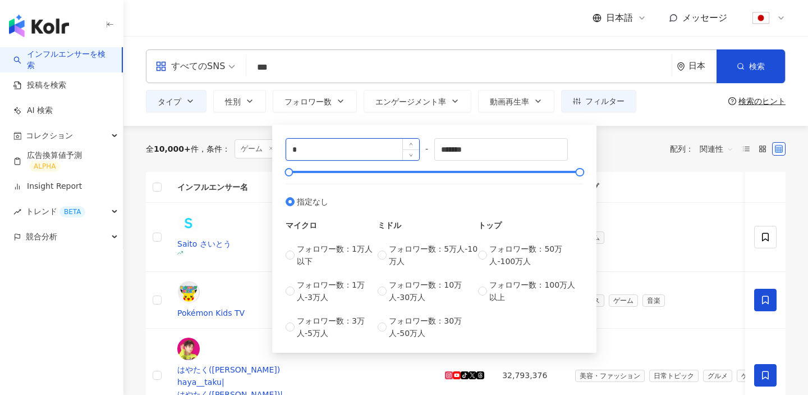
click at [339, 156] on input "*" at bounding box center [352, 149] width 133 height 21
type input "*"
type input "*****"
type input "******"
click at [612, 180] on th "タイプ" at bounding box center [734, 187] width 335 height 31
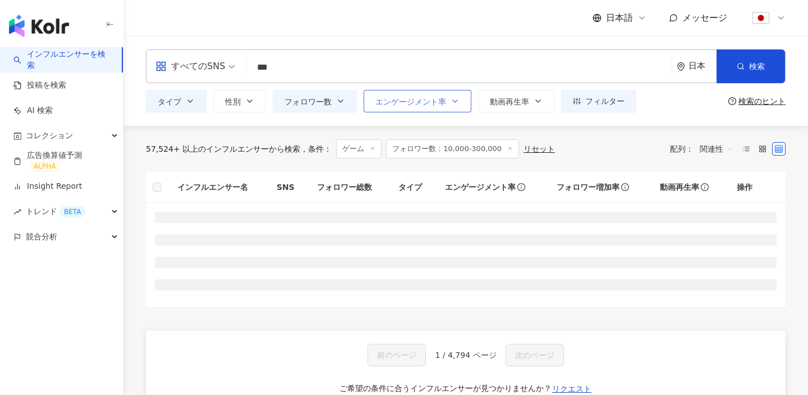
click at [433, 98] on span "エンゲージメント率" at bounding box center [411, 101] width 71 height 9
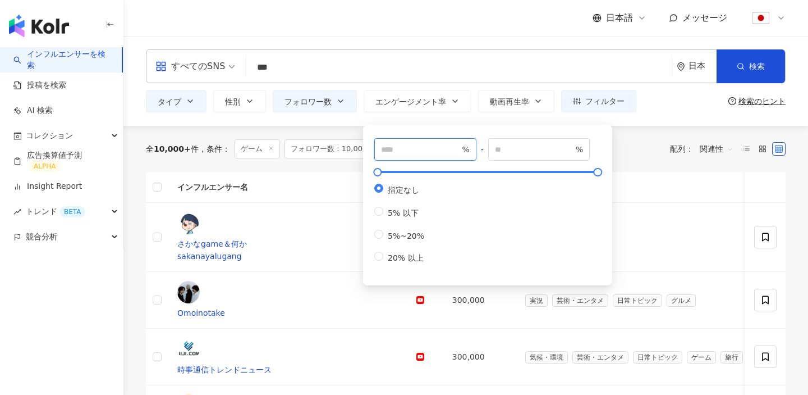
click at [403, 146] on input "number" at bounding box center [420, 149] width 79 height 12
type input "*"
click at [626, 143] on div "全 10,000+ 件 条件 ： ゲーム フォロワー数：10,000-300,000 リセット 配列： 関連性" at bounding box center [466, 148] width 640 height 19
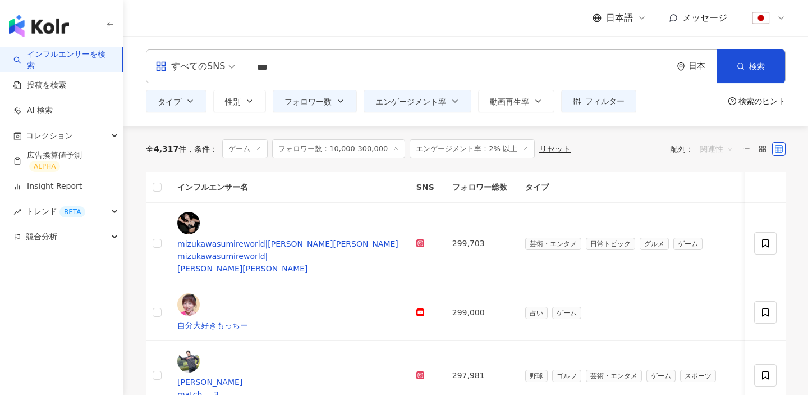
click at [711, 147] on span "関連性" at bounding box center [717, 149] width 34 height 18
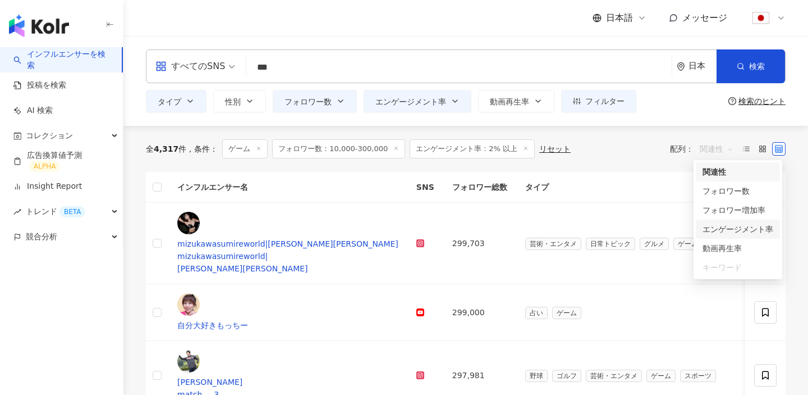
click at [713, 230] on div "エンゲージメント率" at bounding box center [738, 229] width 71 height 12
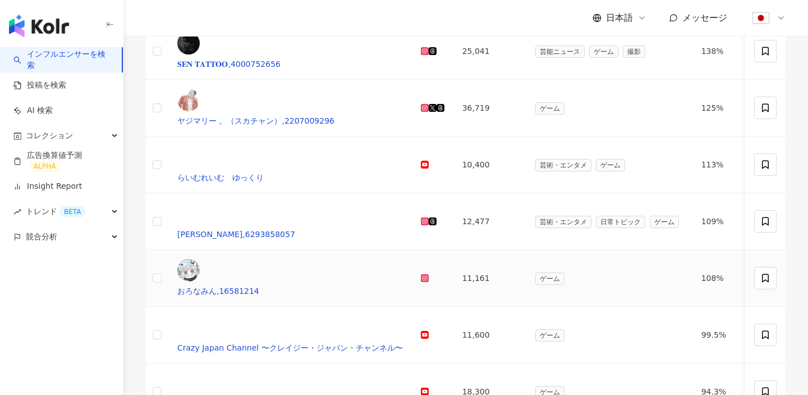
scroll to position [325, 0]
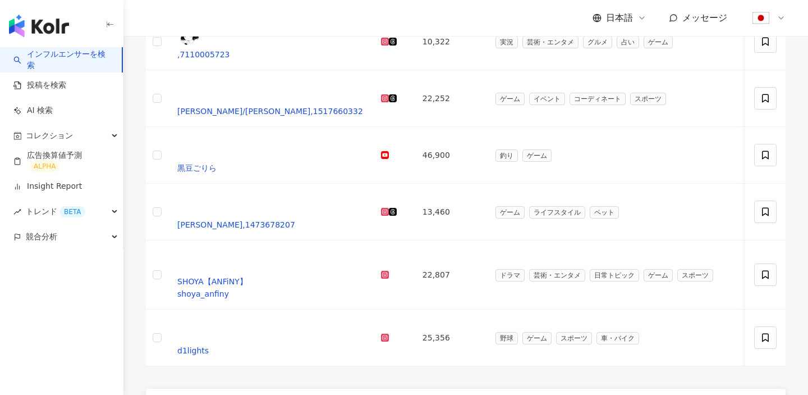
scroll to position [0, 0]
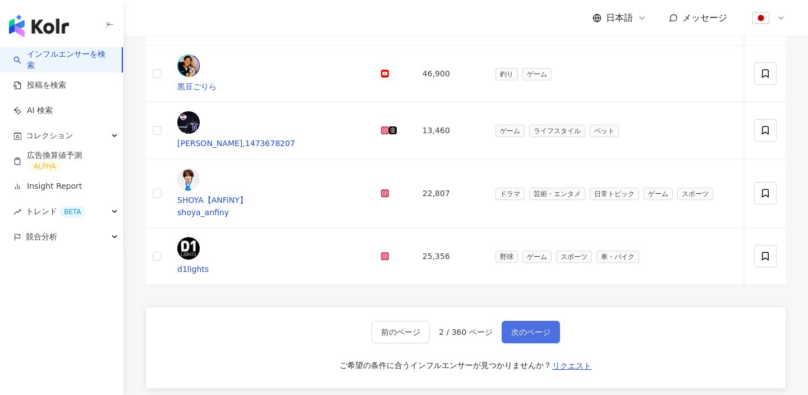
click at [523, 327] on span "次のページ" at bounding box center [530, 331] width 39 height 9
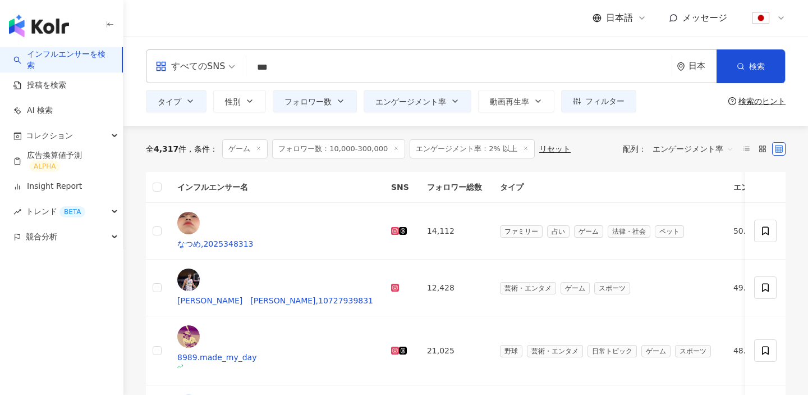
click at [682, 157] on span "エンゲージメント率" at bounding box center [693, 149] width 81 height 18
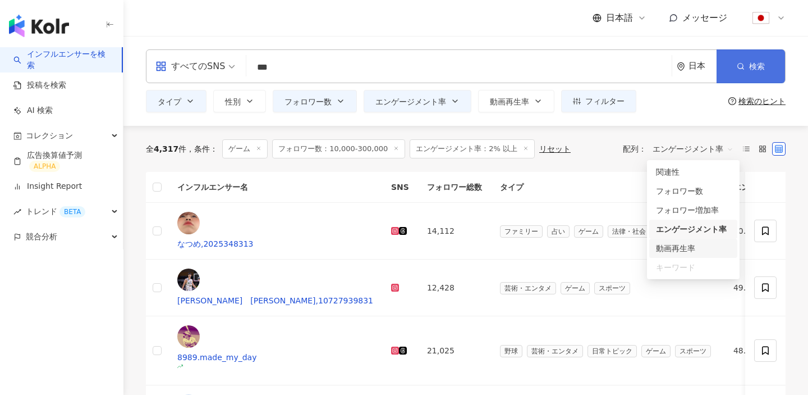
click at [747, 69] on button "検索" at bounding box center [751, 66] width 68 height 34
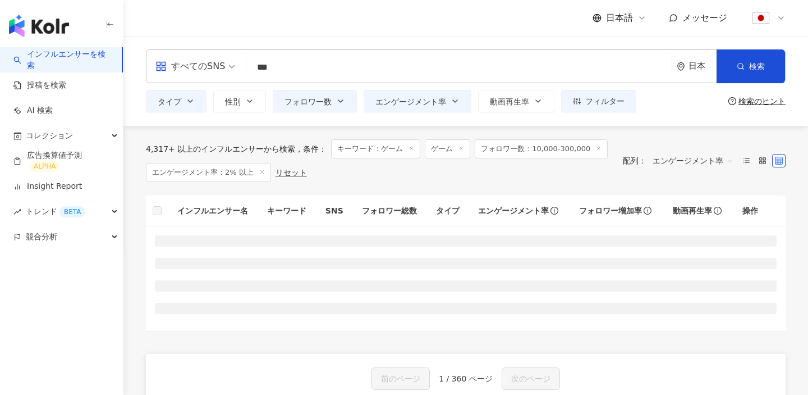
click at [671, 163] on span "エンゲージメント率" at bounding box center [693, 161] width 81 height 18
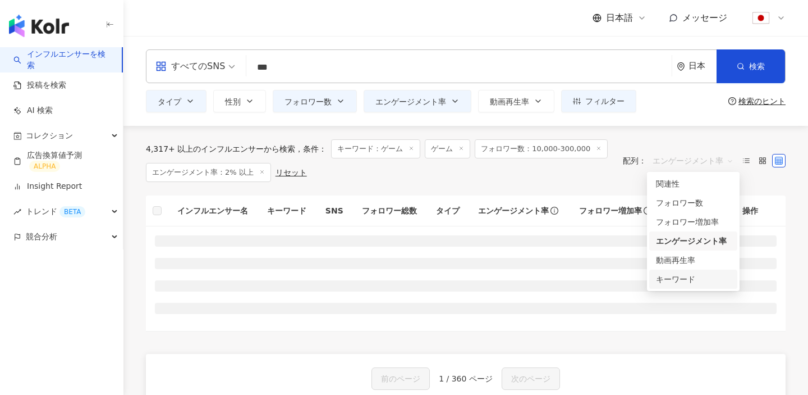
click at [677, 278] on div "キーワード" at bounding box center [693, 279] width 75 height 12
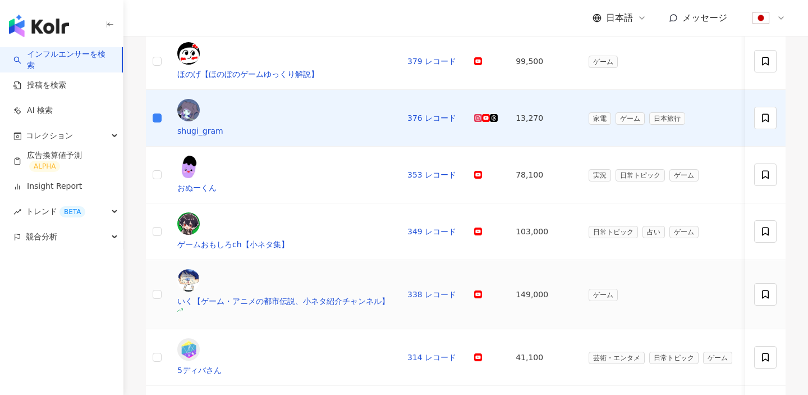
scroll to position [483, 0]
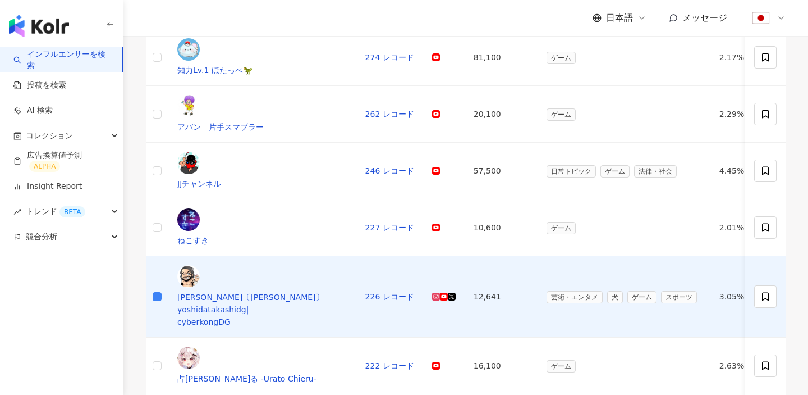
scroll to position [462, 0]
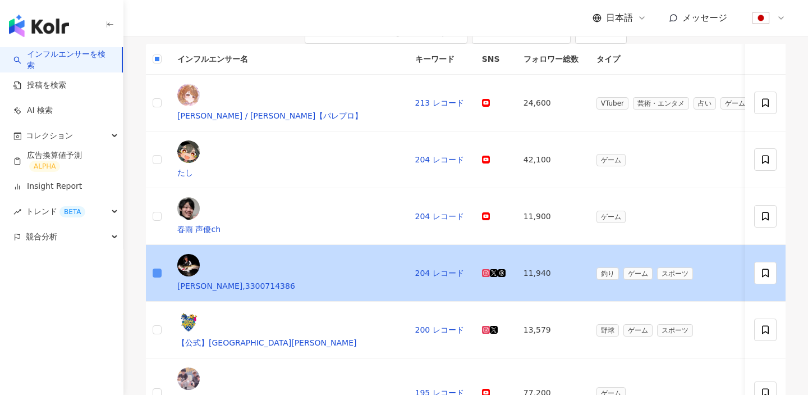
scroll to position [124, 0]
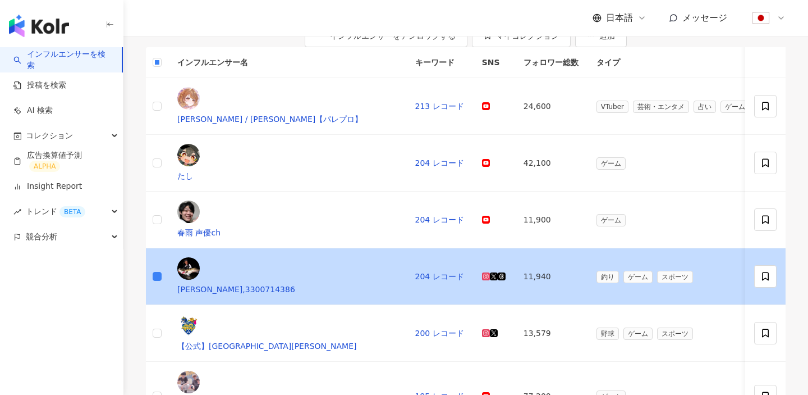
click at [157, 248] on td at bounding box center [157, 276] width 22 height 57
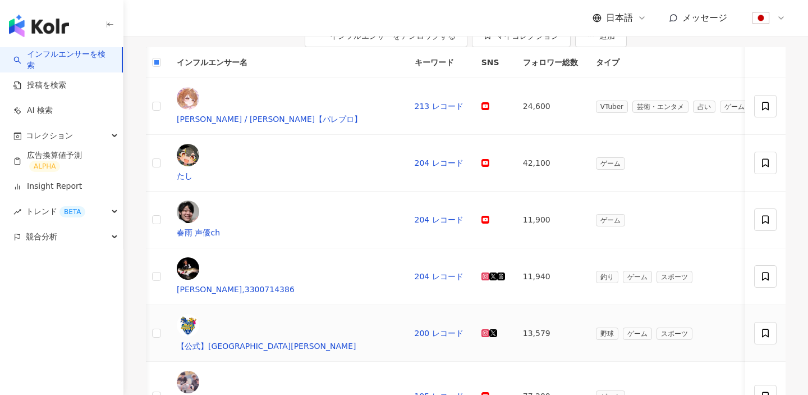
scroll to position [496, 0]
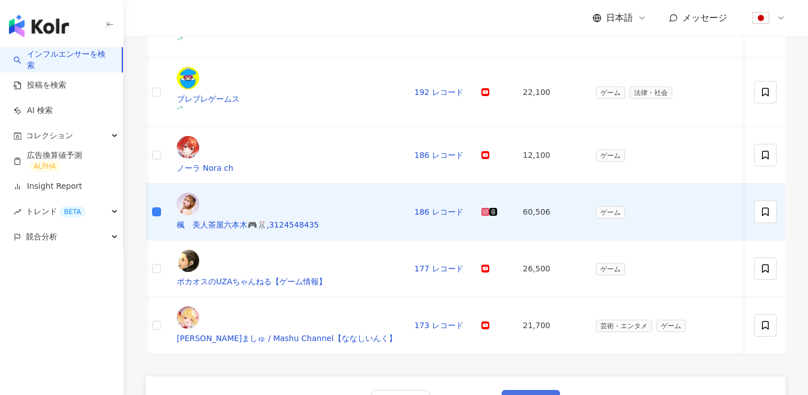
click at [536, 394] on span "次のページ" at bounding box center [530, 400] width 39 height 9
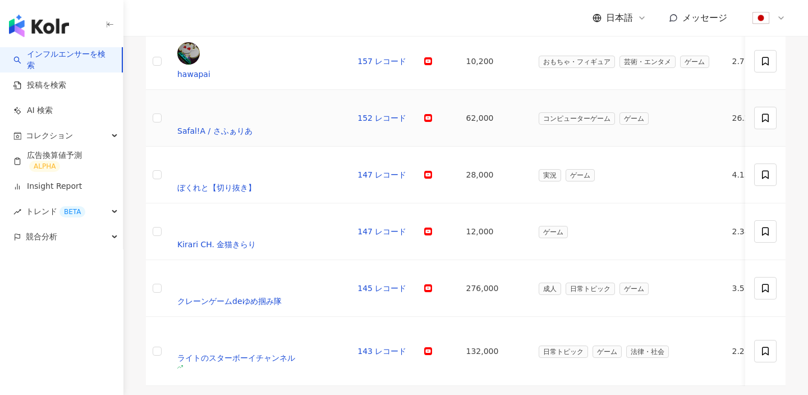
scroll to position [592, 0]
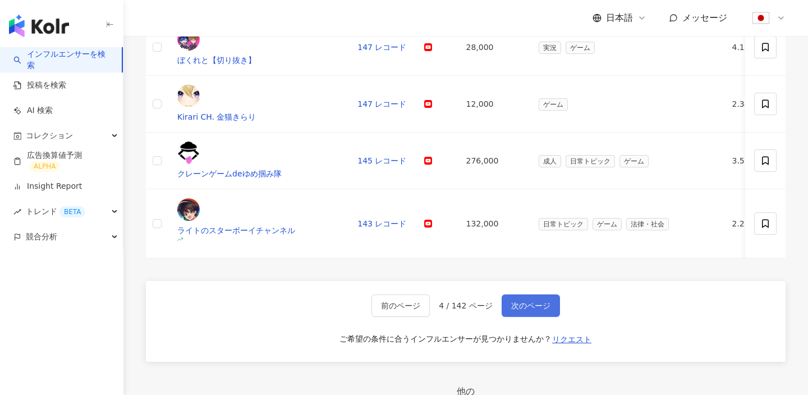
click at [523, 294] on button "次のページ" at bounding box center [531, 305] width 58 height 22
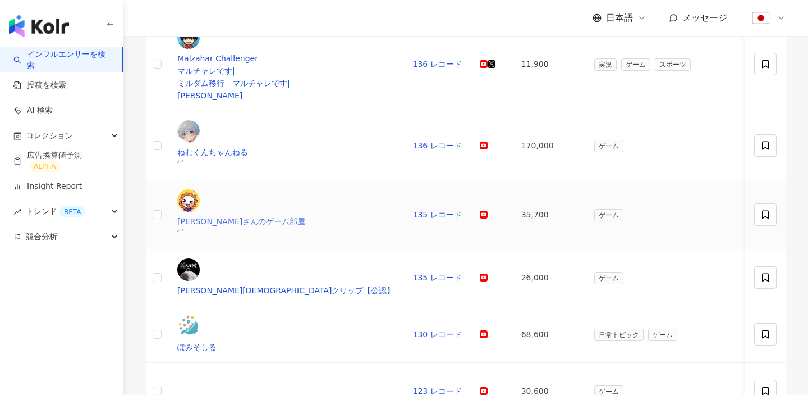
scroll to position [674, 0]
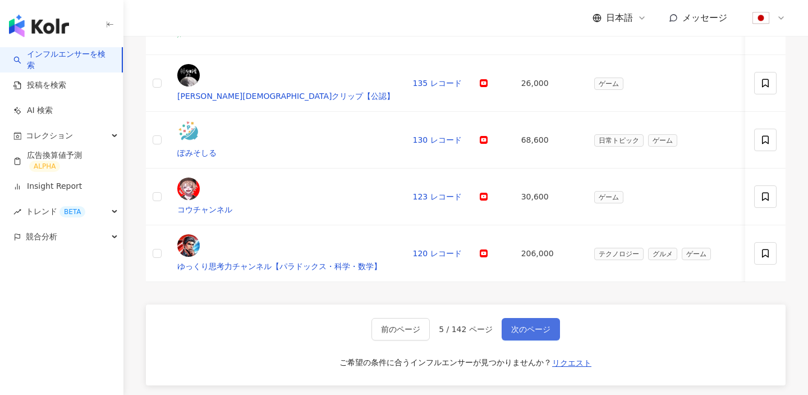
click at [531, 318] on button "次のページ" at bounding box center [531, 329] width 58 height 22
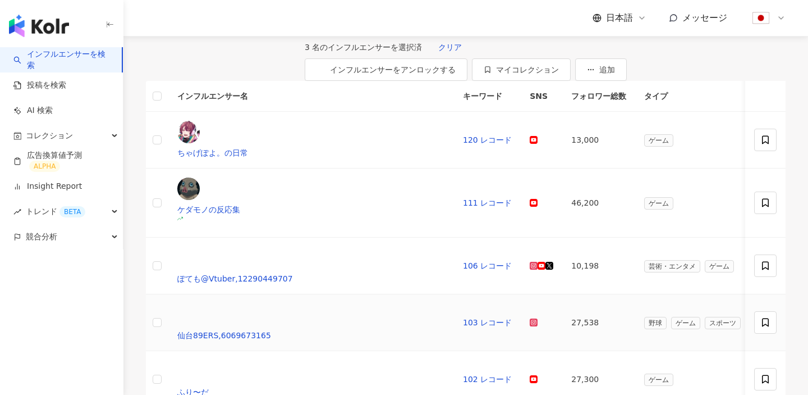
scroll to position [88, 0]
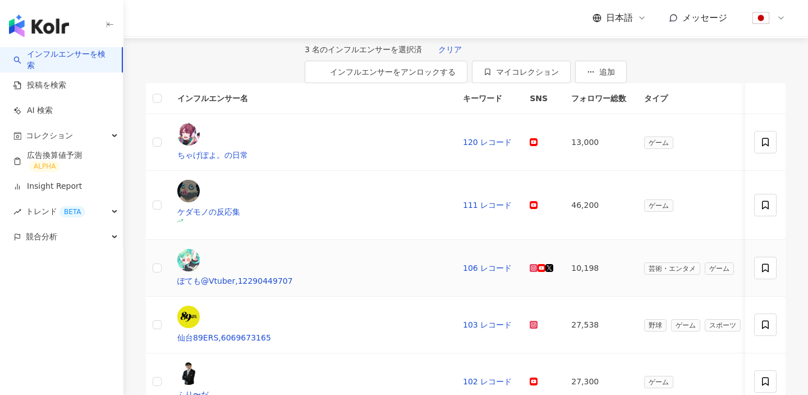
click at [157, 240] on td at bounding box center [157, 268] width 22 height 57
click at [167, 240] on td at bounding box center [157, 268] width 22 height 57
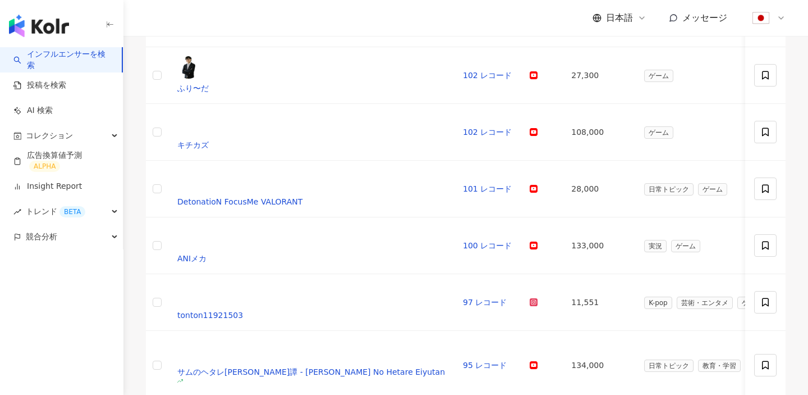
scroll to position [429, 0]
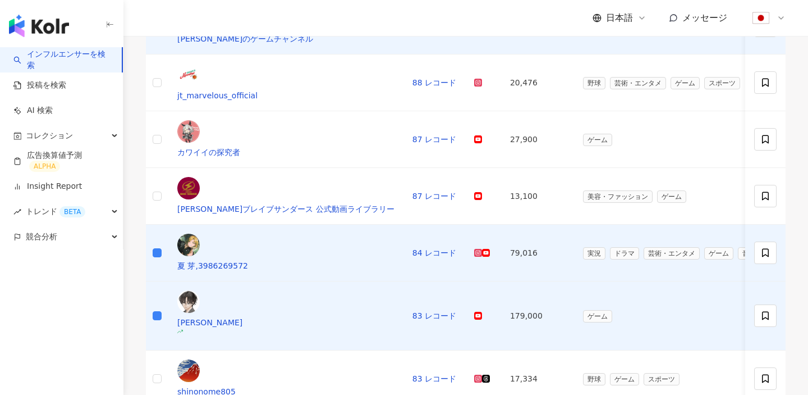
scroll to position [401, 0]
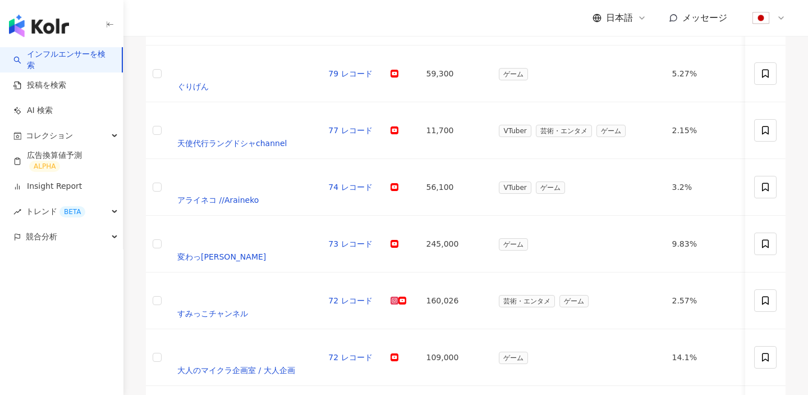
scroll to position [381, 0]
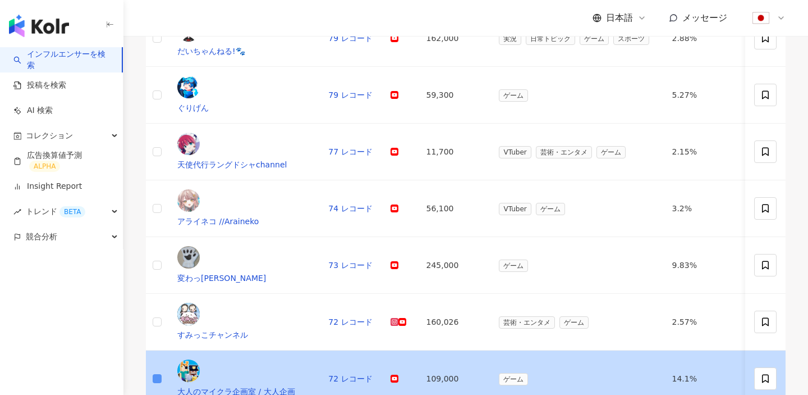
click at [162, 372] on label at bounding box center [157, 378] width 9 height 12
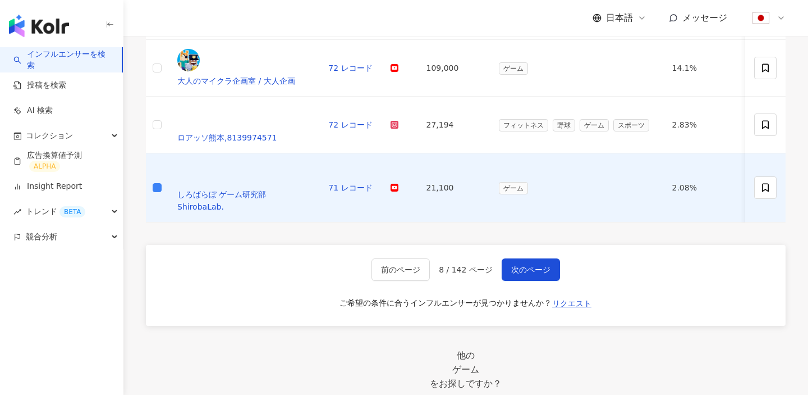
scroll to position [631, 0]
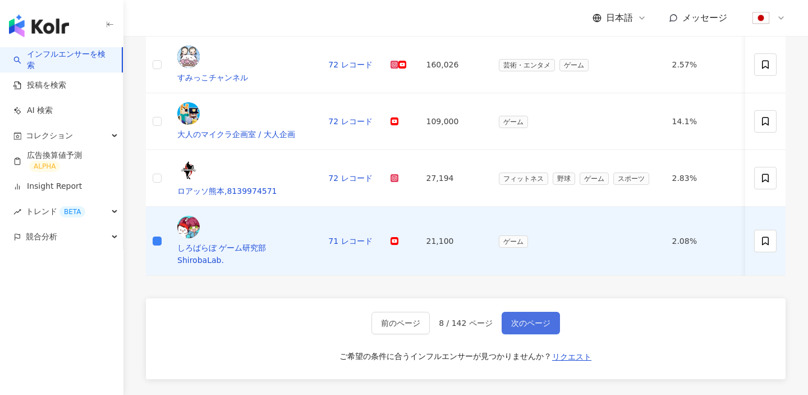
click at [520, 318] on span "次のページ" at bounding box center [530, 322] width 39 height 9
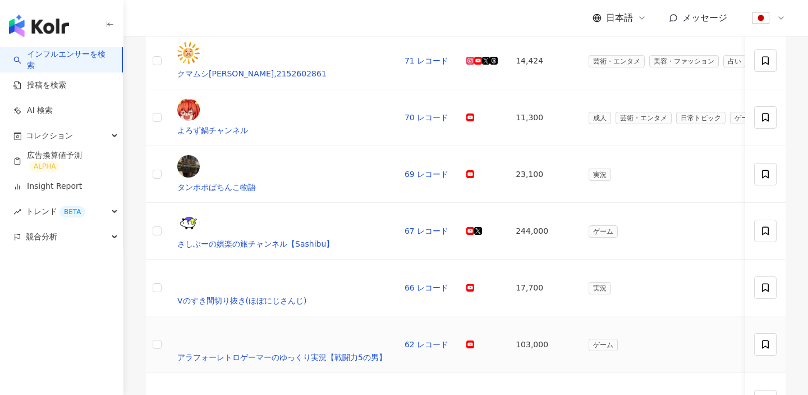
scroll to position [225, 0]
click at [168, 317] on td at bounding box center [157, 345] width 22 height 57
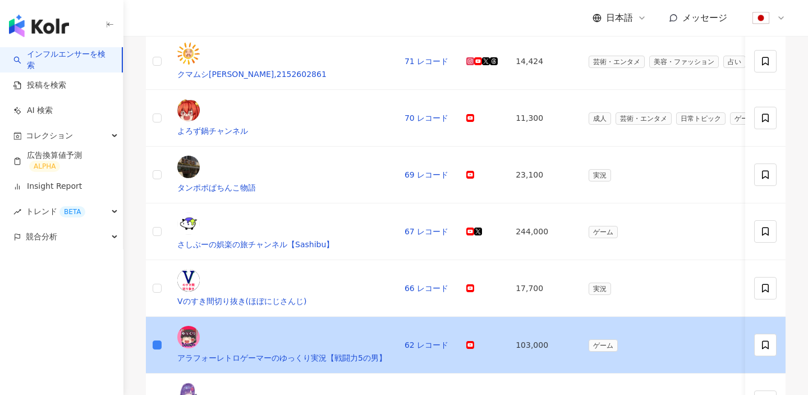
click at [158, 317] on td at bounding box center [157, 345] width 22 height 57
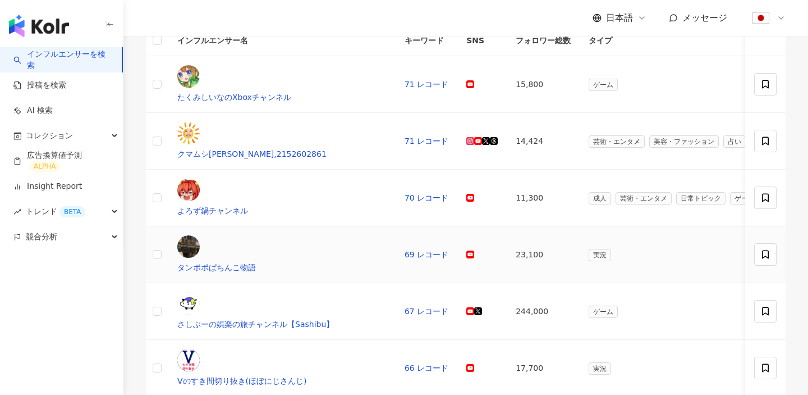
scroll to position [487, 0]
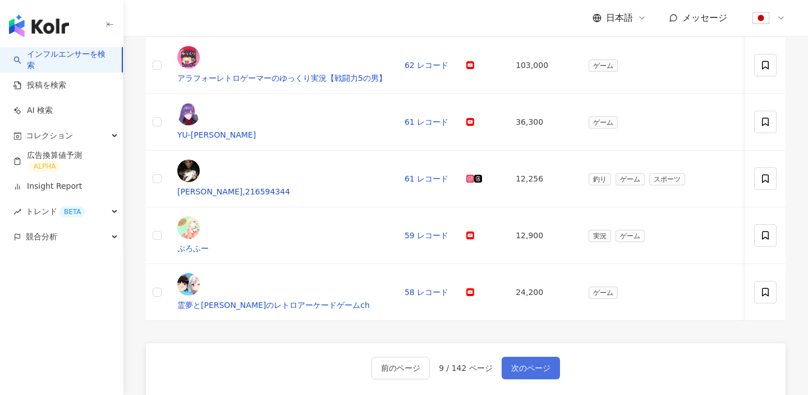
click at [518, 357] on button "次のページ" at bounding box center [531, 368] width 58 height 22
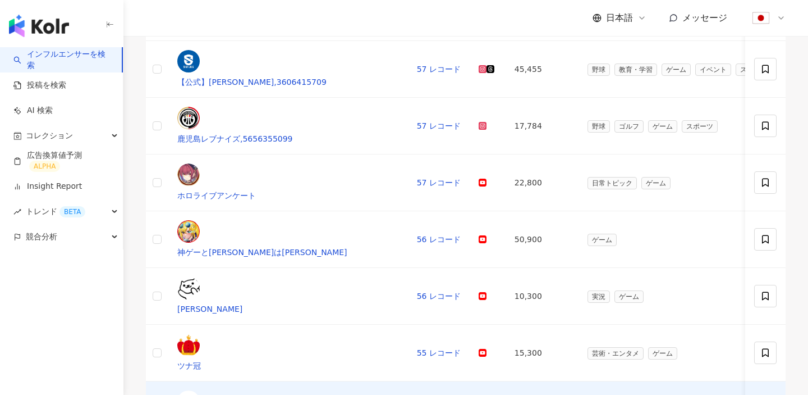
scroll to position [455, 0]
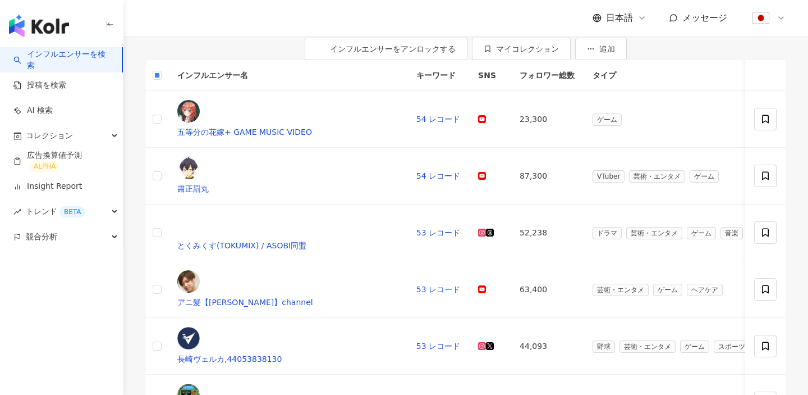
scroll to position [0, 0]
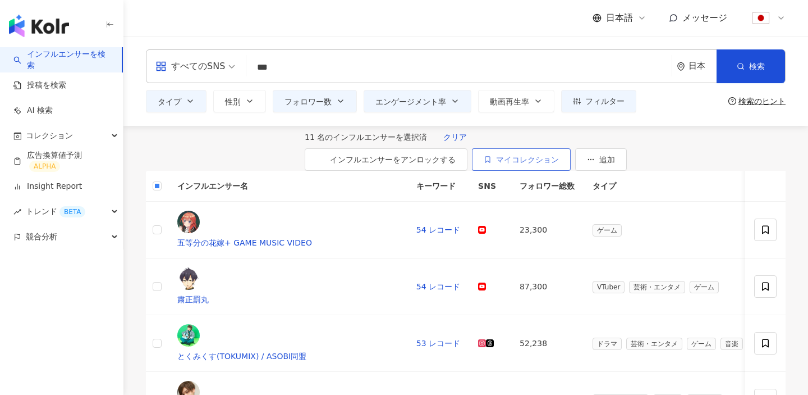
click at [571, 166] on button "マイコレクション" at bounding box center [521, 159] width 99 height 22
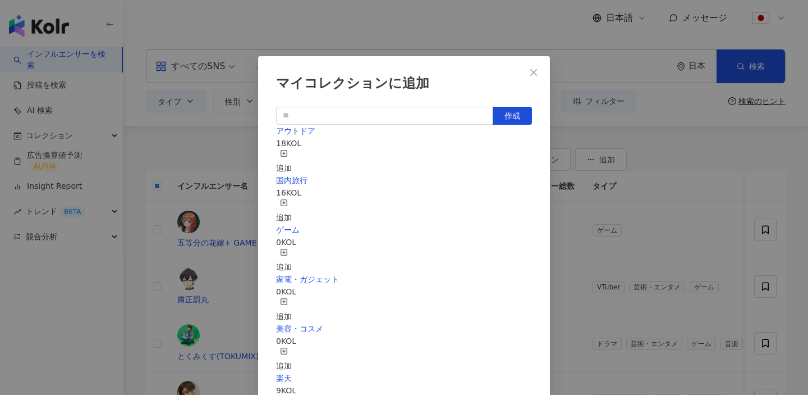
click at [292, 248] on div "追加" at bounding box center [284, 260] width 16 height 25
click at [544, 75] on span "Close" at bounding box center [534, 72] width 22 height 9
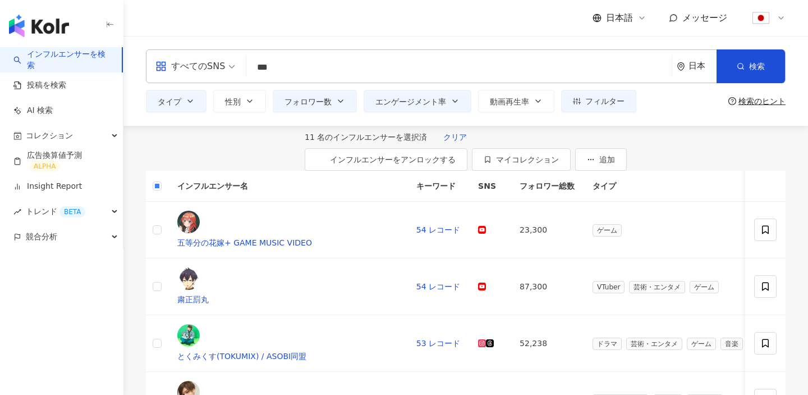
click at [296, 74] on input "***" at bounding box center [459, 67] width 417 height 21
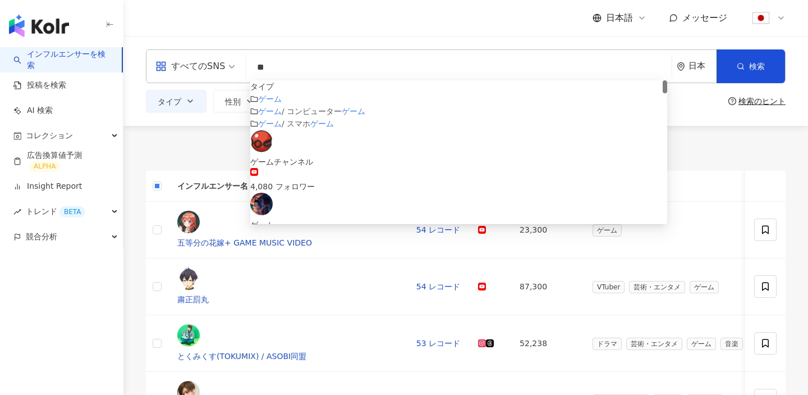
type input "*"
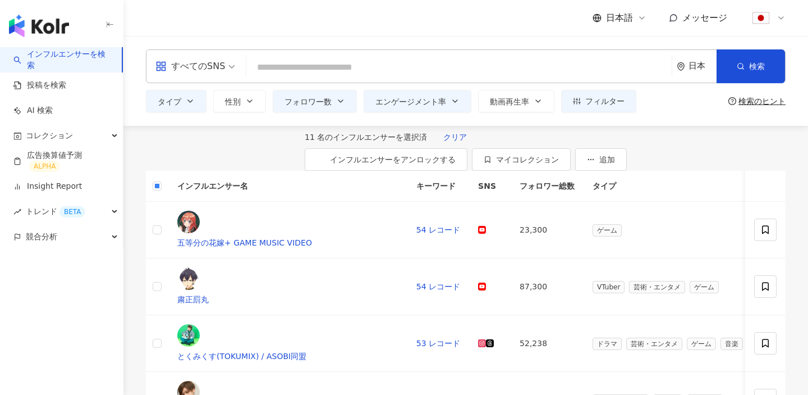
click at [193, 88] on div "すべてのSNS 日本 検索 customizedTag タイプ ゲ ーム ゲ ーム / コンピューター ゲ ーム ゲ ーム / スマホ ゲ ーム ゲームチャン…" at bounding box center [466, 80] width 685 height 63
click at [193, 95] on button "タイプ" at bounding box center [176, 101] width 61 height 22
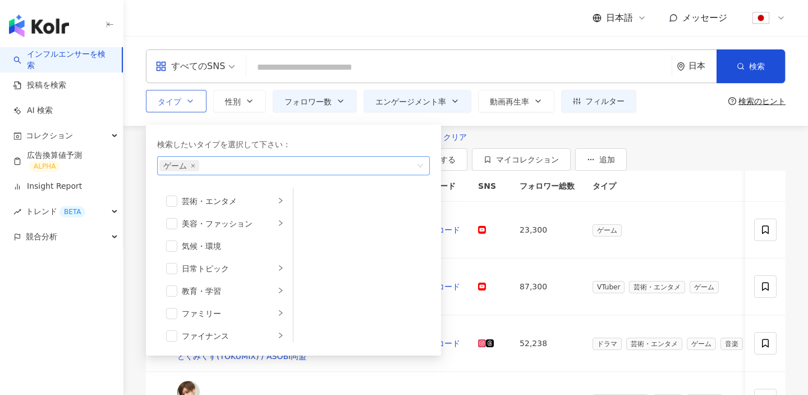
click at [195, 166] on span "ゲーム" at bounding box center [179, 165] width 40 height 11
click at [191, 166] on icon "close" at bounding box center [193, 165] width 4 height 4
click at [200, 166] on div "button" at bounding box center [287, 166] width 257 height 8
type input "*"
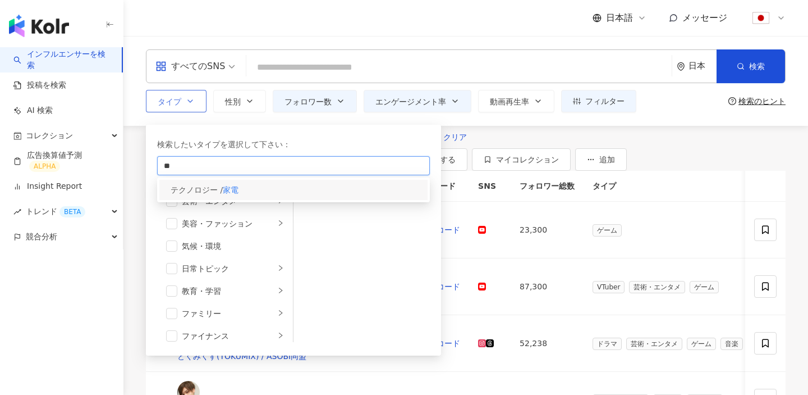
type input "**"
click at [214, 193] on span "テクノロジー /" at bounding box center [197, 189] width 52 height 9
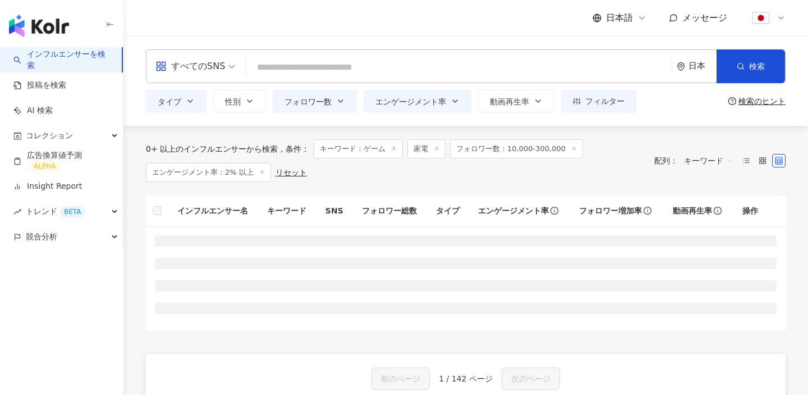
click at [310, 75] on input "search" at bounding box center [459, 67] width 417 height 21
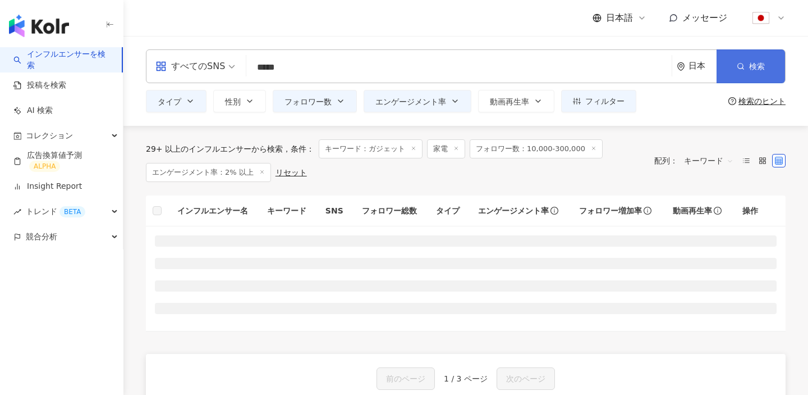
click at [732, 62] on button "検索" at bounding box center [751, 66] width 68 height 34
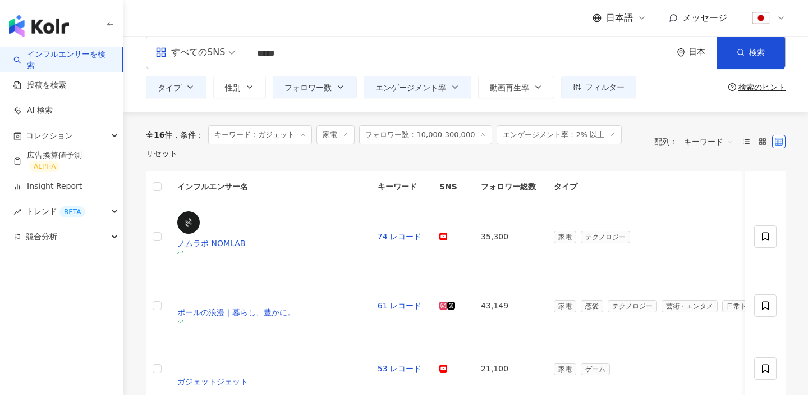
scroll to position [10, 0]
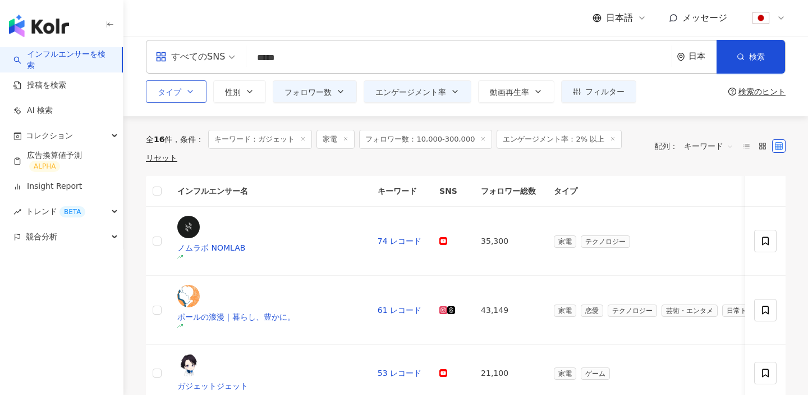
click at [183, 99] on button "タイプ" at bounding box center [176, 91] width 61 height 22
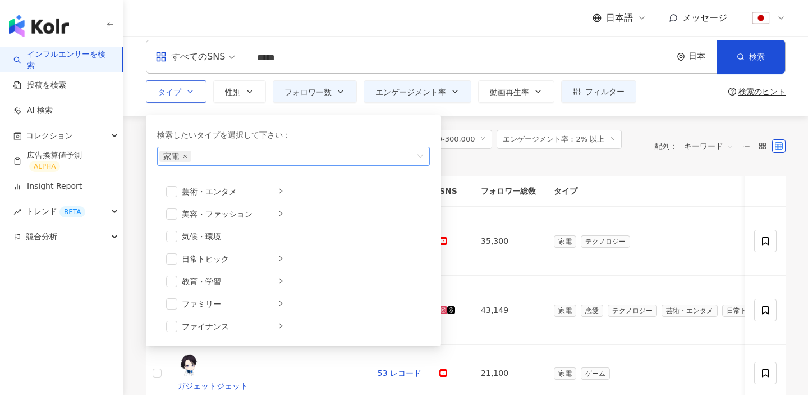
click at [186, 156] on icon "close" at bounding box center [185, 156] width 4 height 4
click at [455, 165] on div "全 16 件 条件 ： キーワード：ガジェット 家電 フォロワー数：10,000-300,000 エンゲージメント率：2% 以上 リセット 配列： キーワード" at bounding box center [466, 146] width 640 height 60
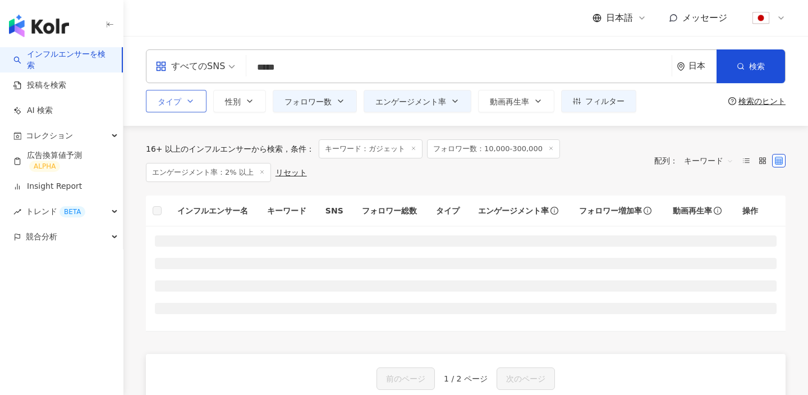
click at [330, 72] on input "*****" at bounding box center [459, 67] width 417 height 21
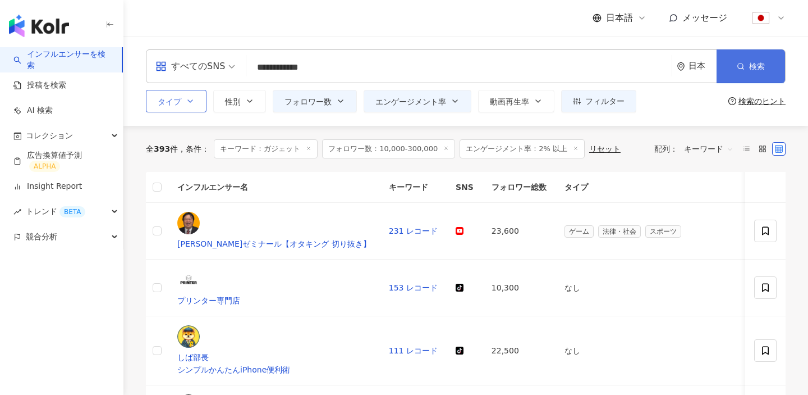
click at [746, 65] on button "検索" at bounding box center [751, 66] width 68 height 34
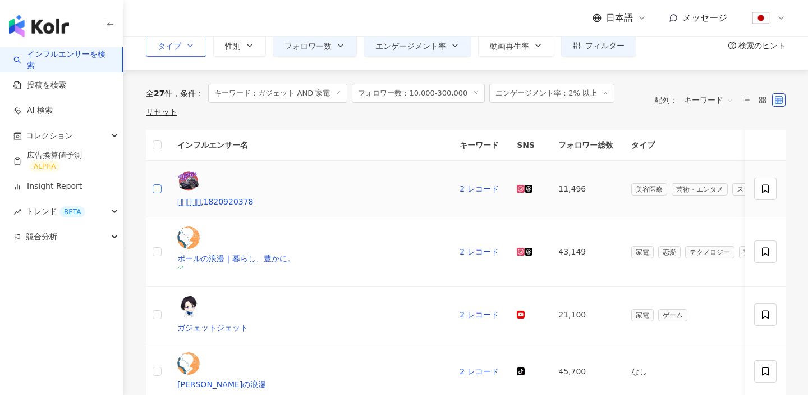
scroll to position [62, 0]
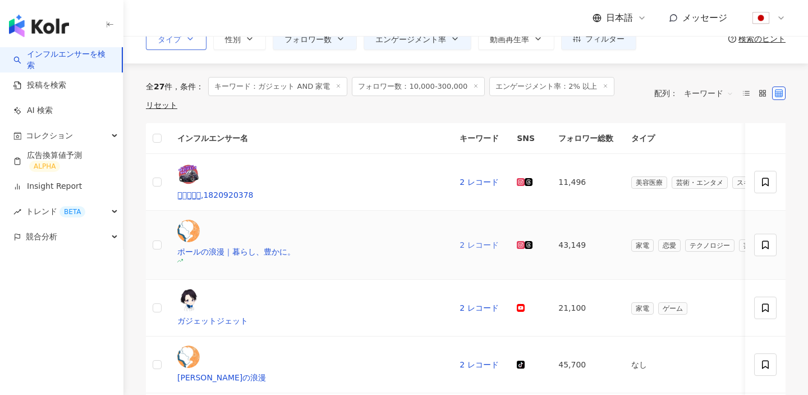
click at [460, 240] on link "2 レコード" at bounding box center [479, 244] width 39 height 9
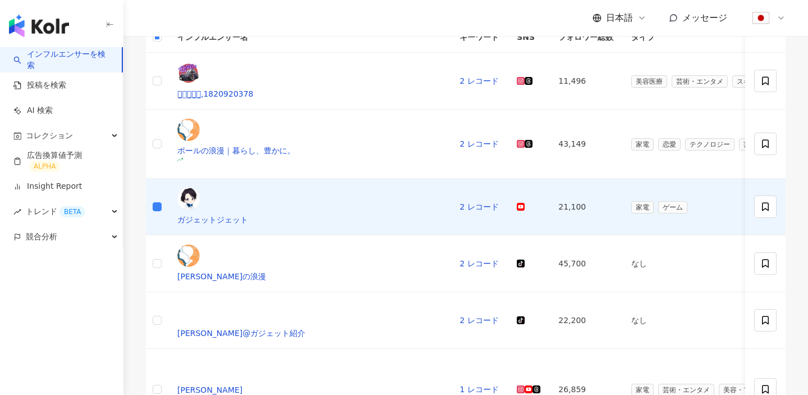
scroll to position [175, 0]
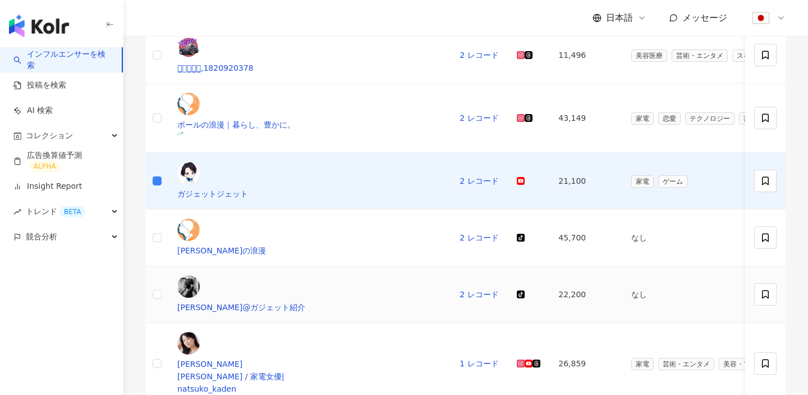
click at [165, 266] on td at bounding box center [157, 294] width 22 height 57
click at [165, 323] on td at bounding box center [157, 363] width 22 height 81
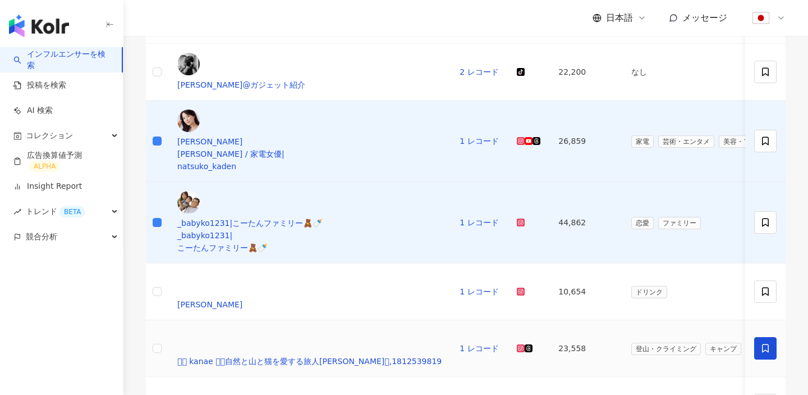
scroll to position [403, 0]
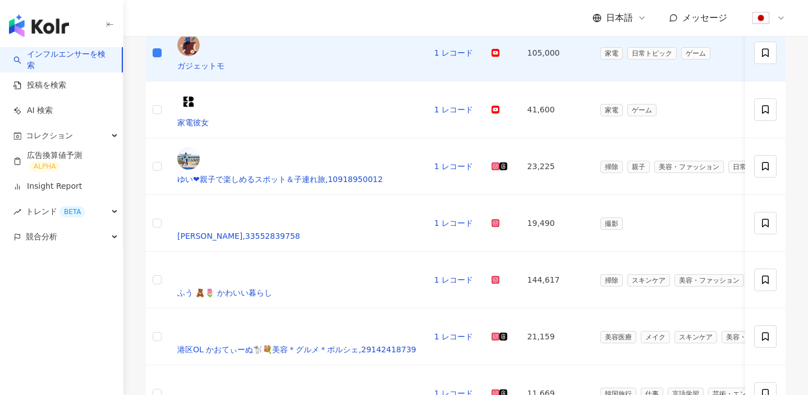
scroll to position [115, 0]
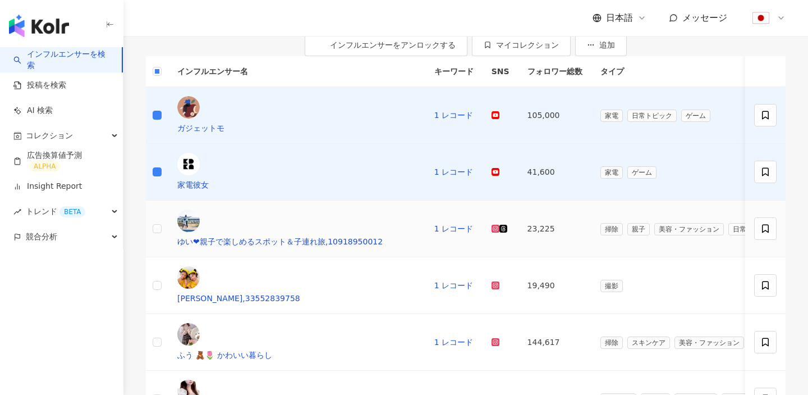
click at [426, 213] on td "1 レコード" at bounding box center [454, 228] width 57 height 57
click at [435, 224] on link "1 レコード" at bounding box center [454, 228] width 39 height 9
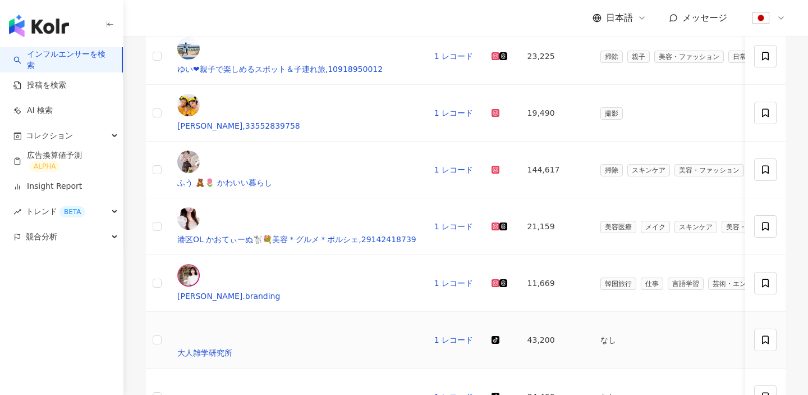
scroll to position [366, 0]
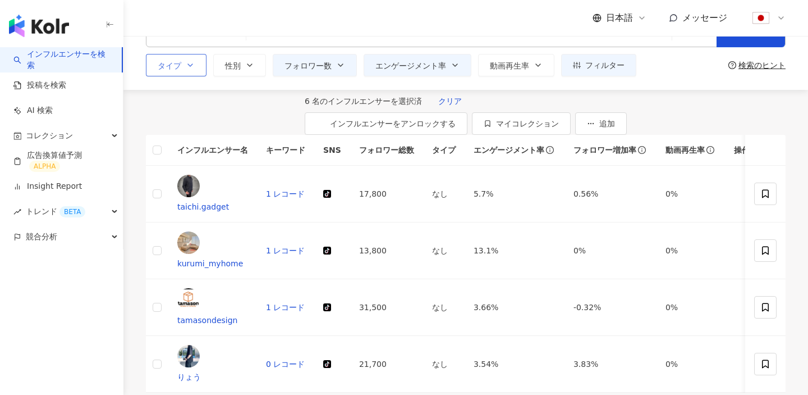
scroll to position [13, 0]
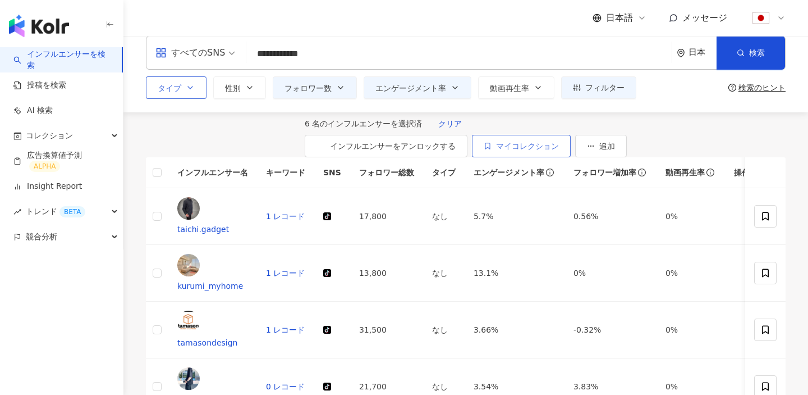
click at [559, 141] on span "マイコレクション" at bounding box center [527, 145] width 63 height 9
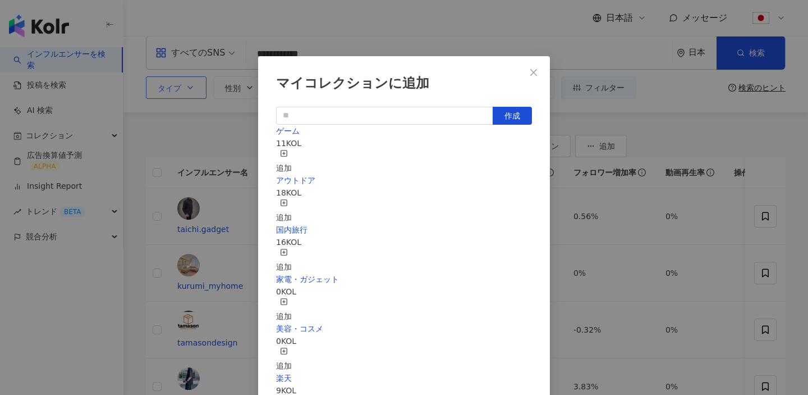
click at [292, 298] on div "追加" at bounding box center [284, 310] width 16 height 25
click at [521, 77] on div "マイコレクションに追加" at bounding box center [404, 83] width 256 height 19
click at [521, 70] on div "マイコレクションに追加 作成 家電・ガジェット 6 KOL 追加済み ゲーム 11 KOL 追加 アウトドア 18 KOL 追加 国内旅行 16 KOL 追加…" at bounding box center [404, 350] width 292 height 589
click at [528, 72] on span "Close" at bounding box center [534, 72] width 22 height 9
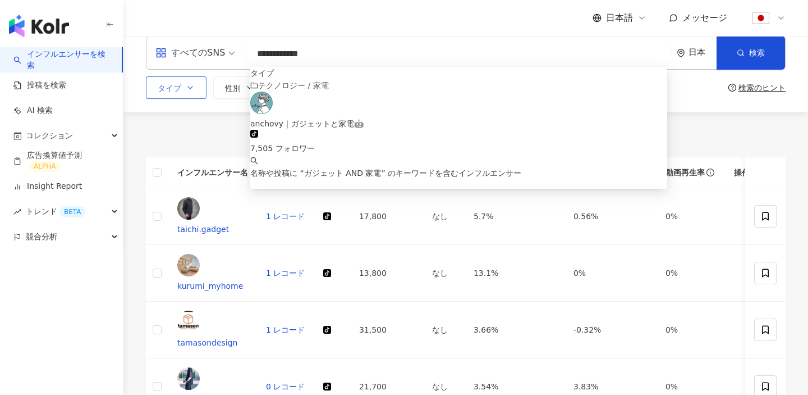
click at [380, 57] on input "**********" at bounding box center [459, 53] width 417 height 21
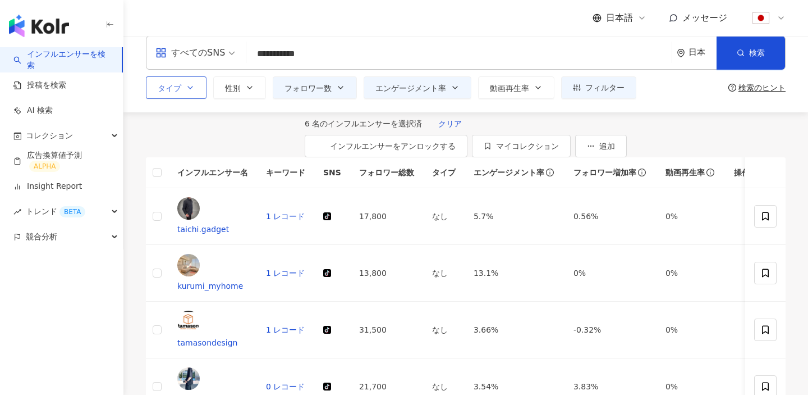
scroll to position [0, 0]
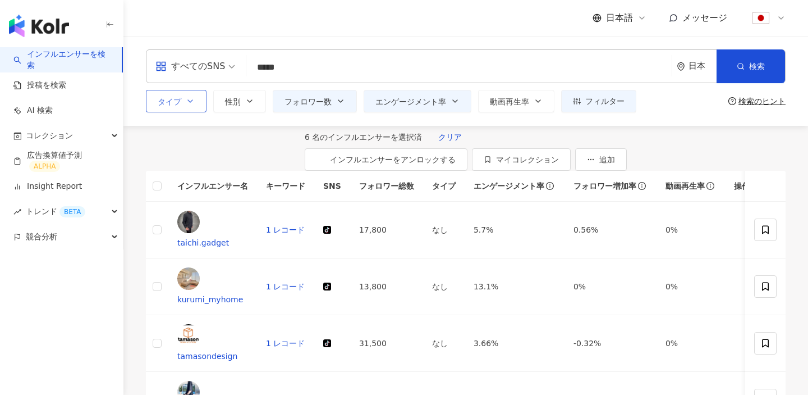
type input "*****"
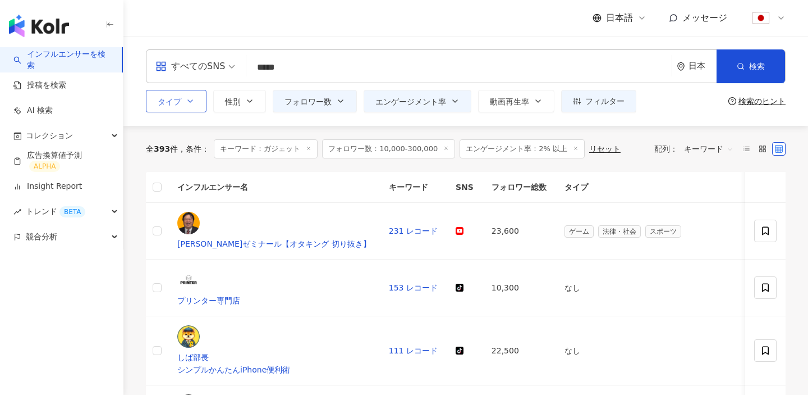
click at [158, 156] on div "全 393 件 条件 ： キーワード：ガジェット フォロワー数：10,000-300,000 エンゲージメント率：2% 以上 リセット" at bounding box center [383, 148] width 475 height 19
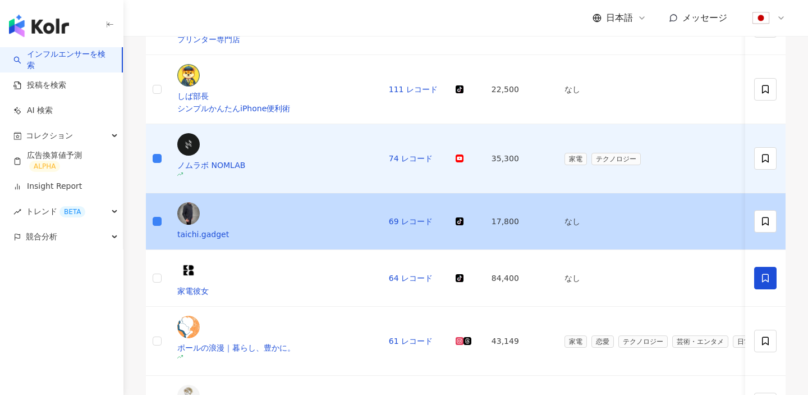
scroll to position [261, 0]
click at [168, 193] on td at bounding box center [157, 221] width 22 height 57
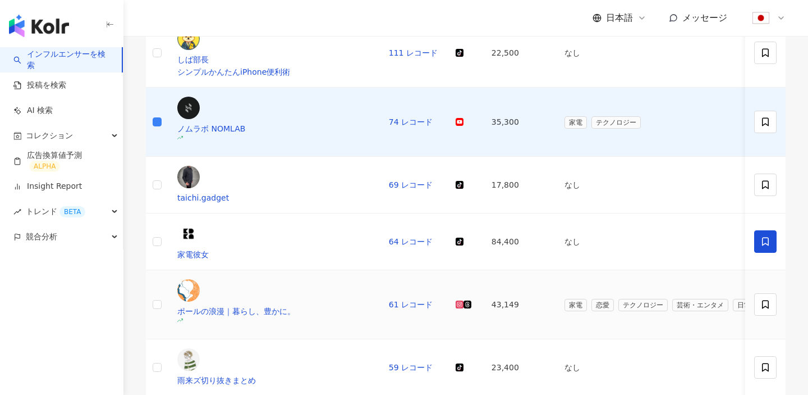
scroll to position [307, 0]
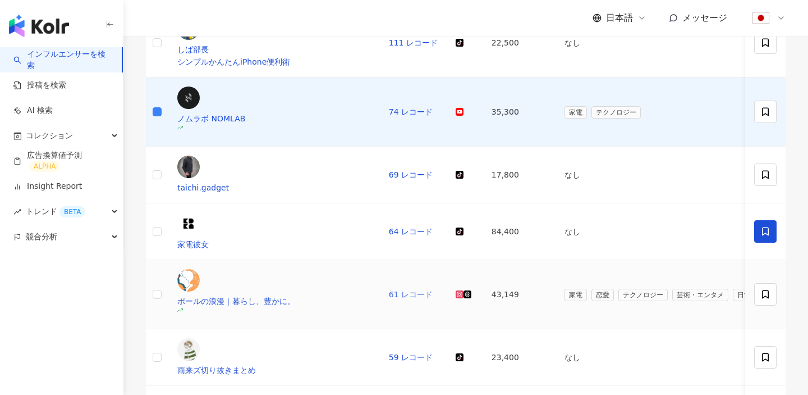
click at [389, 290] on link "61 レコード" at bounding box center [411, 294] width 44 height 9
click at [157, 260] on td at bounding box center [157, 294] width 22 height 69
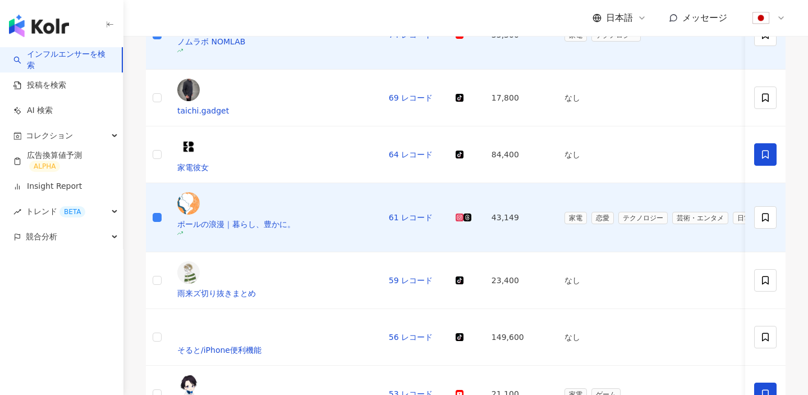
scroll to position [385, 0]
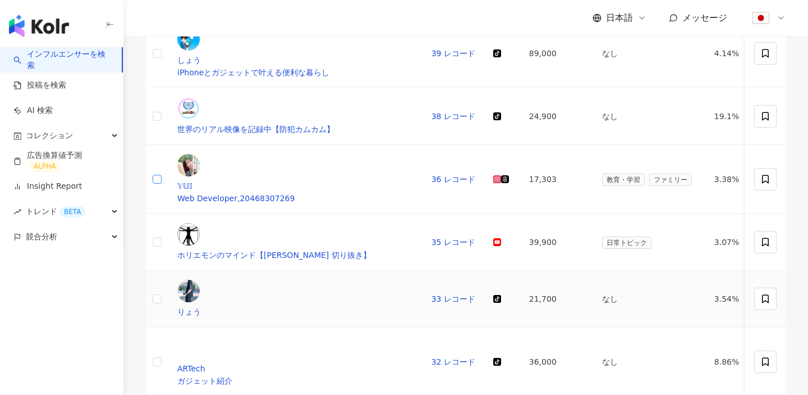
scroll to position [264, 0]
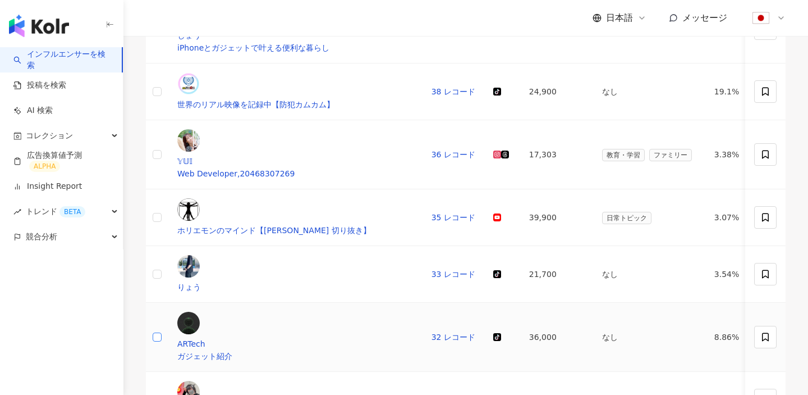
click at [162, 331] on label at bounding box center [157, 337] width 9 height 12
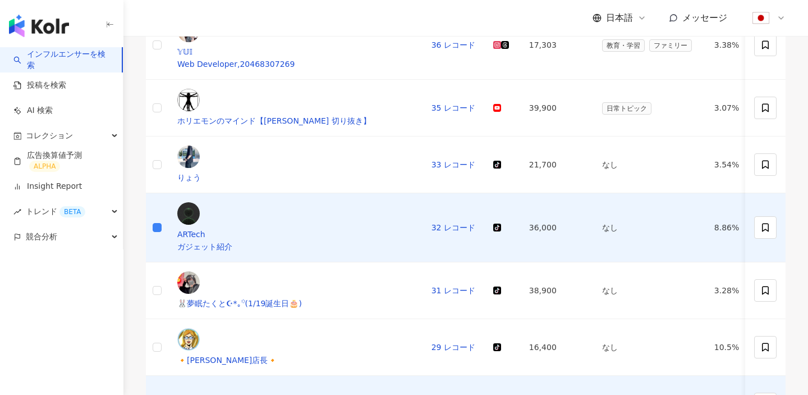
scroll to position [386, 0]
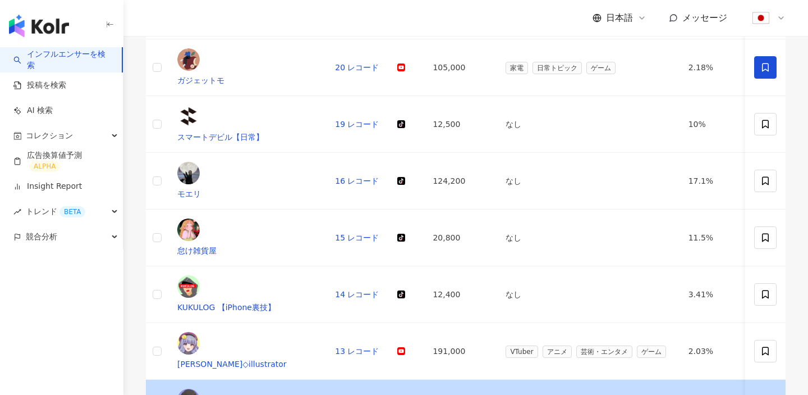
scroll to position [147, 0]
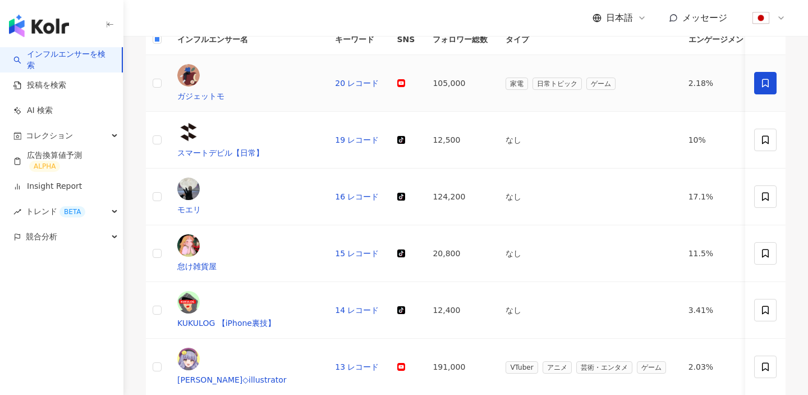
click at [155, 89] on td at bounding box center [157, 83] width 22 height 57
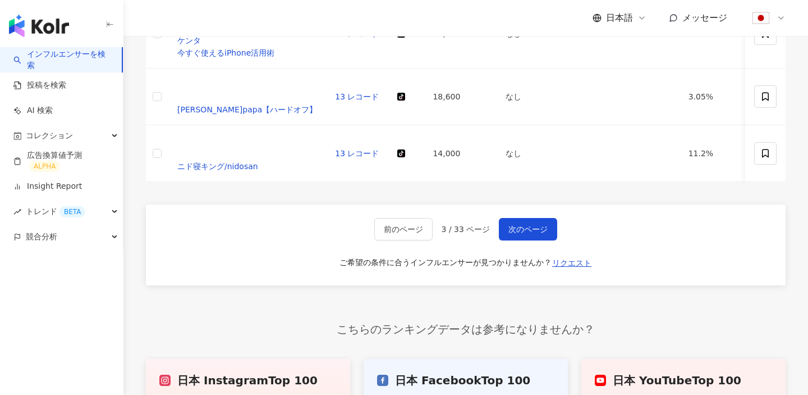
scroll to position [0, 0]
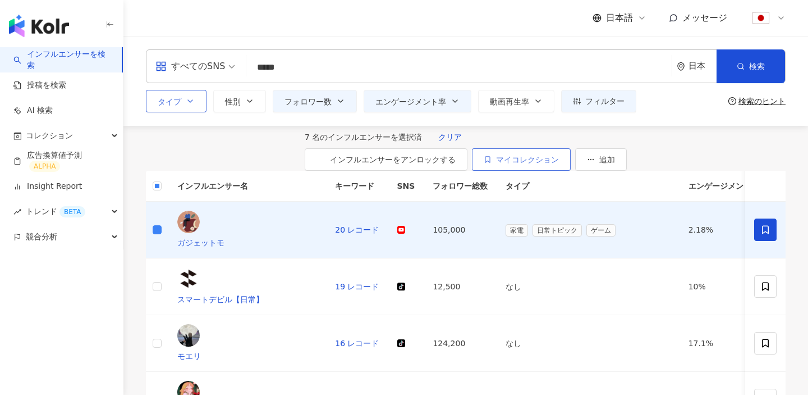
click at [571, 166] on button "マイコレクション" at bounding box center [521, 159] width 99 height 22
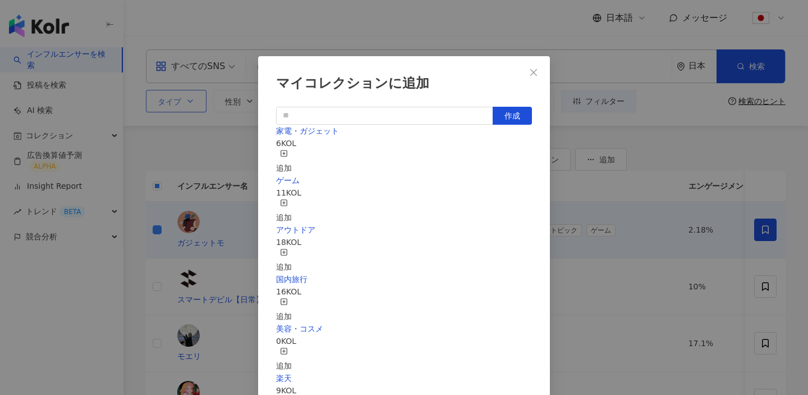
click at [292, 154] on div "追加" at bounding box center [284, 161] width 16 height 25
click at [538, 76] on icon "close" at bounding box center [533, 72] width 9 height 9
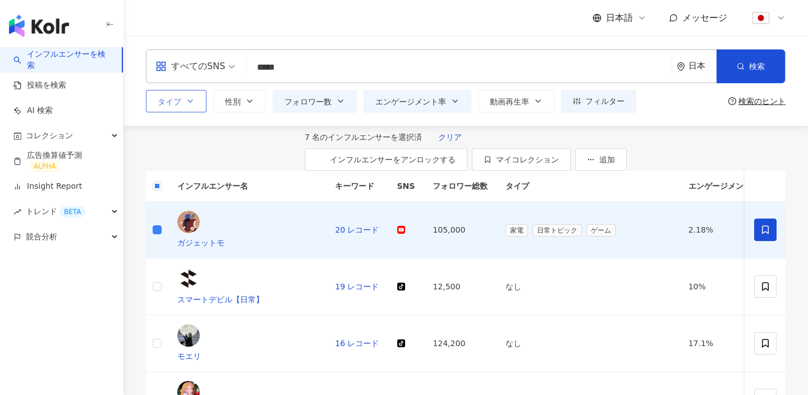
click at [70, 61] on link "インフルエンサーを検索" at bounding box center [62, 60] width 99 height 22
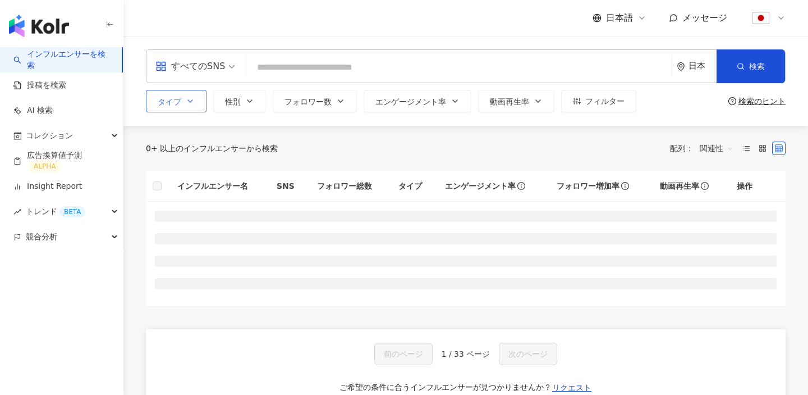
click at [170, 91] on button "タイプ" at bounding box center [176, 101] width 61 height 22
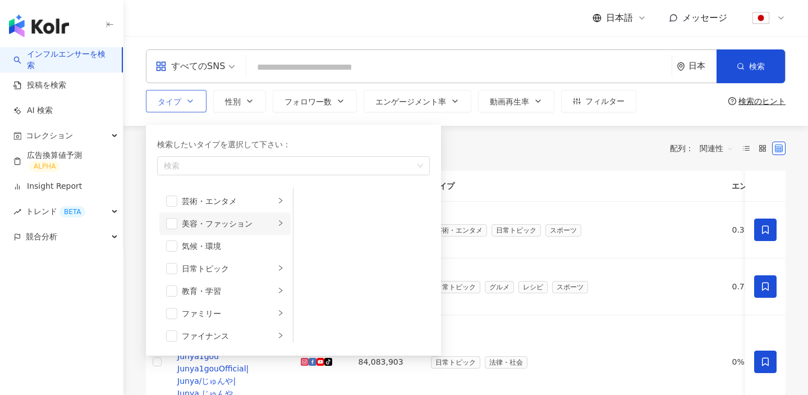
click at [178, 222] on li "美容・ファッション" at bounding box center [224, 223] width 131 height 22
click at [176, 221] on span "button" at bounding box center [171, 223] width 11 height 11
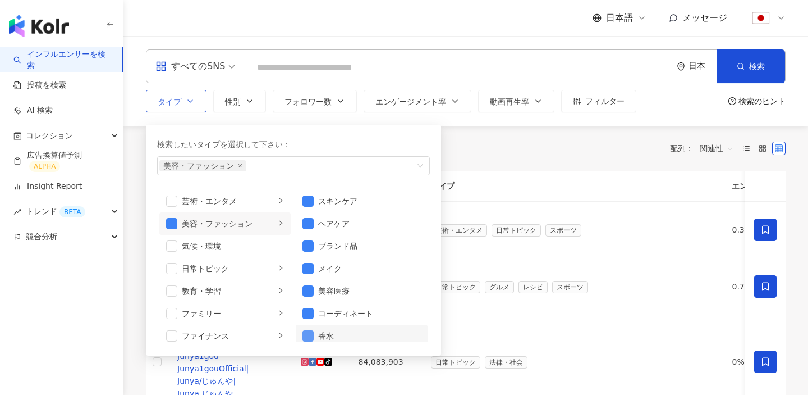
click at [304, 337] on span "button" at bounding box center [308, 335] width 11 height 11
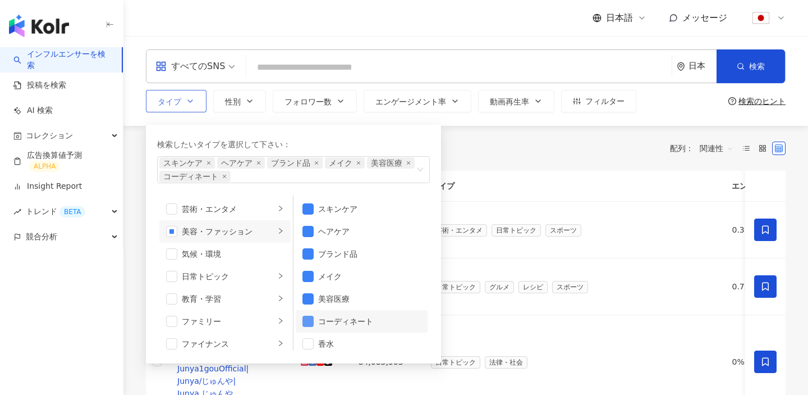
click at [307, 321] on span "button" at bounding box center [308, 321] width 11 height 11
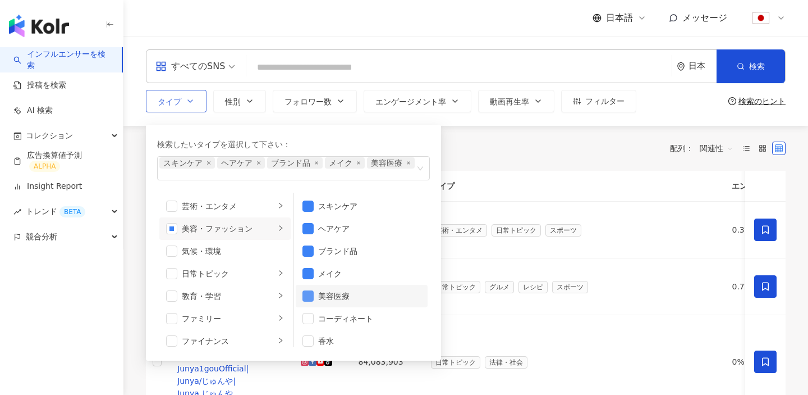
click at [307, 299] on span "button" at bounding box center [308, 295] width 11 height 11
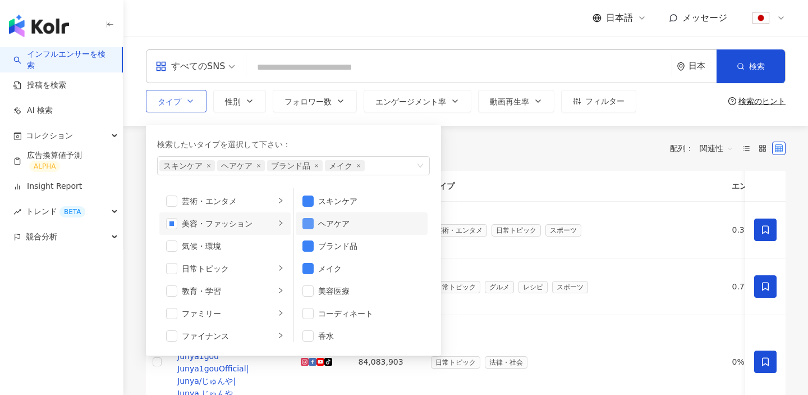
click at [306, 222] on span "button" at bounding box center [308, 223] width 11 height 11
click at [468, 158] on div "全 10,000+ 件 配列： 関連性" at bounding box center [466, 148] width 640 height 45
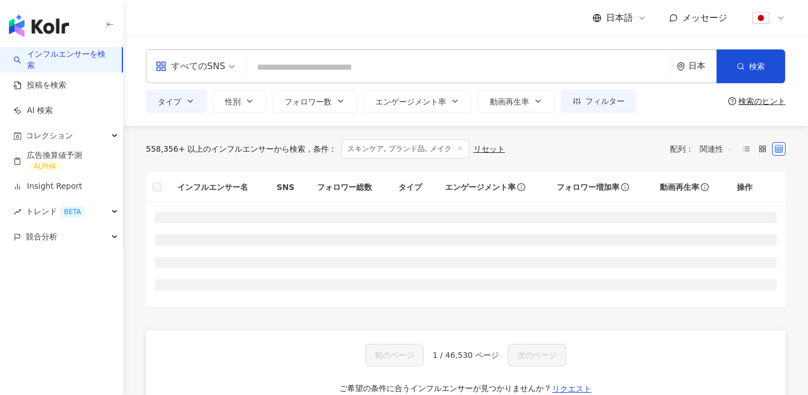
click at [317, 74] on input "search" at bounding box center [459, 67] width 417 height 21
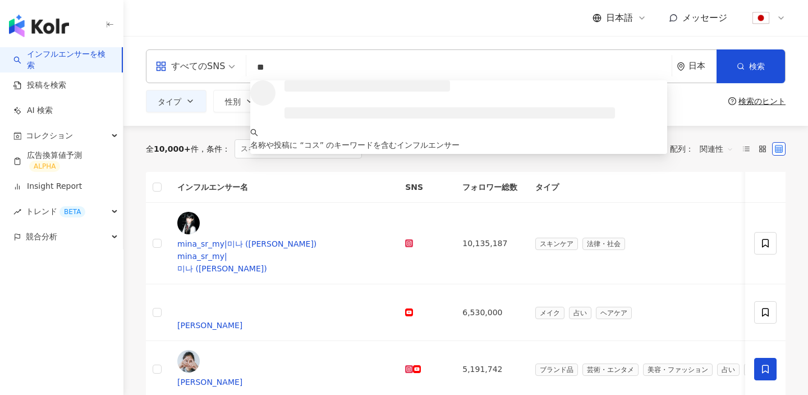
type input "*"
type input "***"
click at [737, 72] on button "検索" at bounding box center [751, 66] width 68 height 34
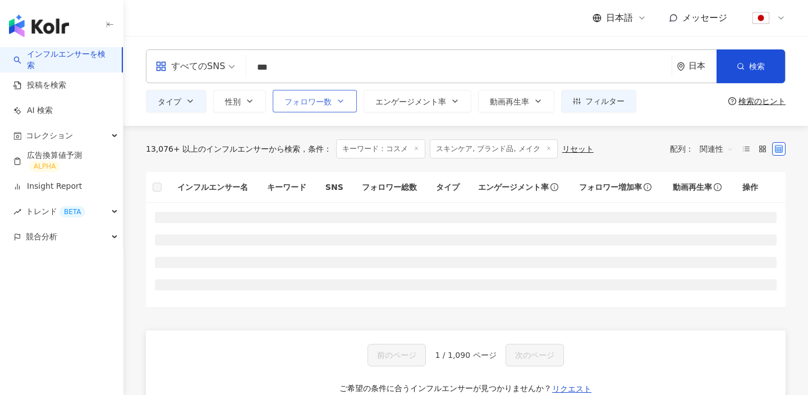
click at [343, 100] on icon "button" at bounding box center [340, 101] width 9 height 9
type input "*"
type input "*******"
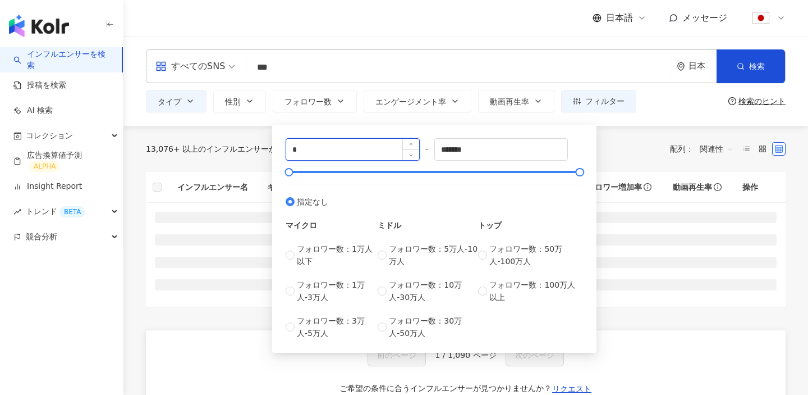
click at [331, 153] on input "*" at bounding box center [352, 149] width 133 height 21
type input "*****"
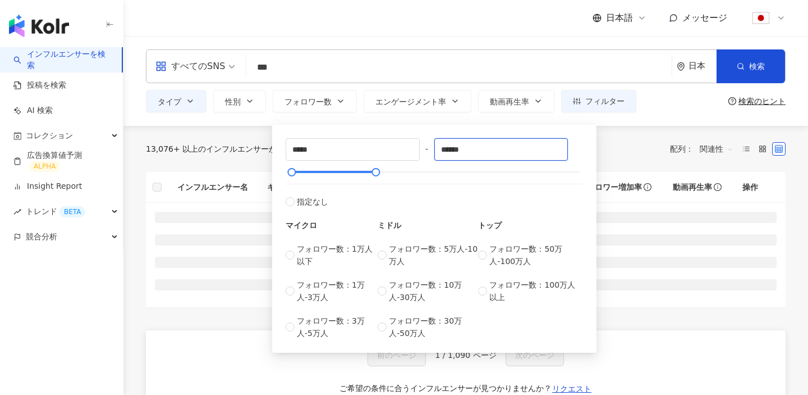
type input "******"
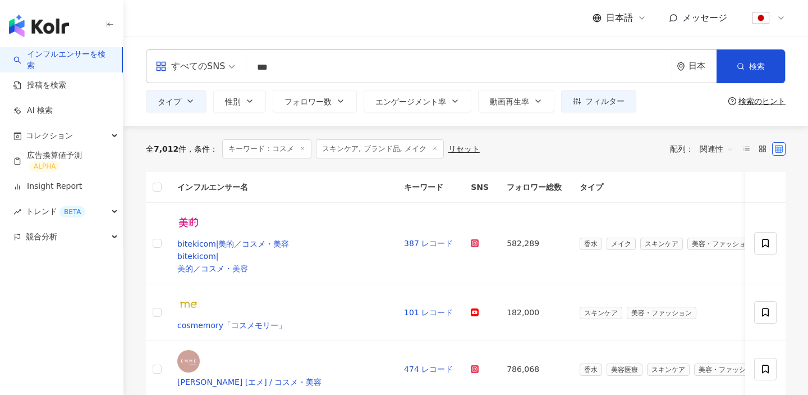
click at [615, 144] on div "全 7,012 件 条件 ： キーワード：コスメ スキンケア, ブランド品, メイク リセット 配列： 関連性" at bounding box center [466, 148] width 640 height 19
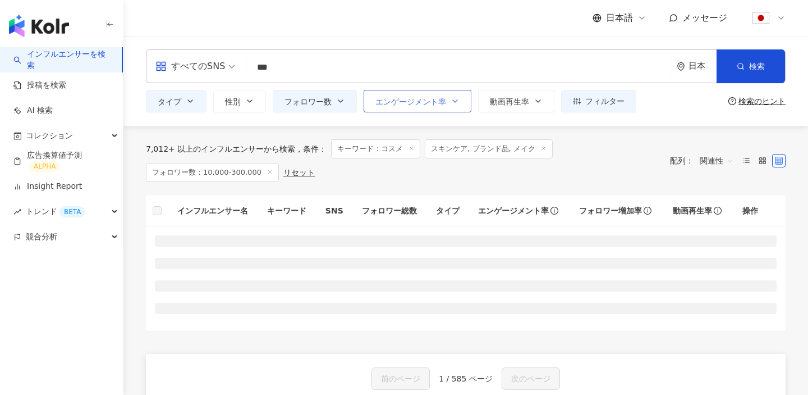
click at [401, 109] on button "エンゲージメント率" at bounding box center [418, 101] width 108 height 22
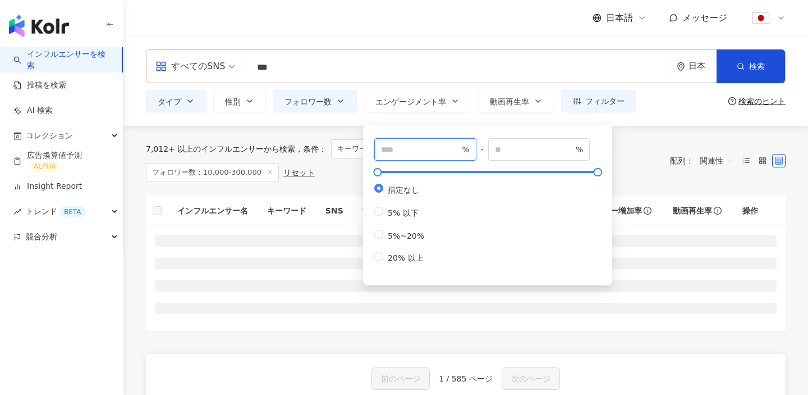
click at [410, 146] on input "number" at bounding box center [420, 149] width 79 height 12
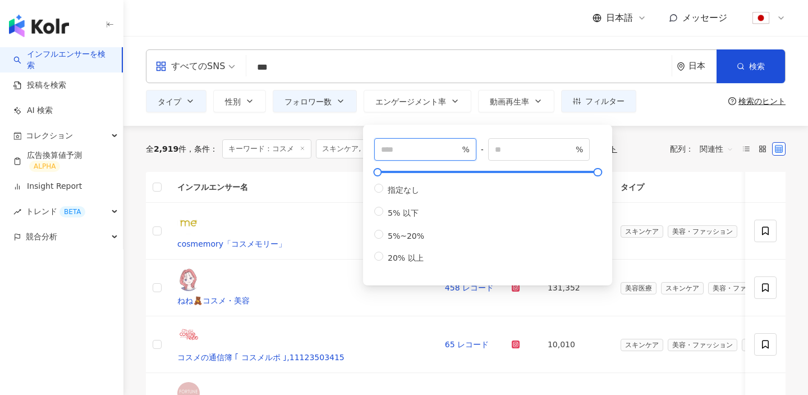
type input "*"
click at [647, 141] on div "全 2,919 件 条件 ： キーワード：コスメ スキンケア, ブランド品, メイク フォロワー数：10,000-300,000 リセット 配列： 関連性" at bounding box center [466, 148] width 640 height 19
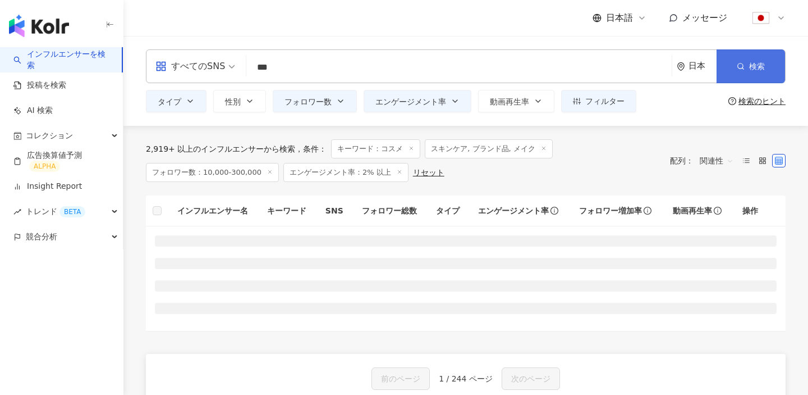
click at [733, 69] on button "検索" at bounding box center [751, 66] width 68 height 34
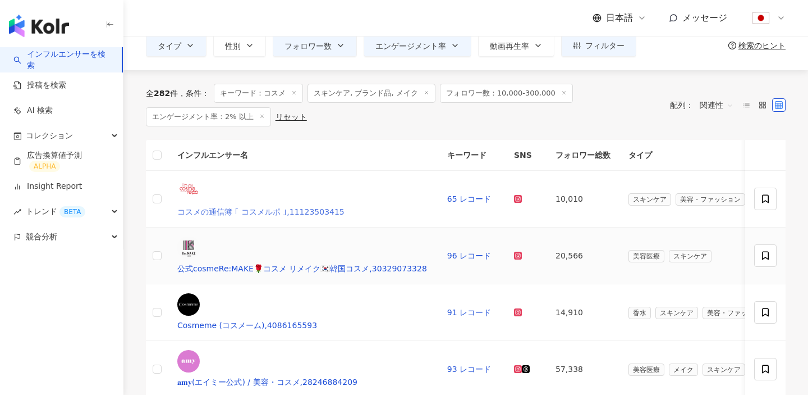
scroll to position [73, 0]
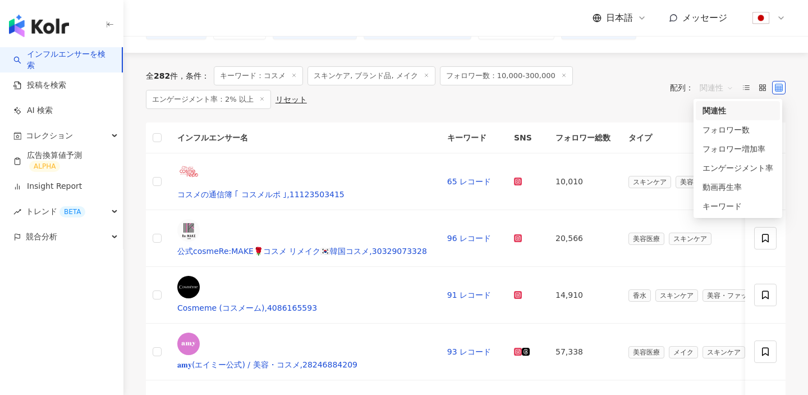
click at [707, 86] on span "関連性" at bounding box center [717, 88] width 34 height 18
click at [720, 204] on div "キーワード" at bounding box center [738, 206] width 71 height 12
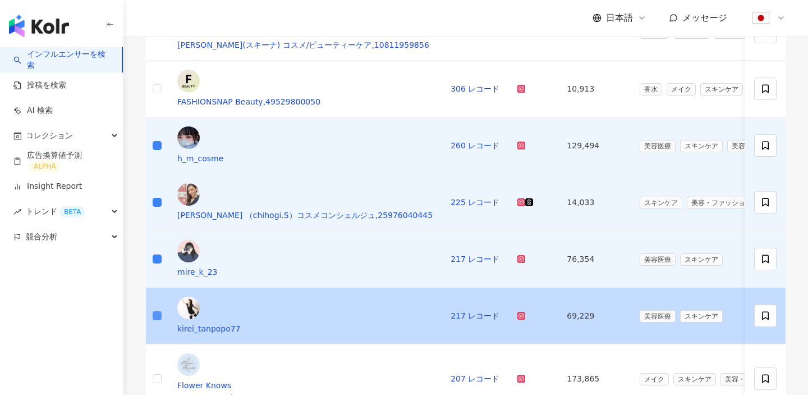
scroll to position [381, 0]
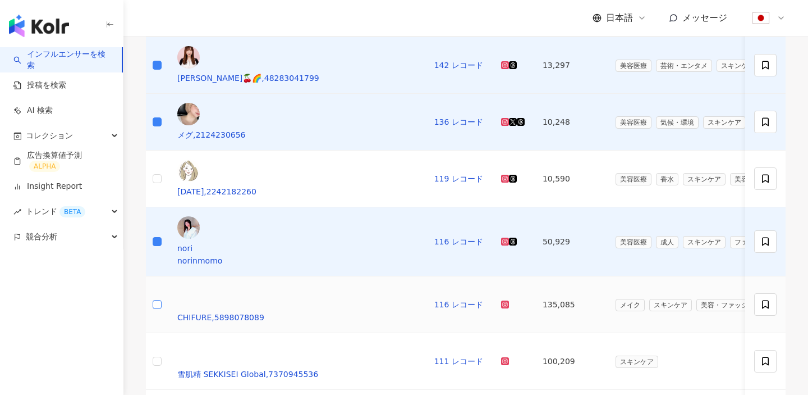
scroll to position [427, 0]
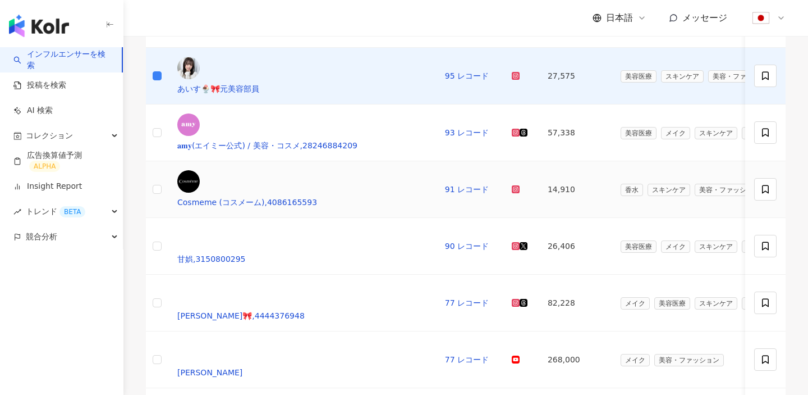
scroll to position [327, 0]
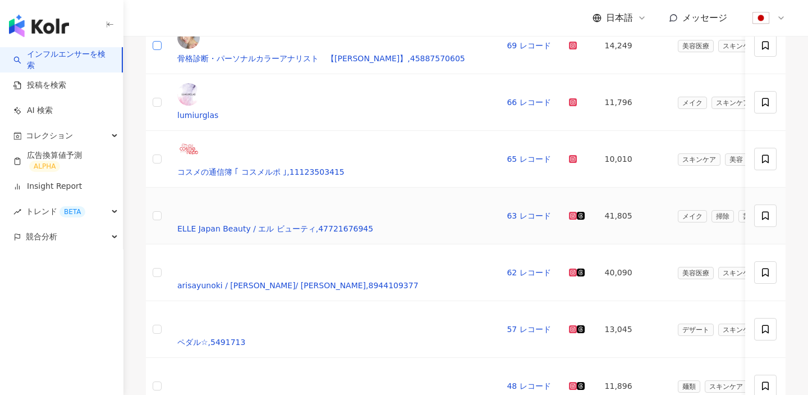
scroll to position [367, 0]
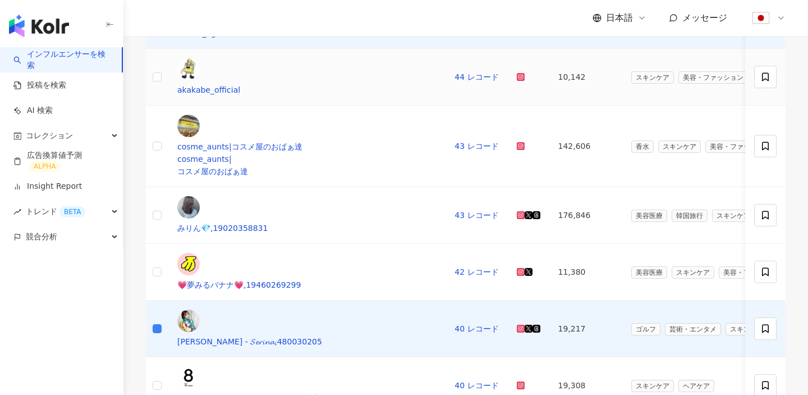
scroll to position [666, 0]
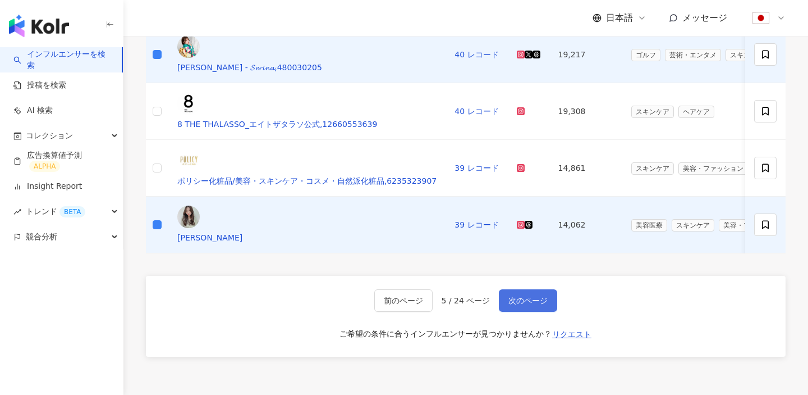
click at [532, 289] on button "次のページ" at bounding box center [528, 300] width 58 height 22
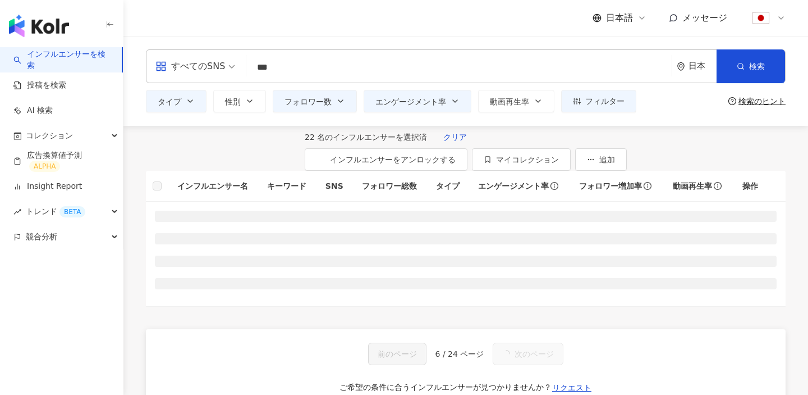
scroll to position [0, 0]
click at [468, 163] on button "インフルエンサーをアンロックする" at bounding box center [386, 159] width 163 height 22
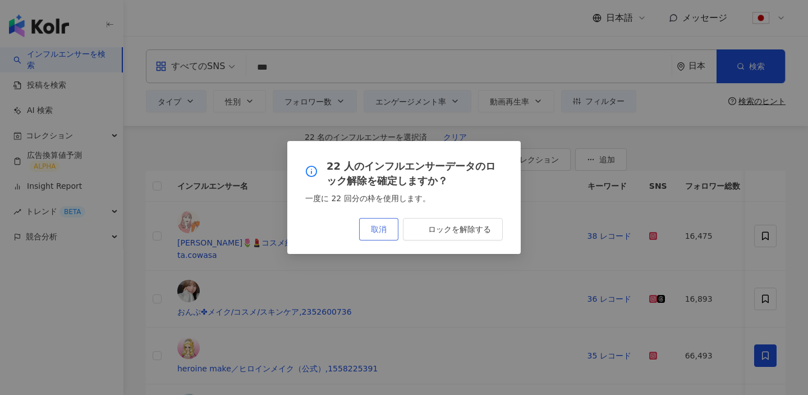
click at [375, 223] on button "取消" at bounding box center [378, 229] width 39 height 22
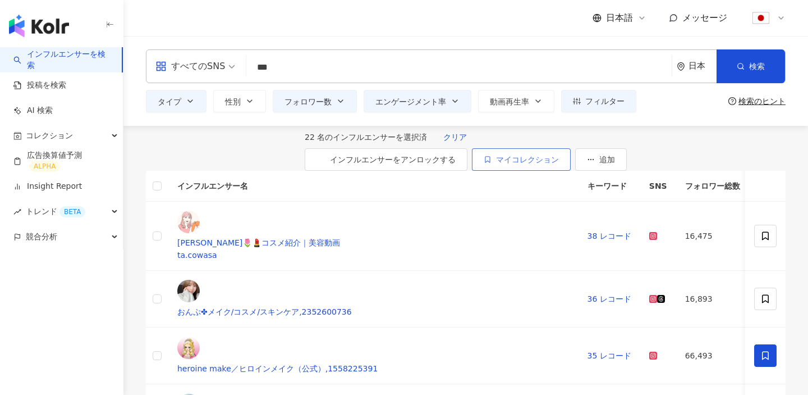
click at [559, 160] on span "マイコレクション" at bounding box center [527, 159] width 63 height 9
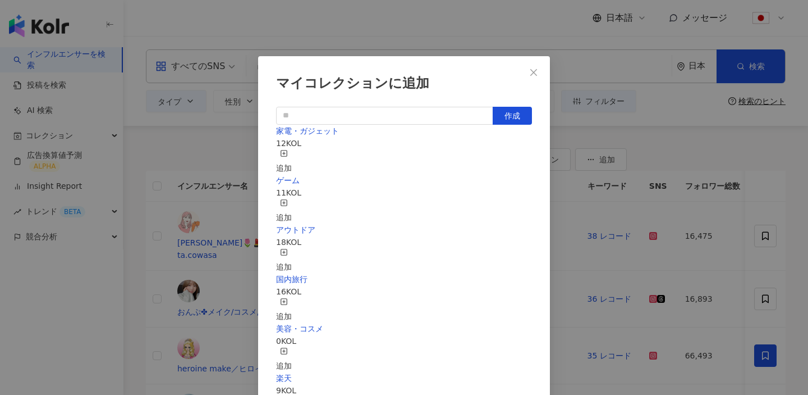
scroll to position [91, 0]
click at [292, 347] on div "追加" at bounding box center [284, 359] width 16 height 25
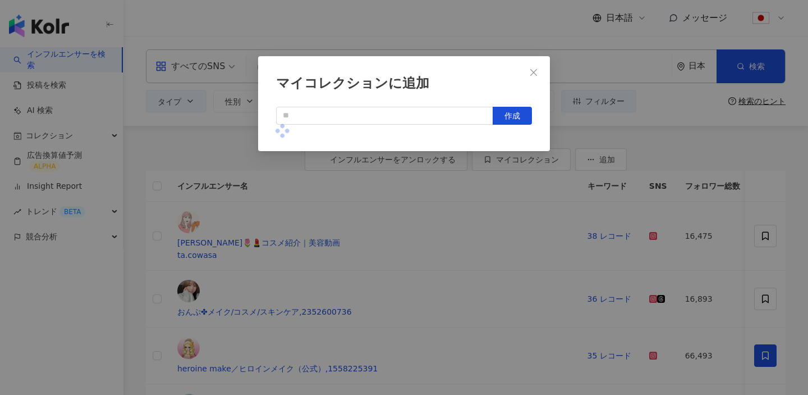
scroll to position [0, 0]
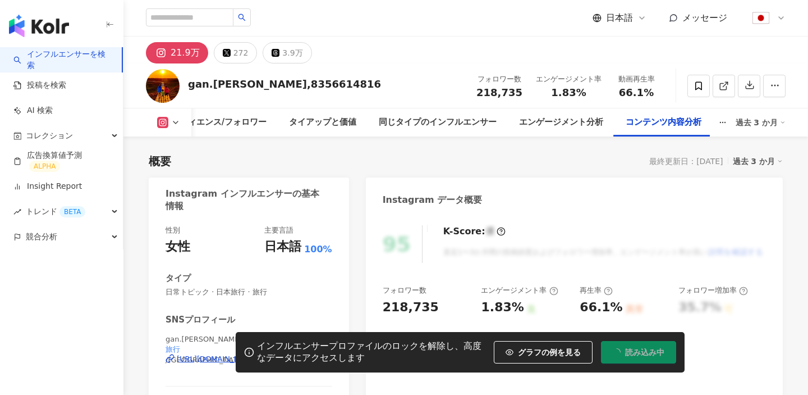
scroll to position [3503, 0]
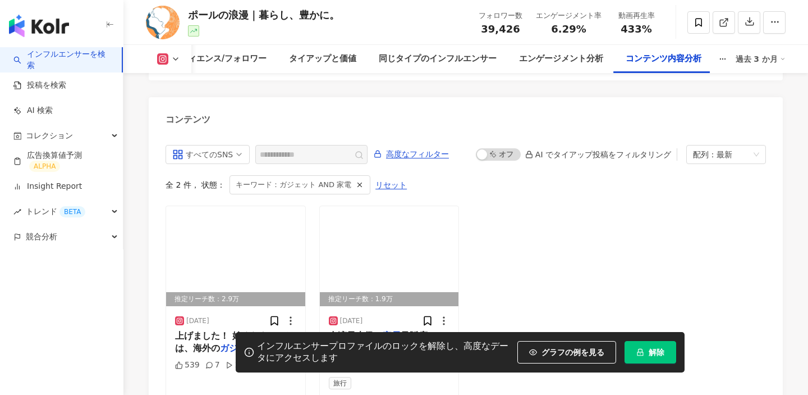
scroll to position [3453, 0]
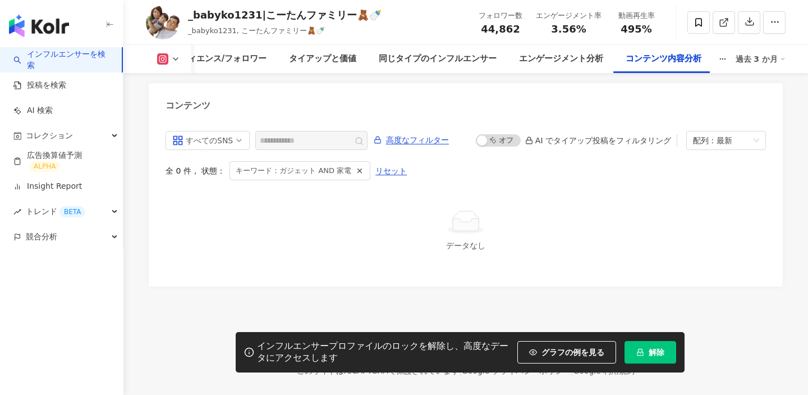
scroll to position [3101, 0]
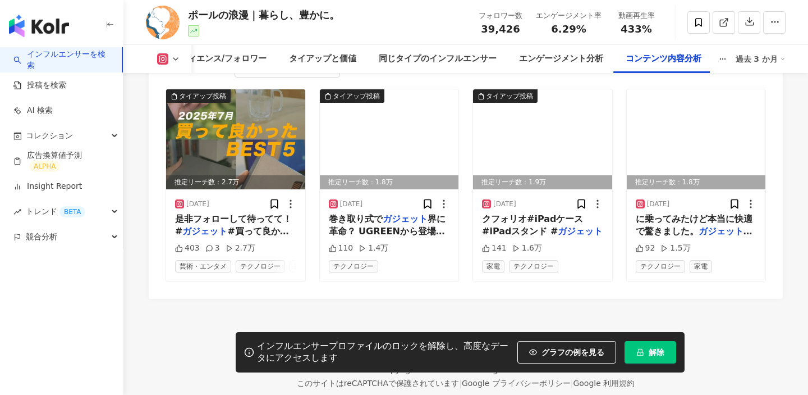
scroll to position [3554, 0]
